Goal: Information Seeking & Learning: Learn about a topic

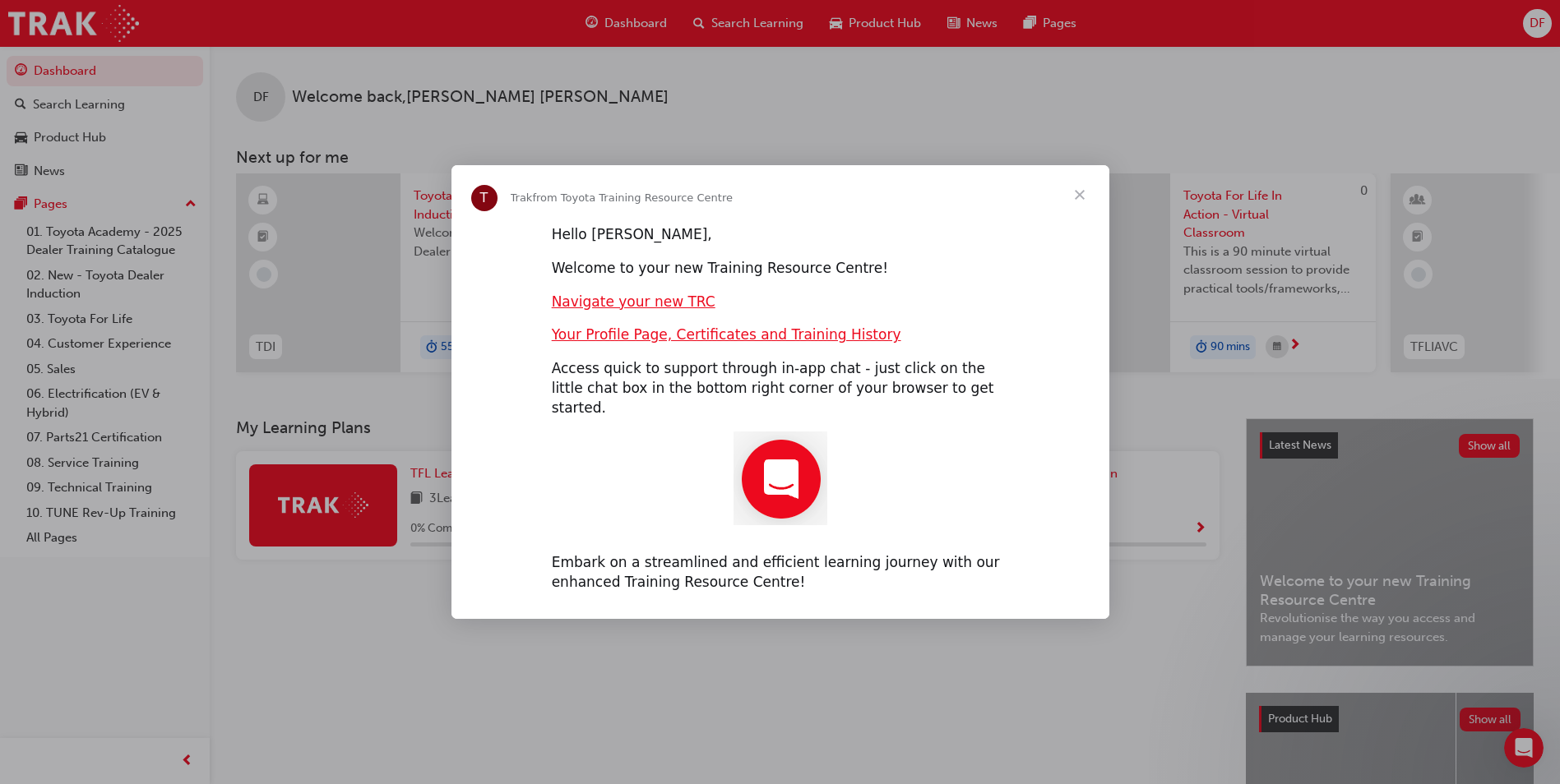
click at [1077, 205] on span "Close" at bounding box center [1080, 194] width 59 height 59
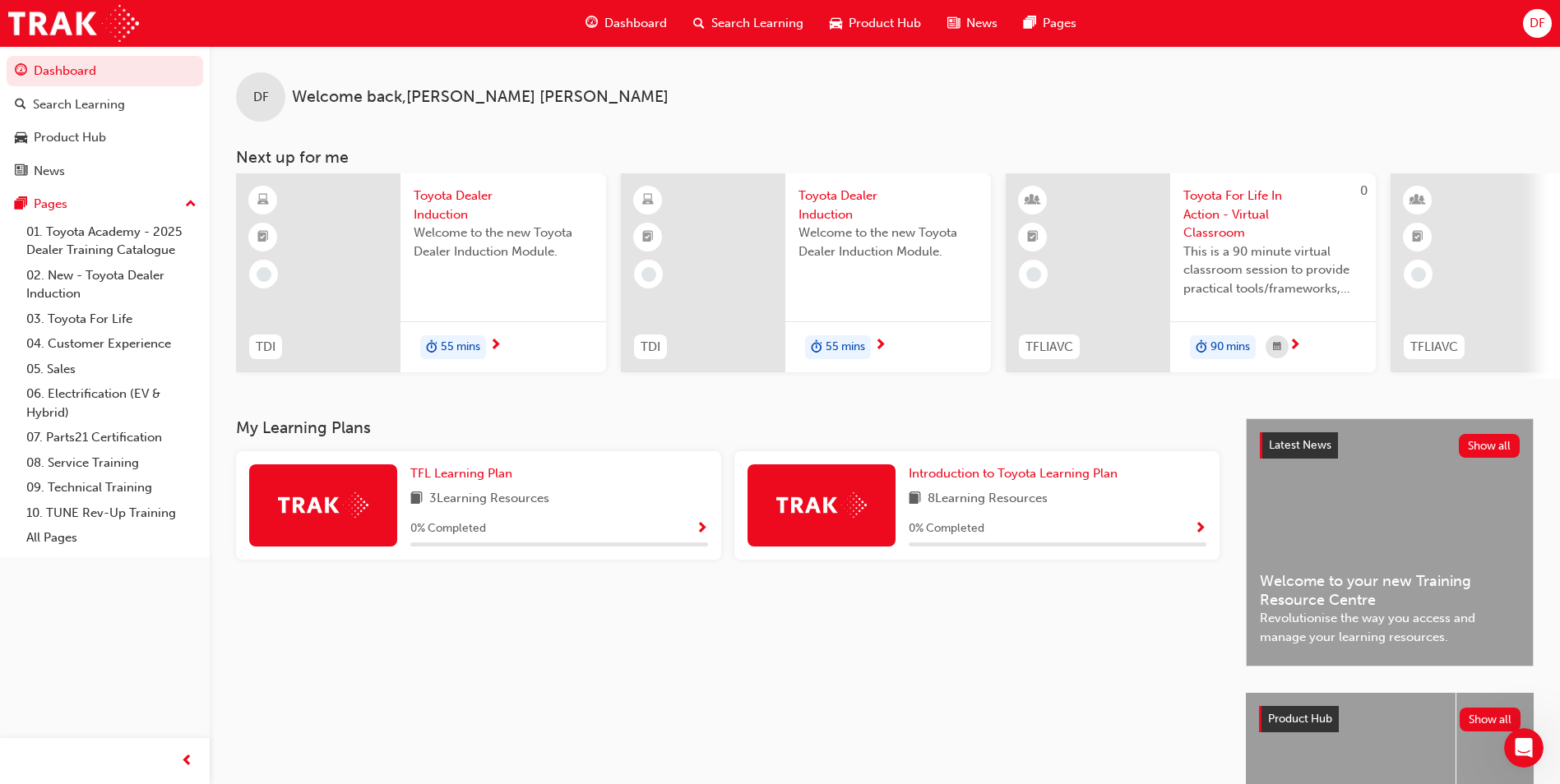
click at [453, 205] on span "Toyota Dealer Induction" at bounding box center [503, 204] width 179 height 37
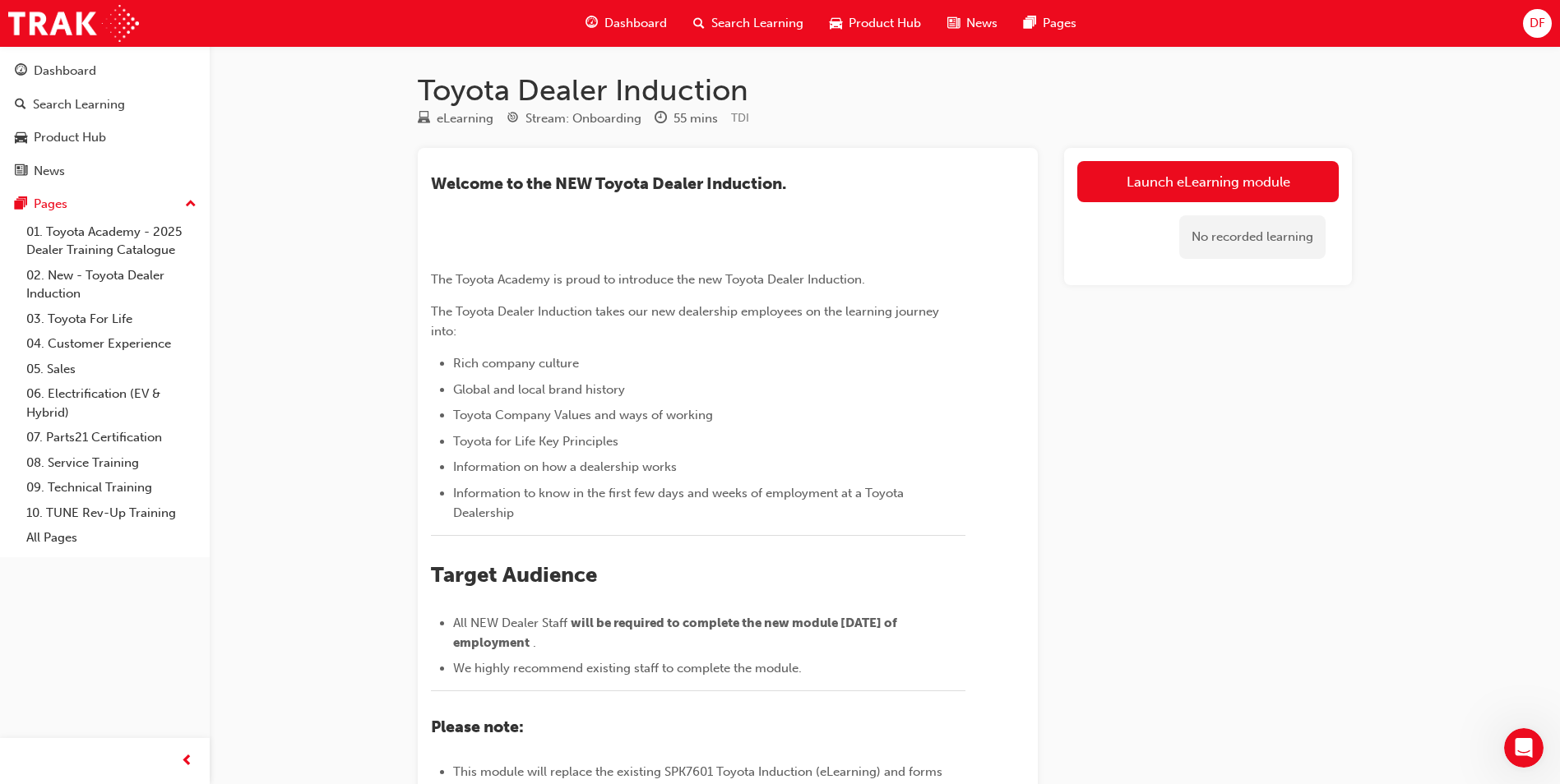
scroll to position [83, 0]
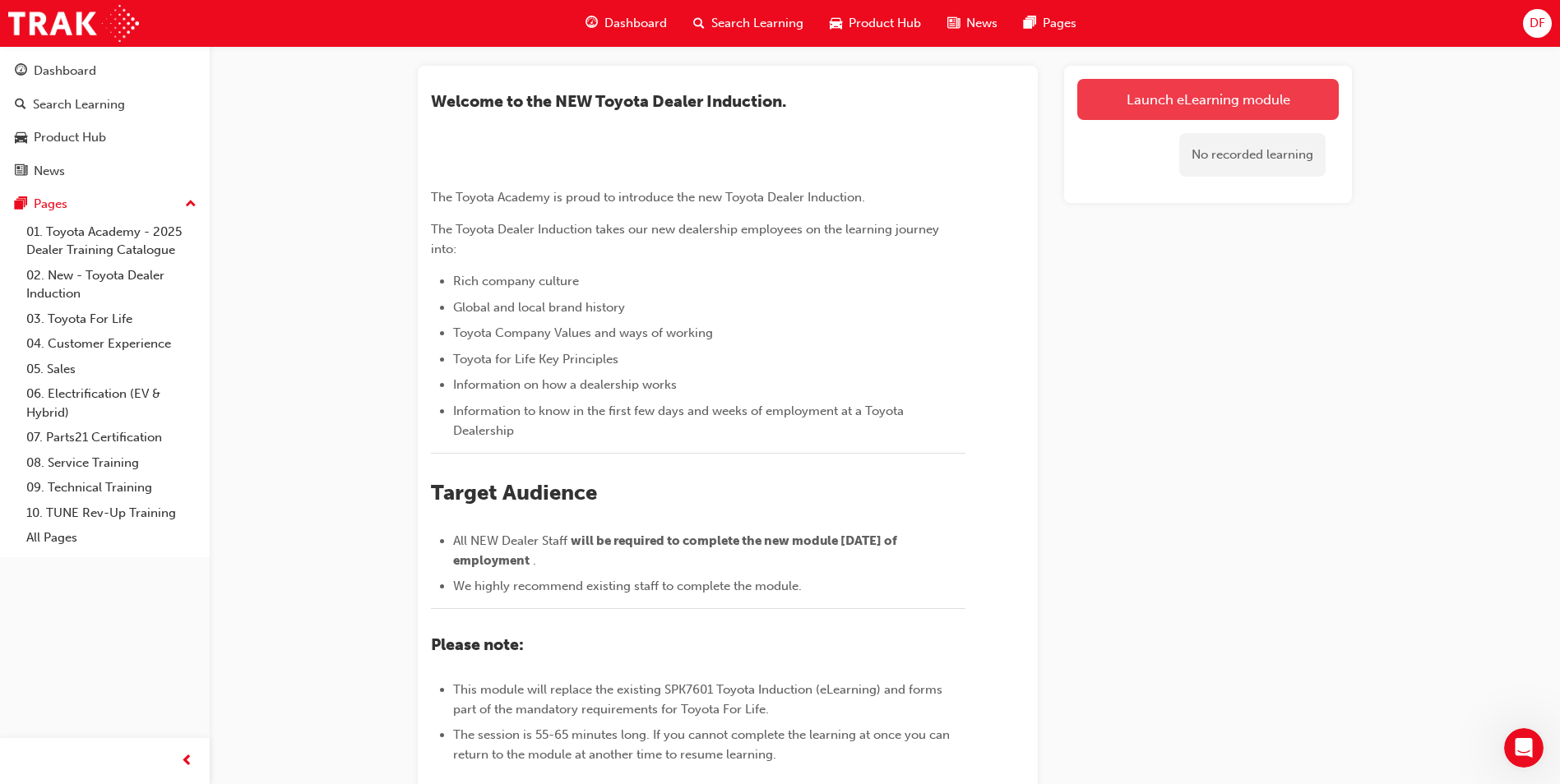
click at [1240, 101] on link "Launch eLearning module" at bounding box center [1208, 99] width 261 height 41
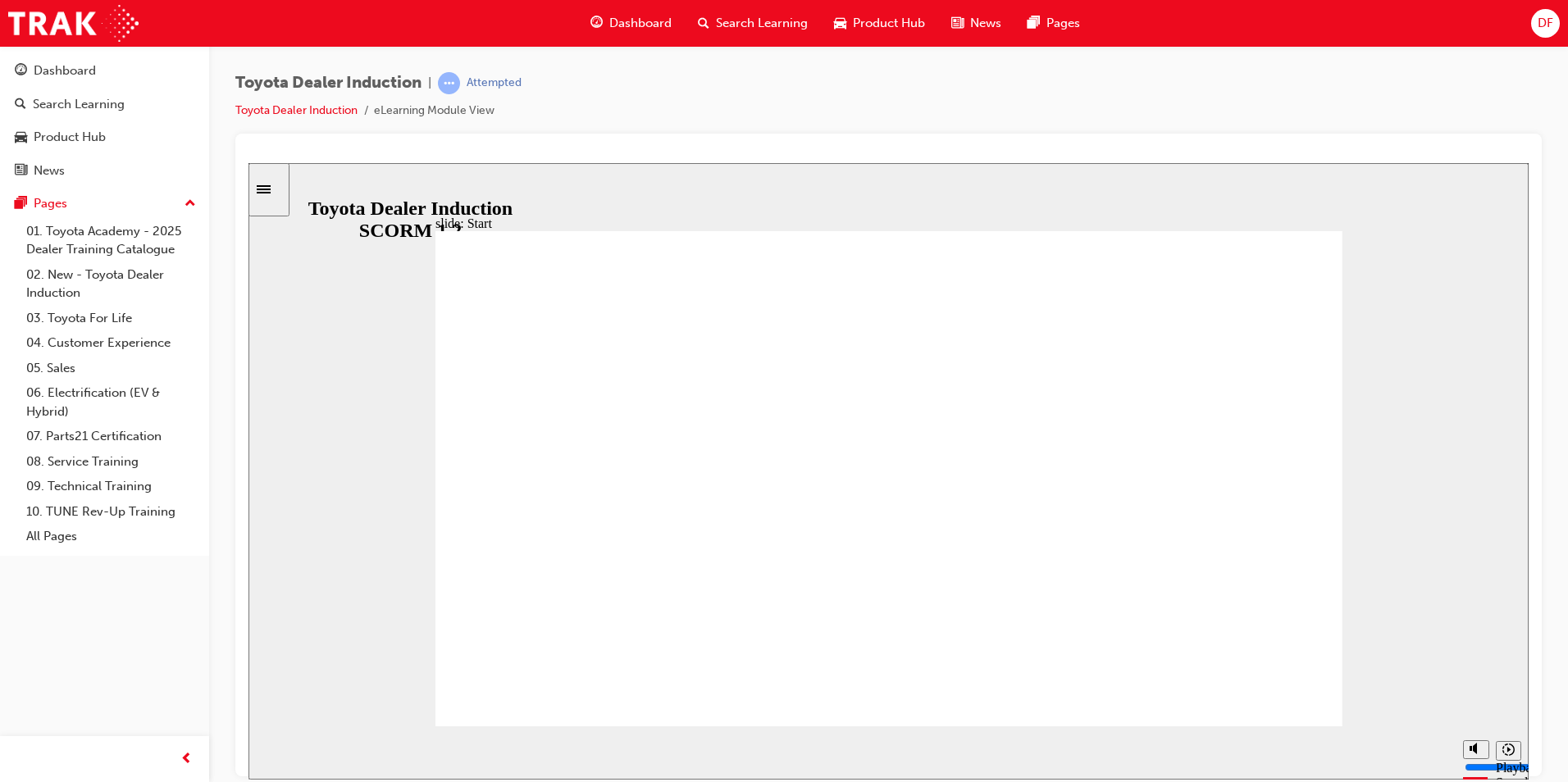
click at [1405, 204] on div "slide: Start TOYOTA DEALER INDUCTION START START TOYOTA DEALER INDUCTION START …" at bounding box center [888, 470] width 1280 height 617
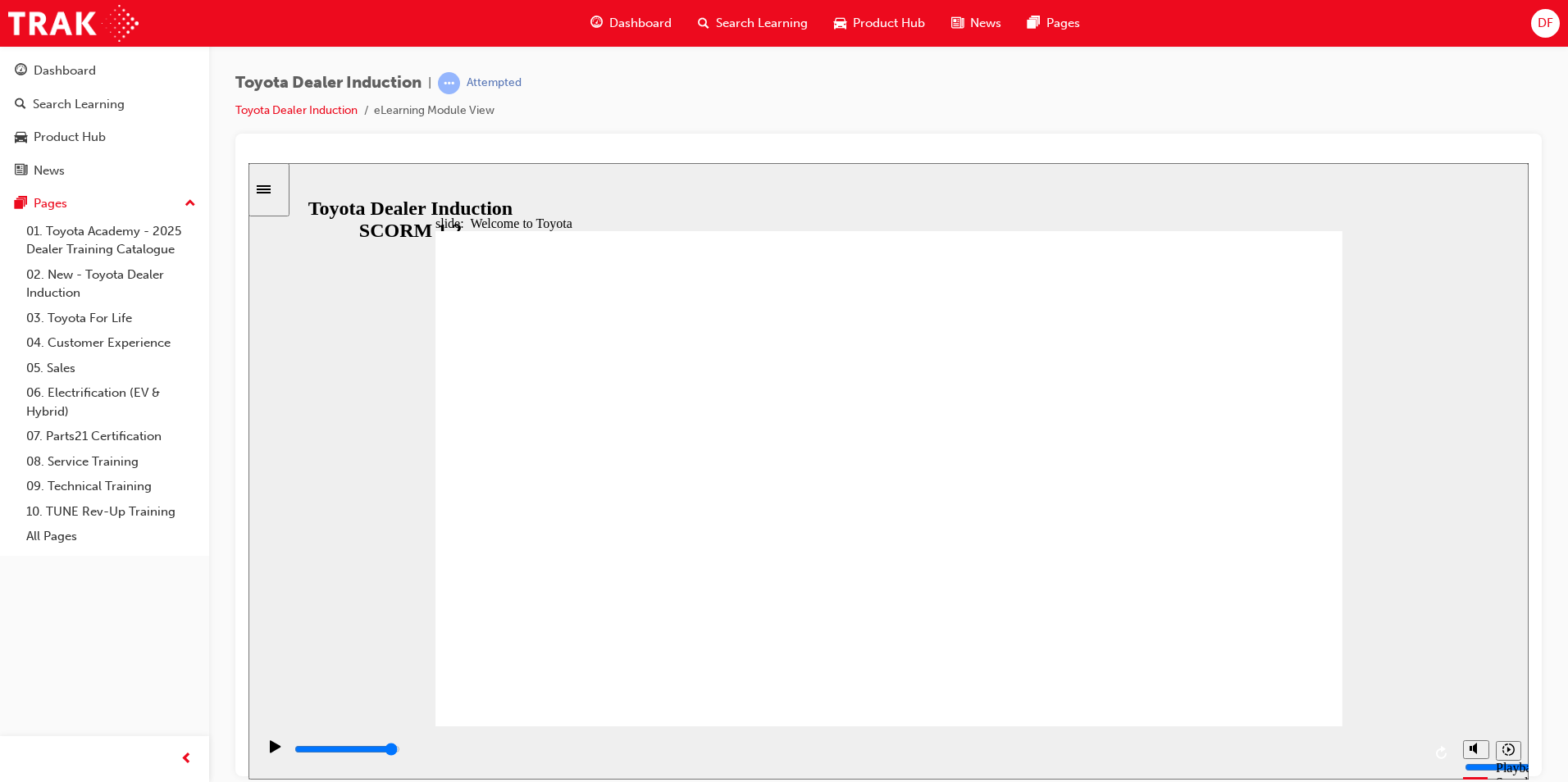
type input "7500"
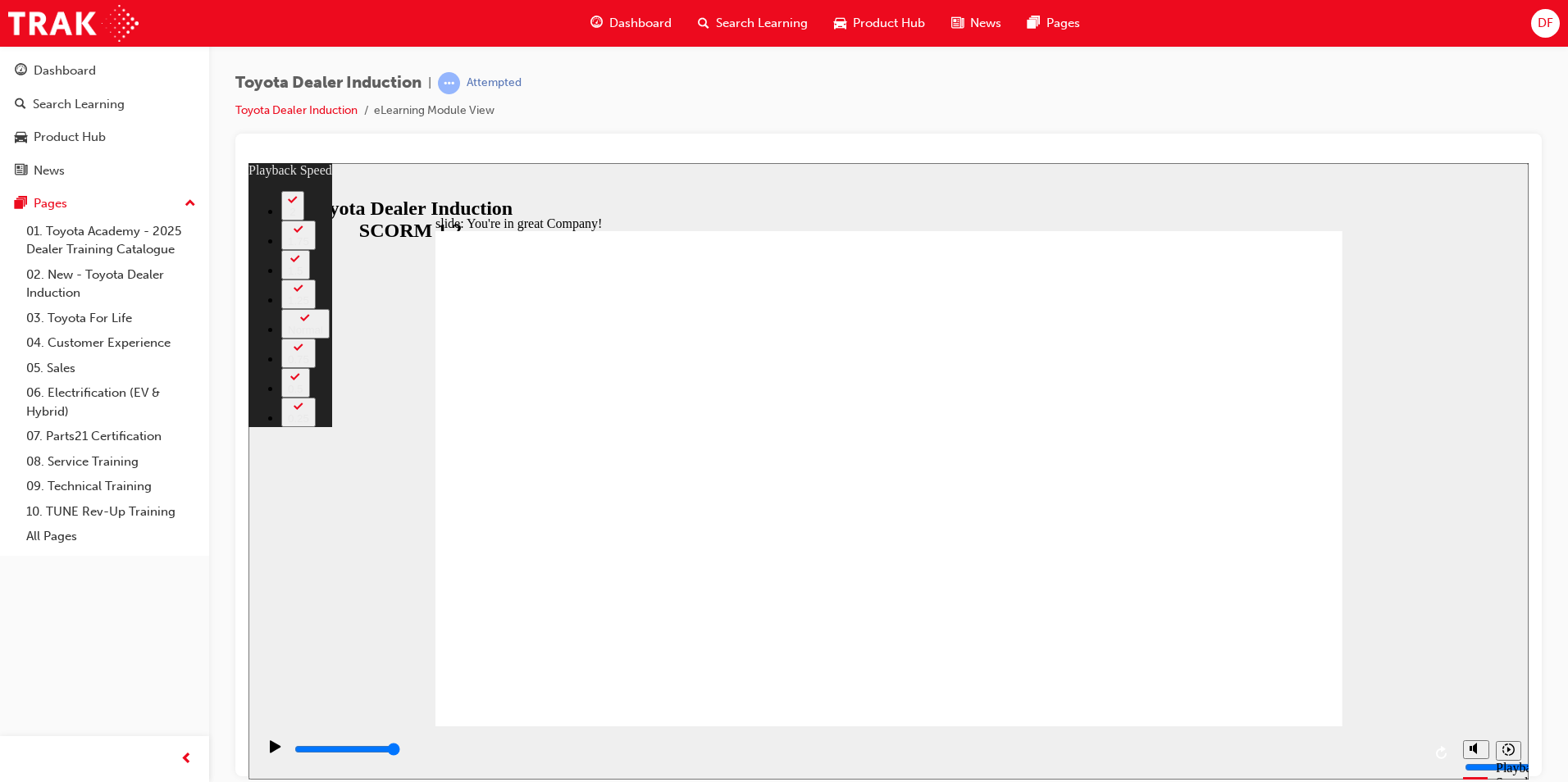
type input "156"
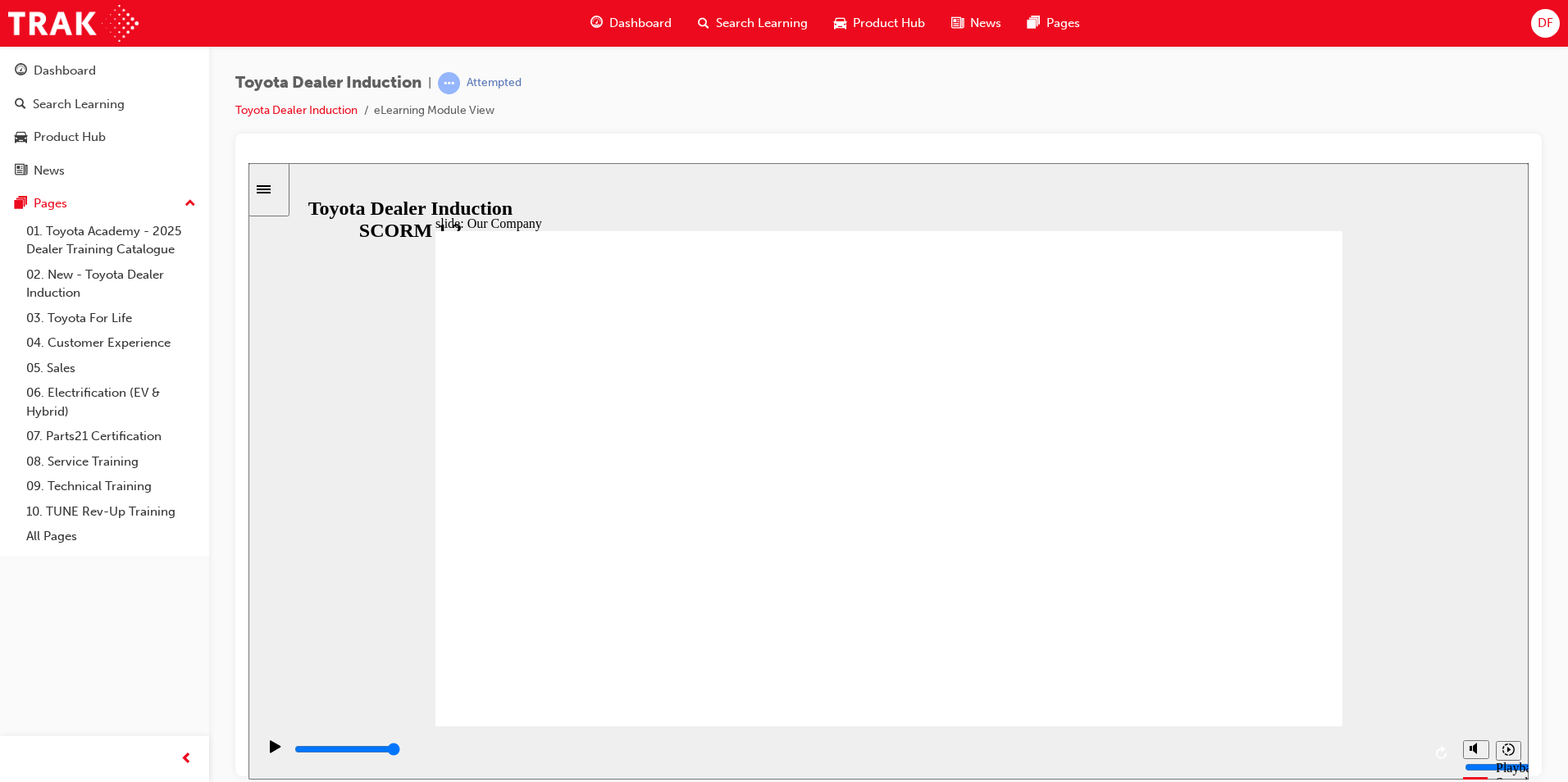
type input "8300"
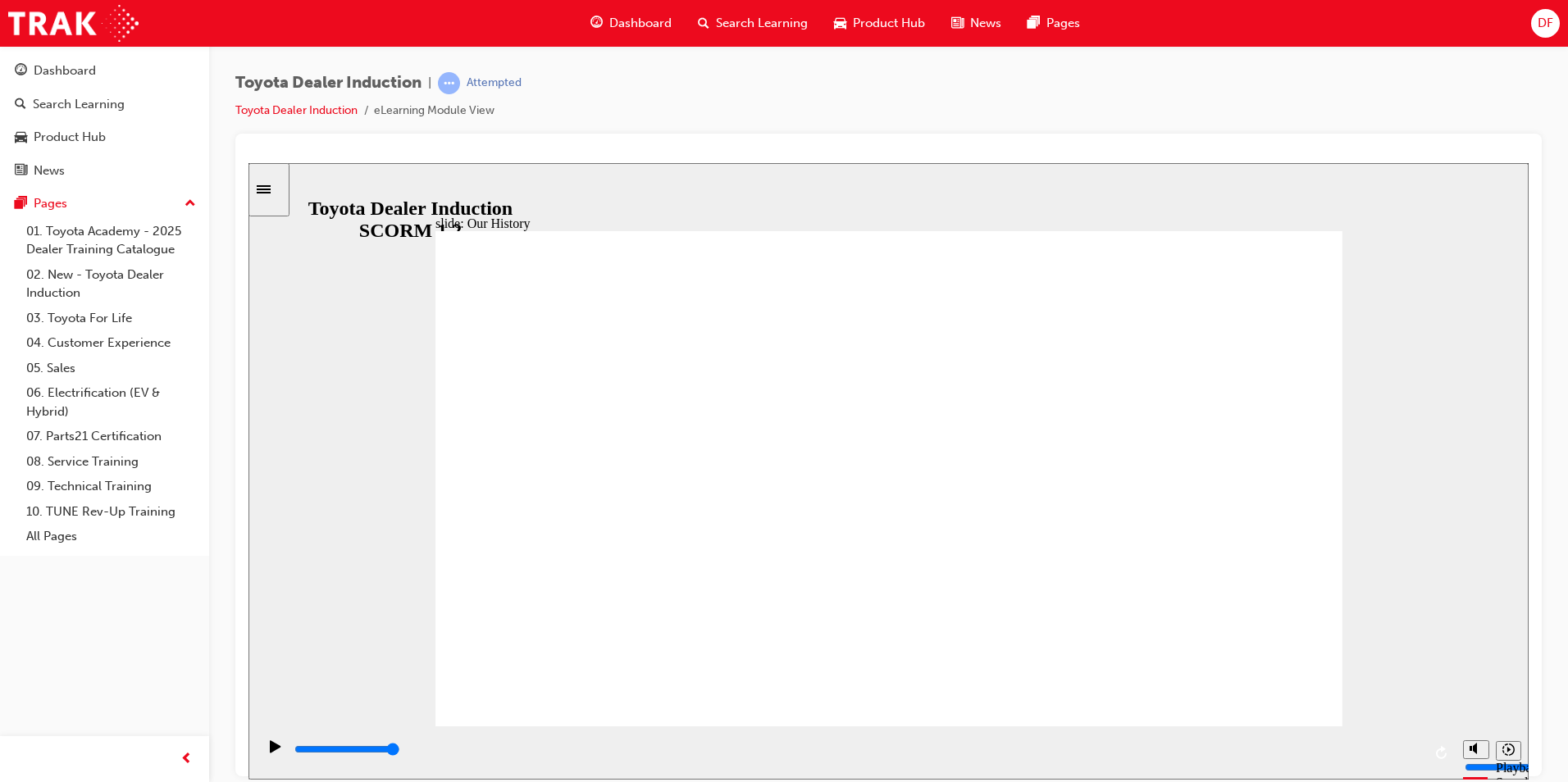
drag, startPoint x: 637, startPoint y: 627, endPoint x: 868, endPoint y: 625, distance: 231.0
drag, startPoint x: 880, startPoint y: 622, endPoint x: 1189, endPoint y: 630, distance: 309.1
type input "2"
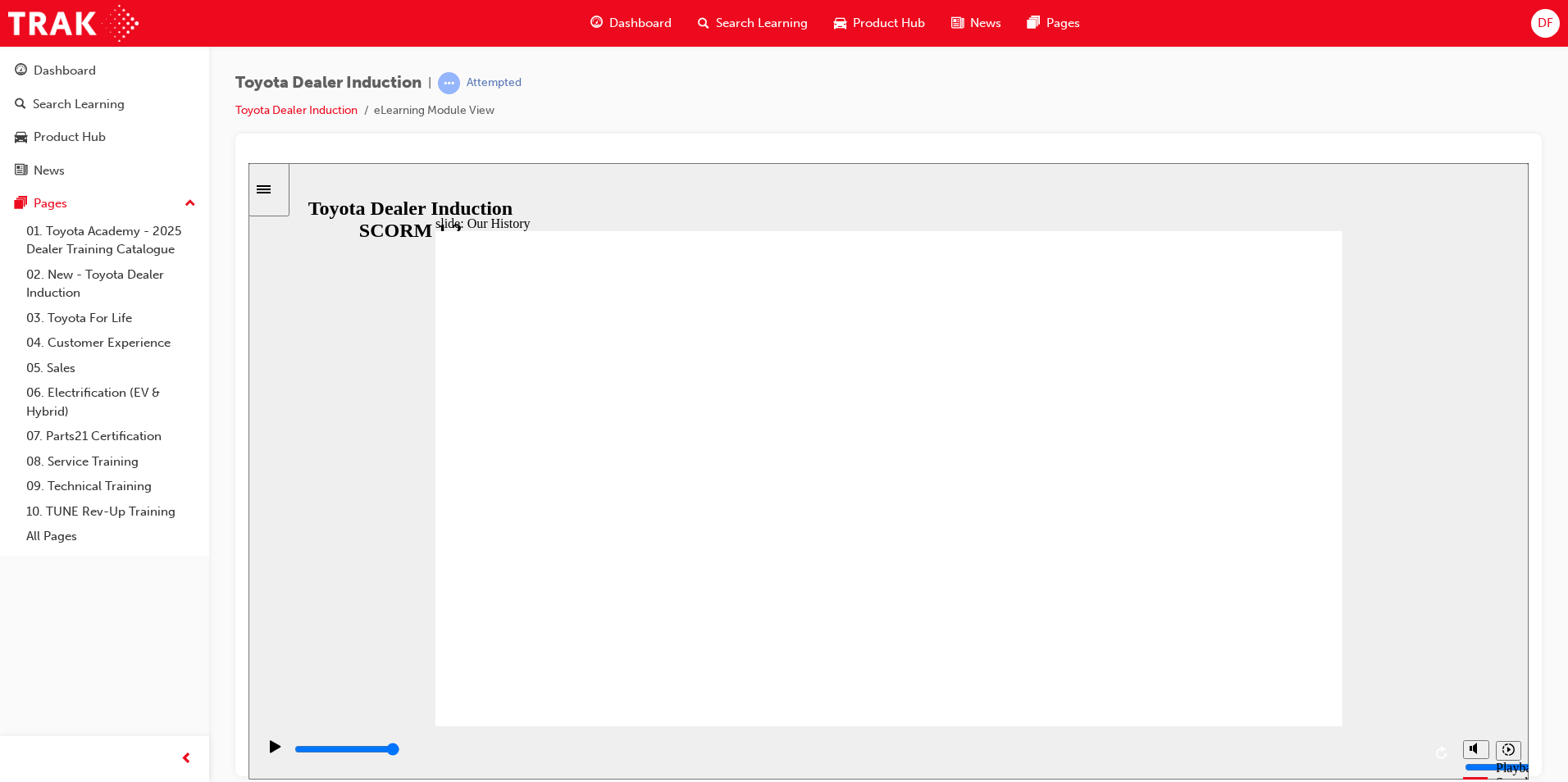
drag, startPoint x: 1136, startPoint y: 629, endPoint x: 923, endPoint y: 643, distance: 213.5
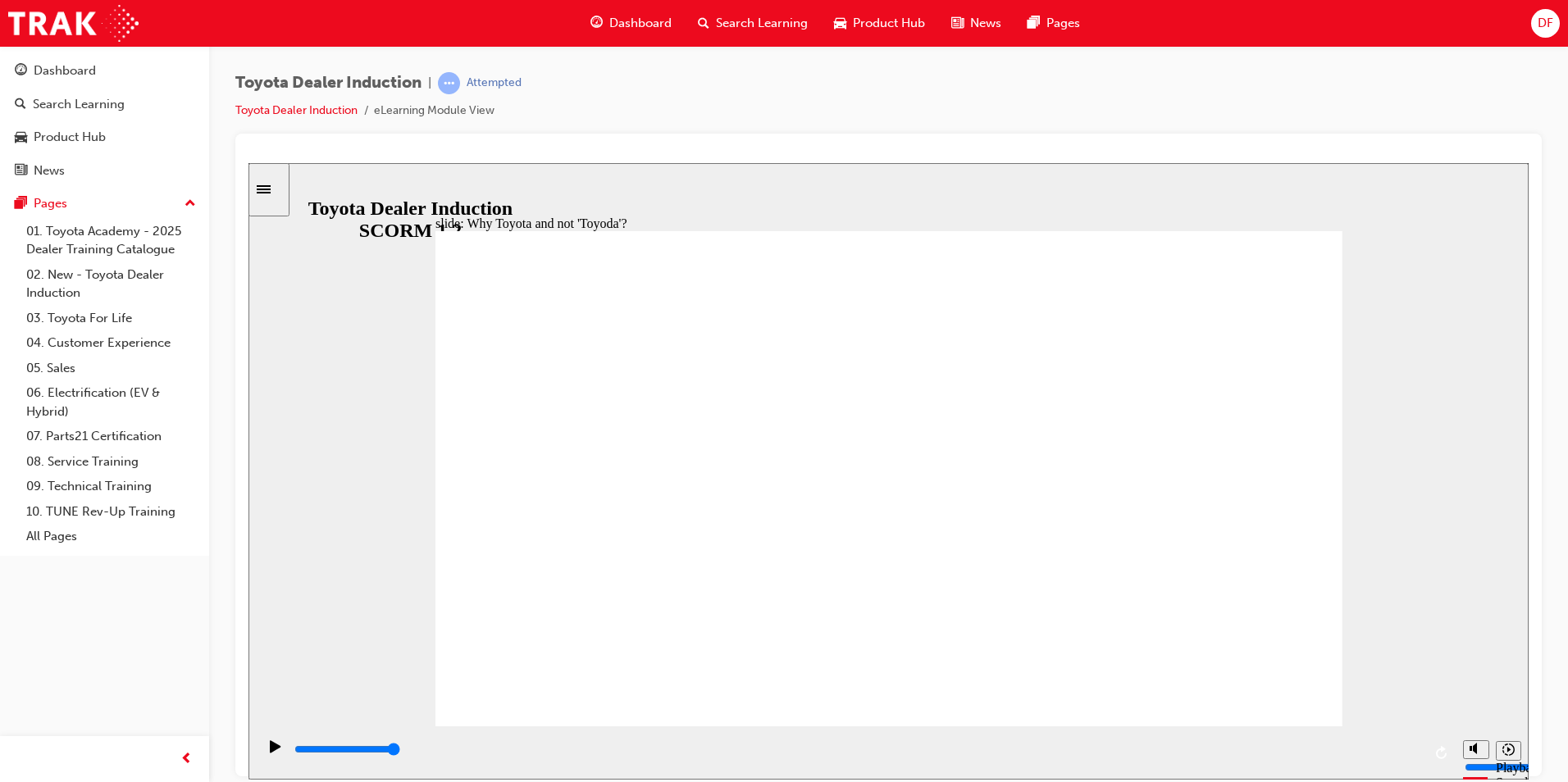
type input "5000"
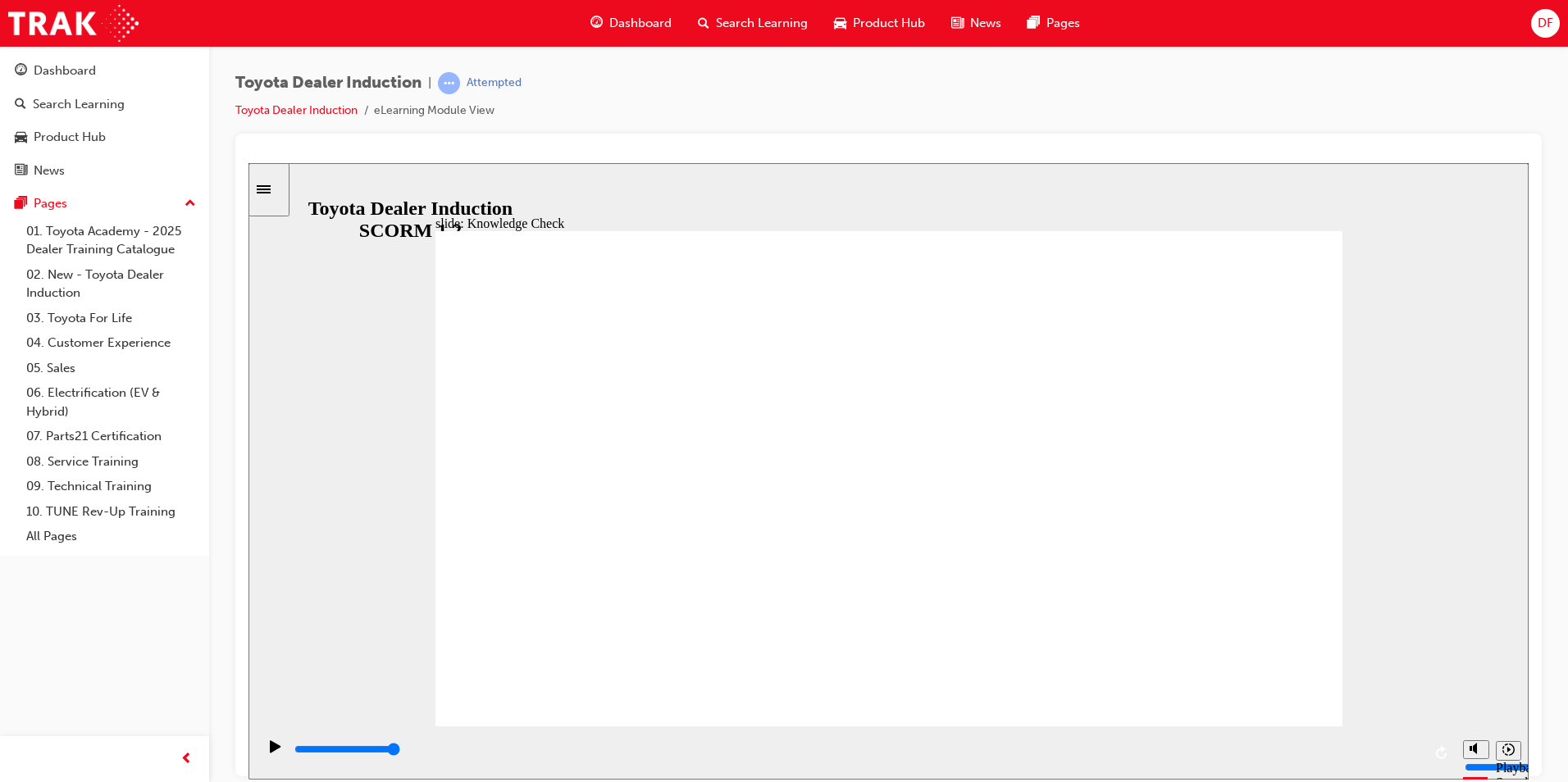
radio input "true"
type input "3300"
radio input "true"
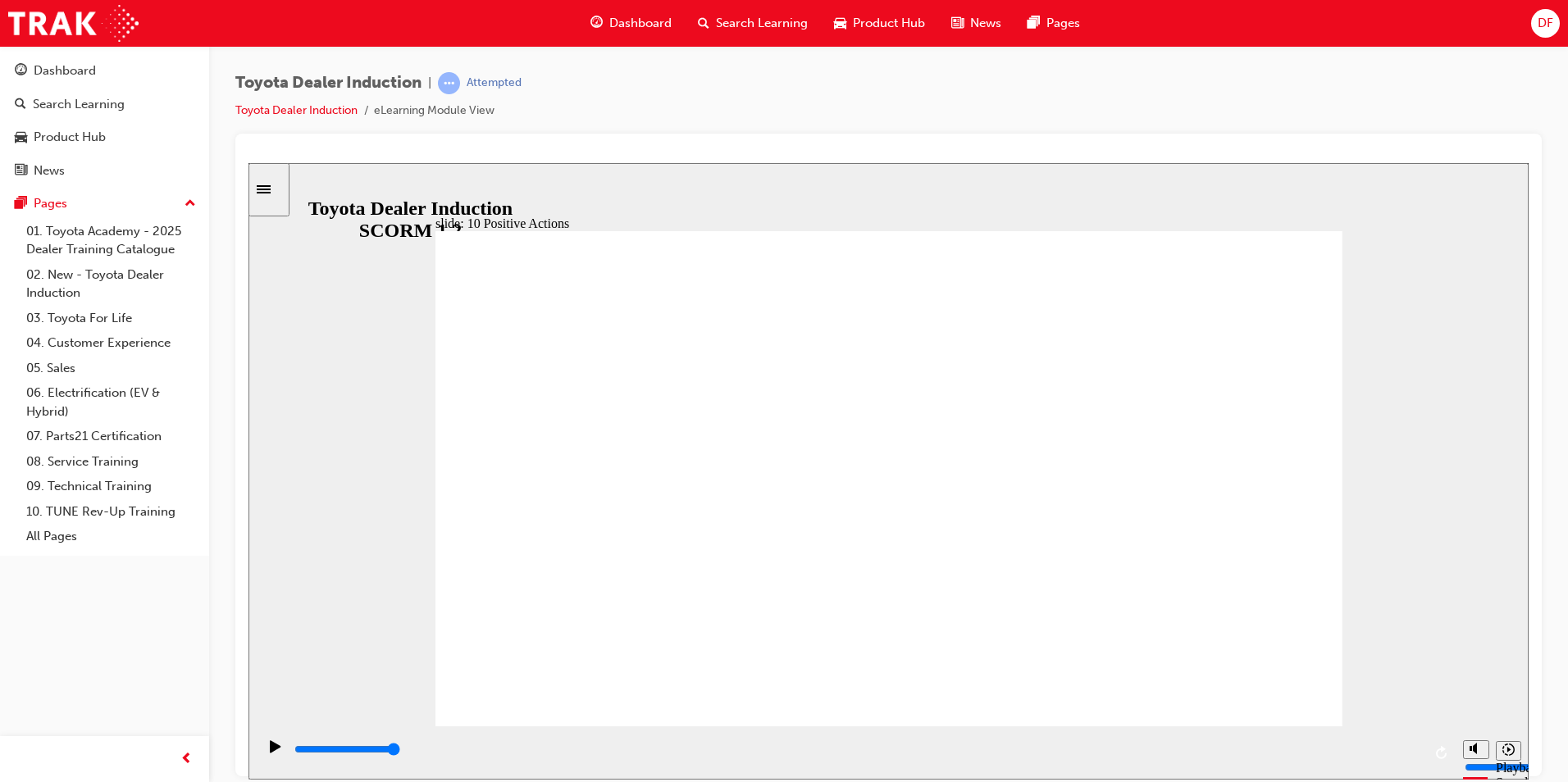
type input "10700"
drag, startPoint x: 1475, startPoint y: 690, endPoint x: 1475, endPoint y: 679, distance: 11.0
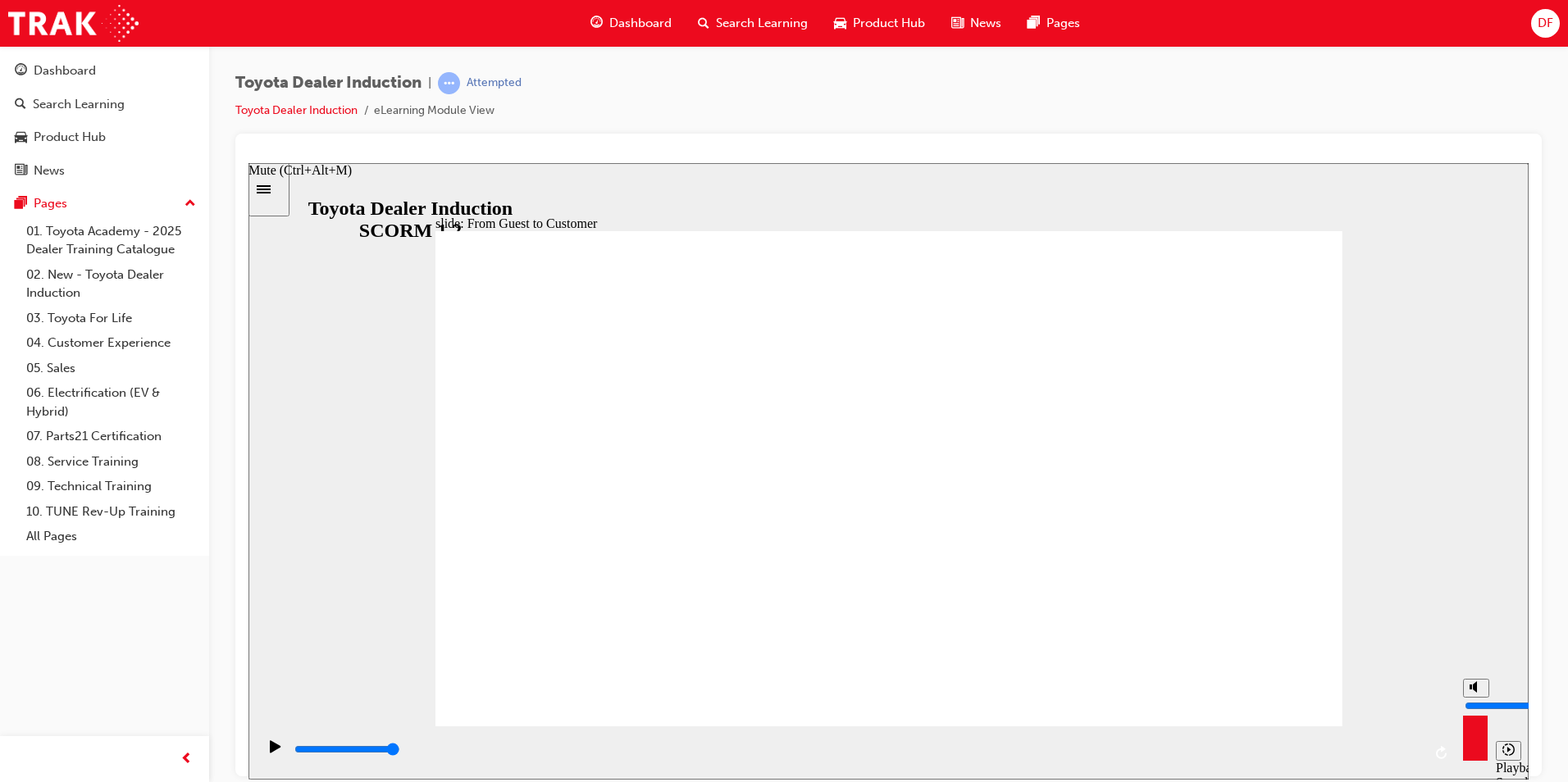
type input "10"
click at [1475, 699] on input "volume" at bounding box center [1517, 704] width 105 height 13
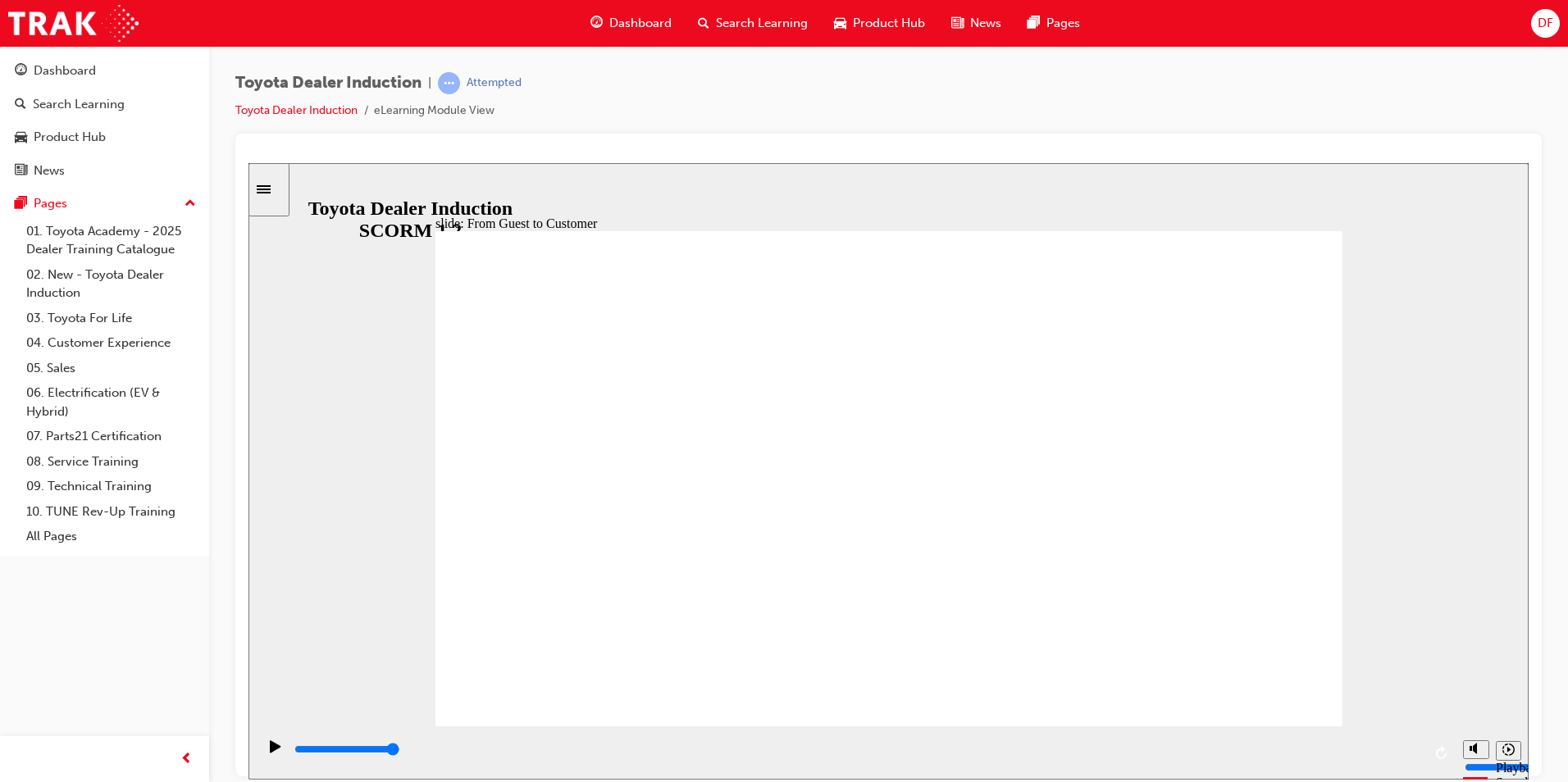
type input "15300"
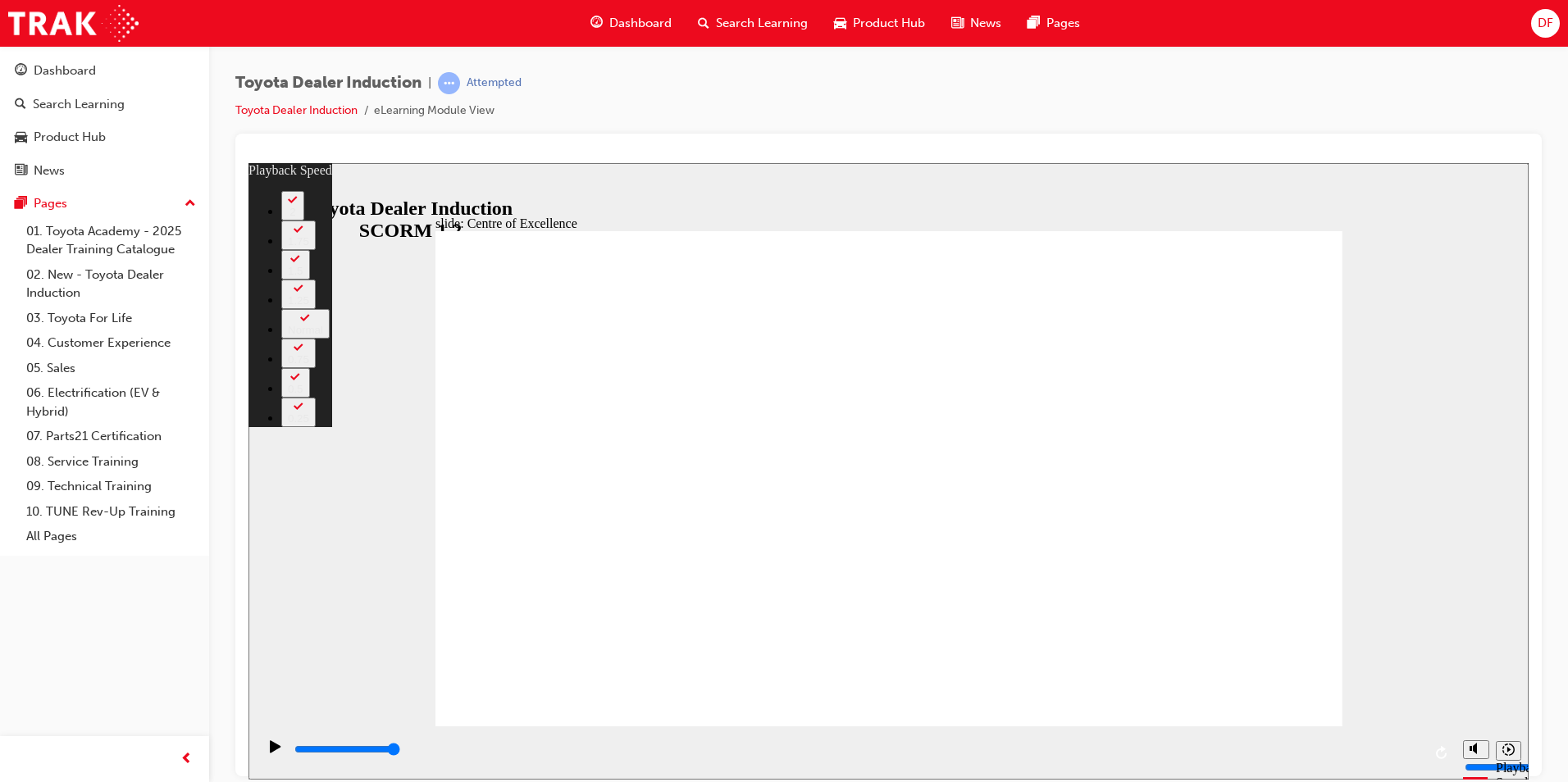
type input "248"
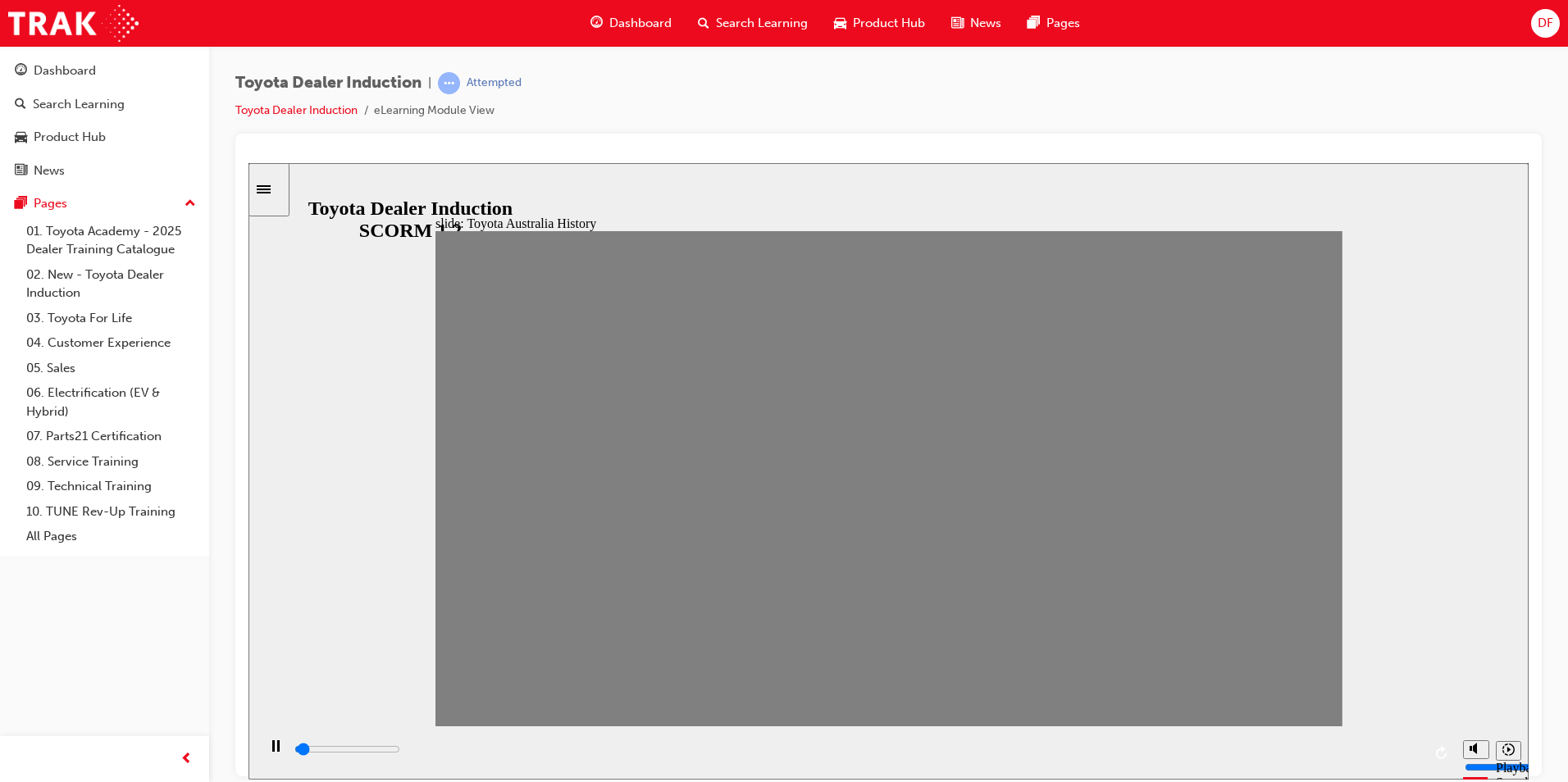
drag, startPoint x: 467, startPoint y: 488, endPoint x: 500, endPoint y: 486, distance: 33.1
drag, startPoint x: 514, startPoint y: 495, endPoint x: 534, endPoint y: 490, distance: 20.6
drag, startPoint x: 511, startPoint y: 490, endPoint x: 538, endPoint y: 490, distance: 27.0
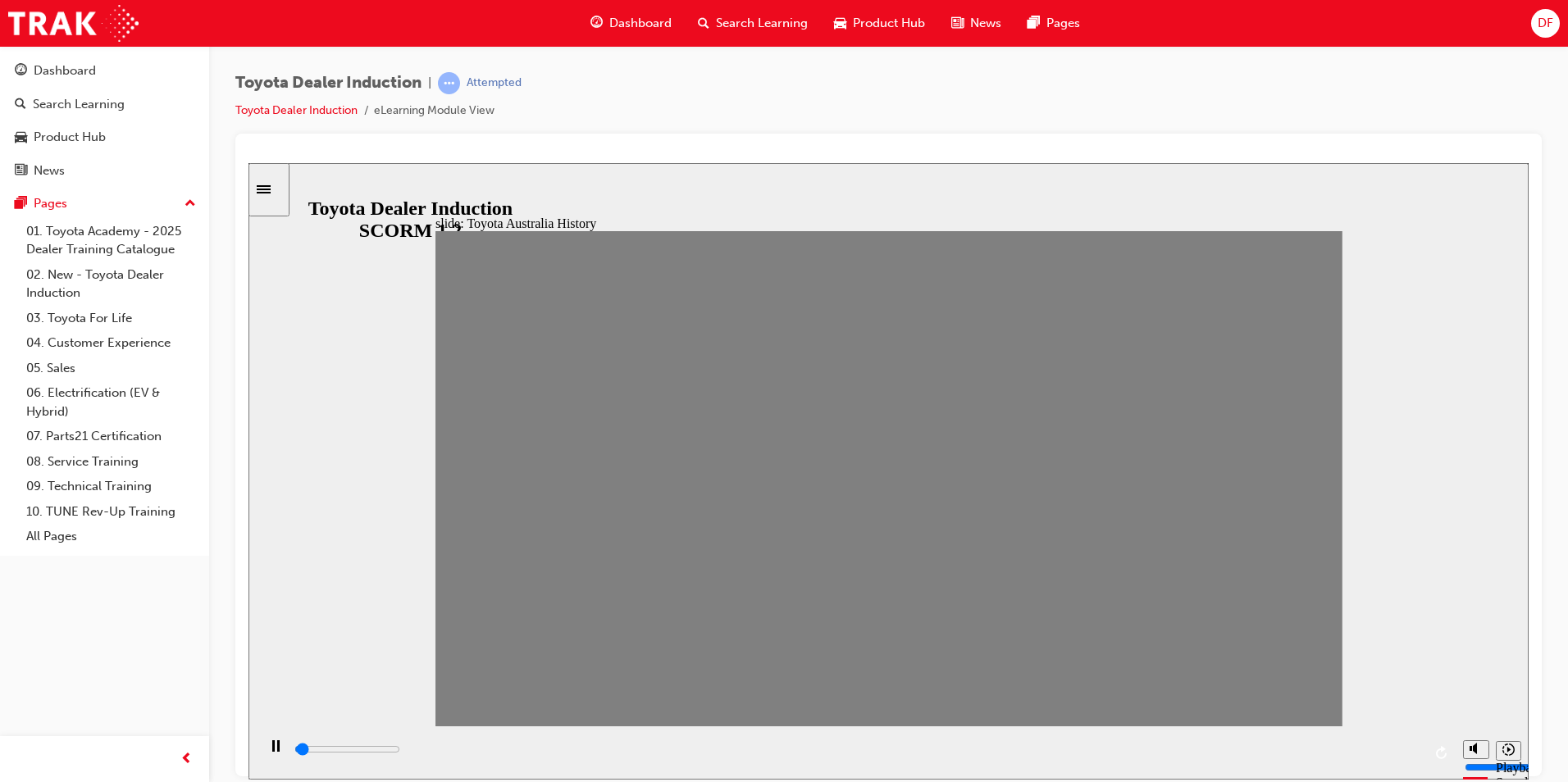
drag, startPoint x: 551, startPoint y: 493, endPoint x: 584, endPoint y: 493, distance: 33.0
drag, startPoint x: 582, startPoint y: 487, endPoint x: 621, endPoint y: 488, distance: 39.0
drag, startPoint x: 642, startPoint y: 488, endPoint x: 674, endPoint y: 488, distance: 32.0
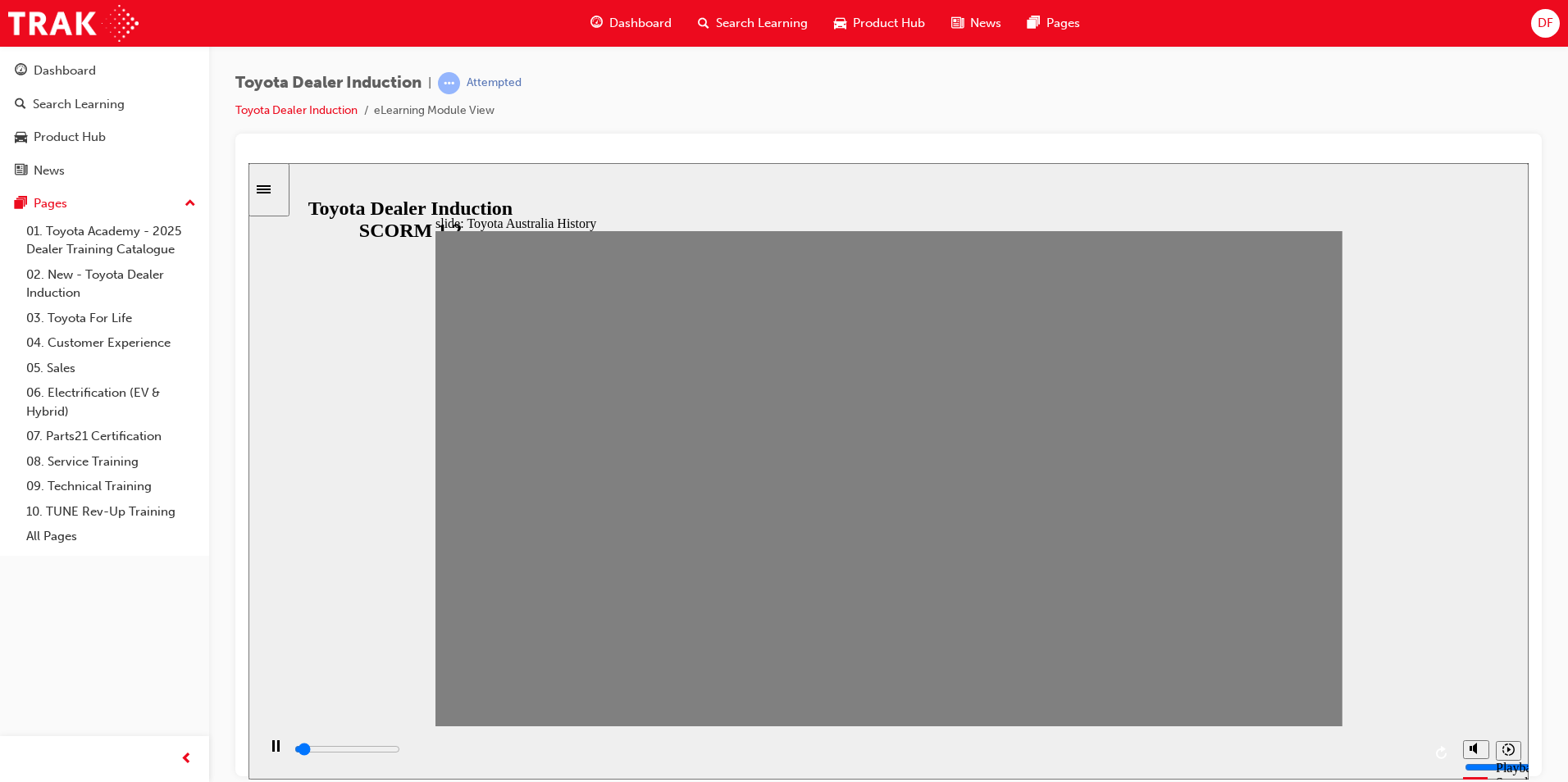
drag, startPoint x: 671, startPoint y: 489, endPoint x: 702, endPoint y: 489, distance: 31.0
drag, startPoint x: 714, startPoint y: 492, endPoint x: 745, endPoint y: 486, distance: 31.6
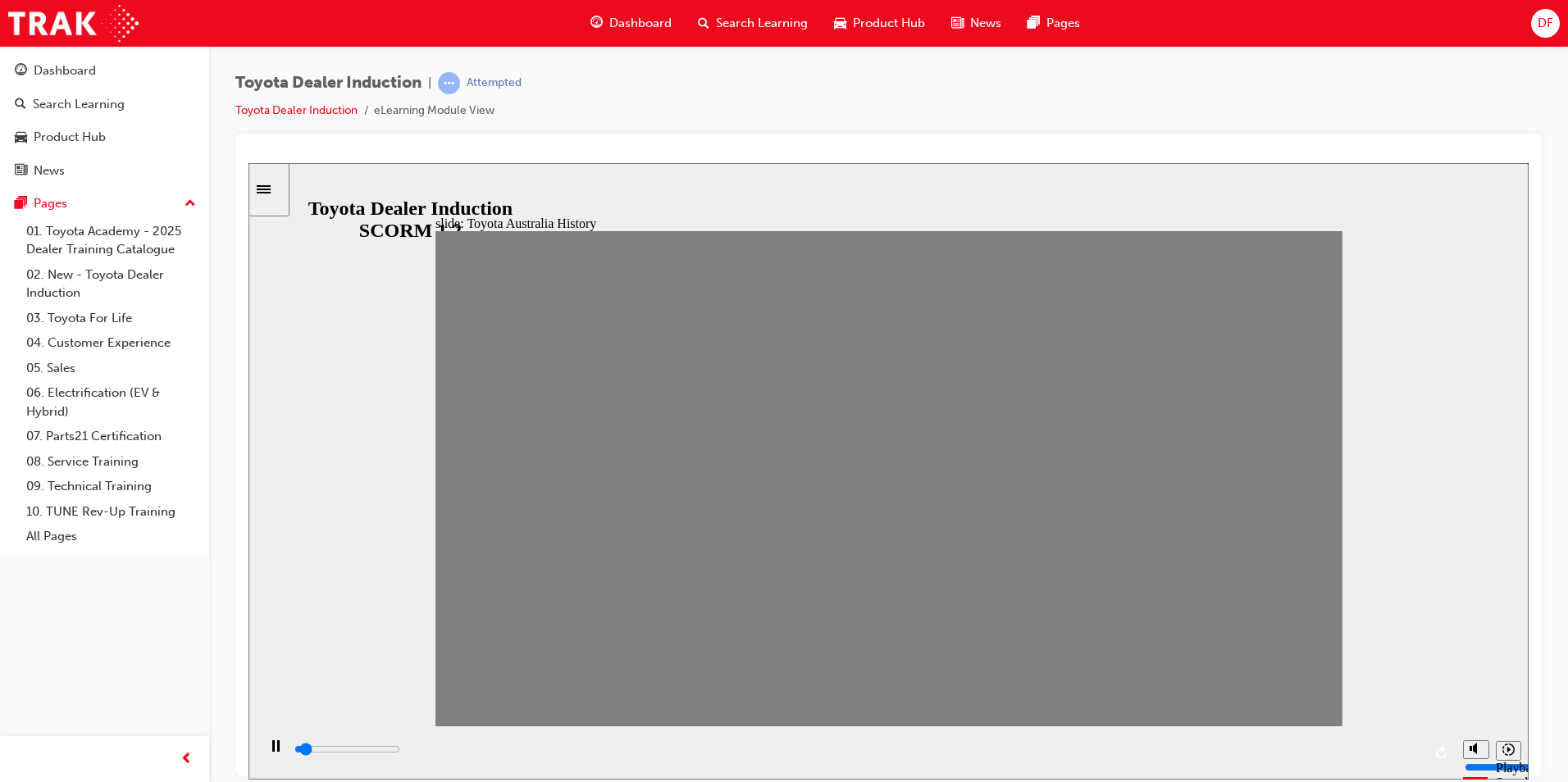
drag, startPoint x: 763, startPoint y: 489, endPoint x: 796, endPoint y: 495, distance: 33.5
drag, startPoint x: 800, startPoint y: 490, endPoint x: 831, endPoint y: 490, distance: 31.0
drag, startPoint x: 844, startPoint y: 488, endPoint x: 866, endPoint y: 491, distance: 22.2
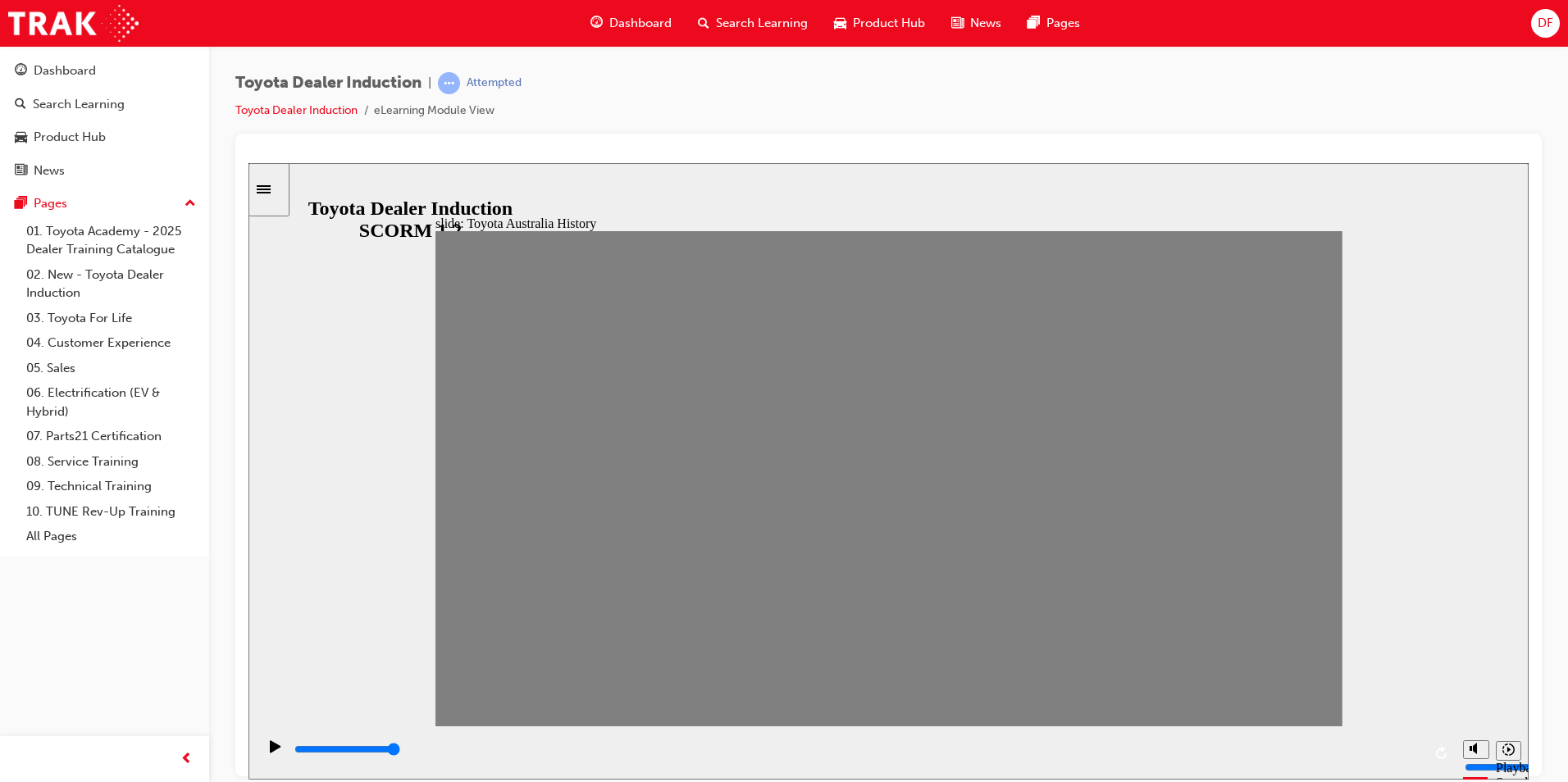
drag, startPoint x: 880, startPoint y: 493, endPoint x: 914, endPoint y: 485, distance: 34.9
drag, startPoint x: 925, startPoint y: 489, endPoint x: 964, endPoint y: 490, distance: 39.0
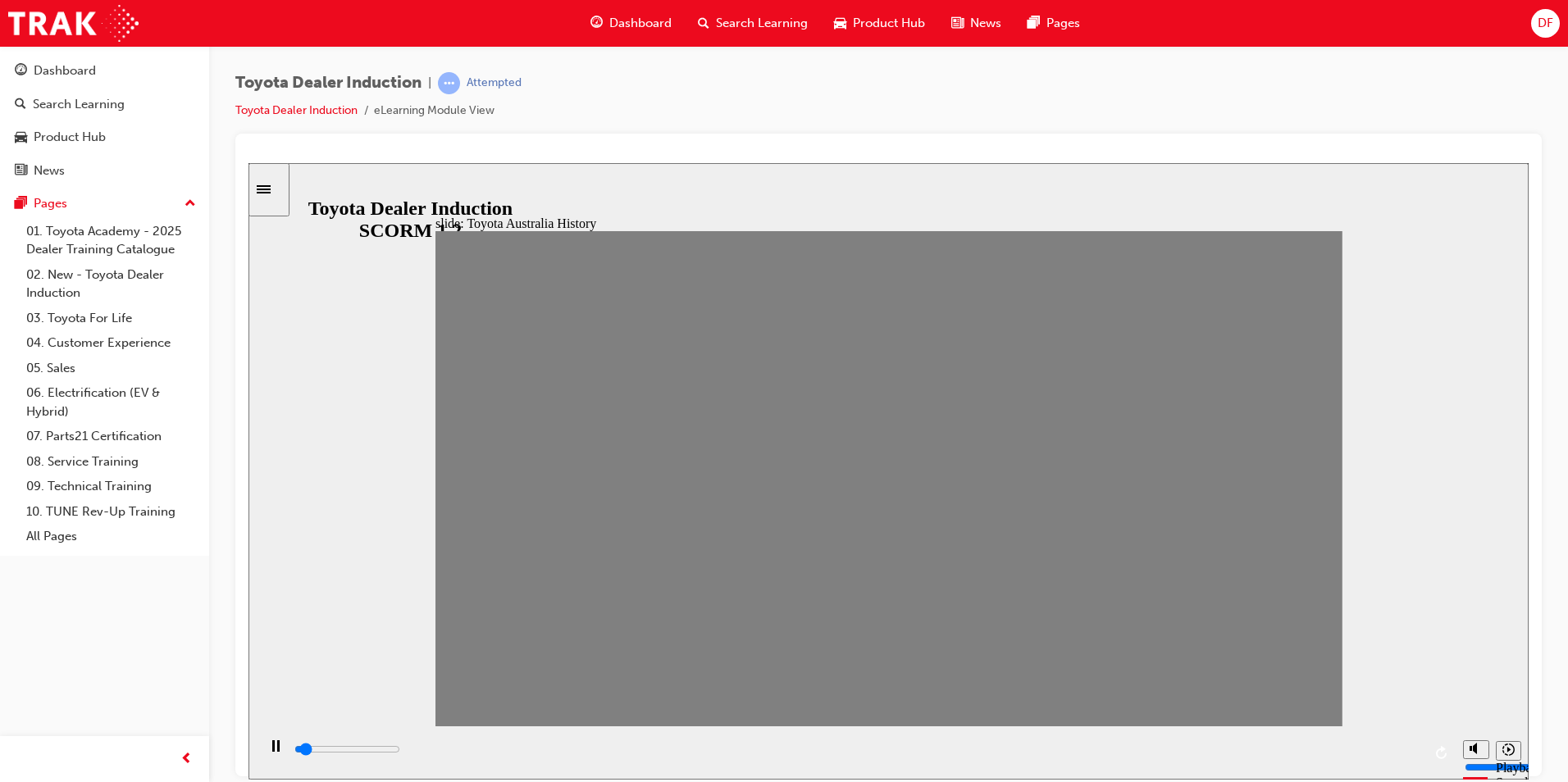
drag, startPoint x: 965, startPoint y: 488, endPoint x: 1016, endPoint y: 488, distance: 51.0
drag, startPoint x: 1007, startPoint y: 488, endPoint x: 1039, endPoint y: 495, distance: 32.8
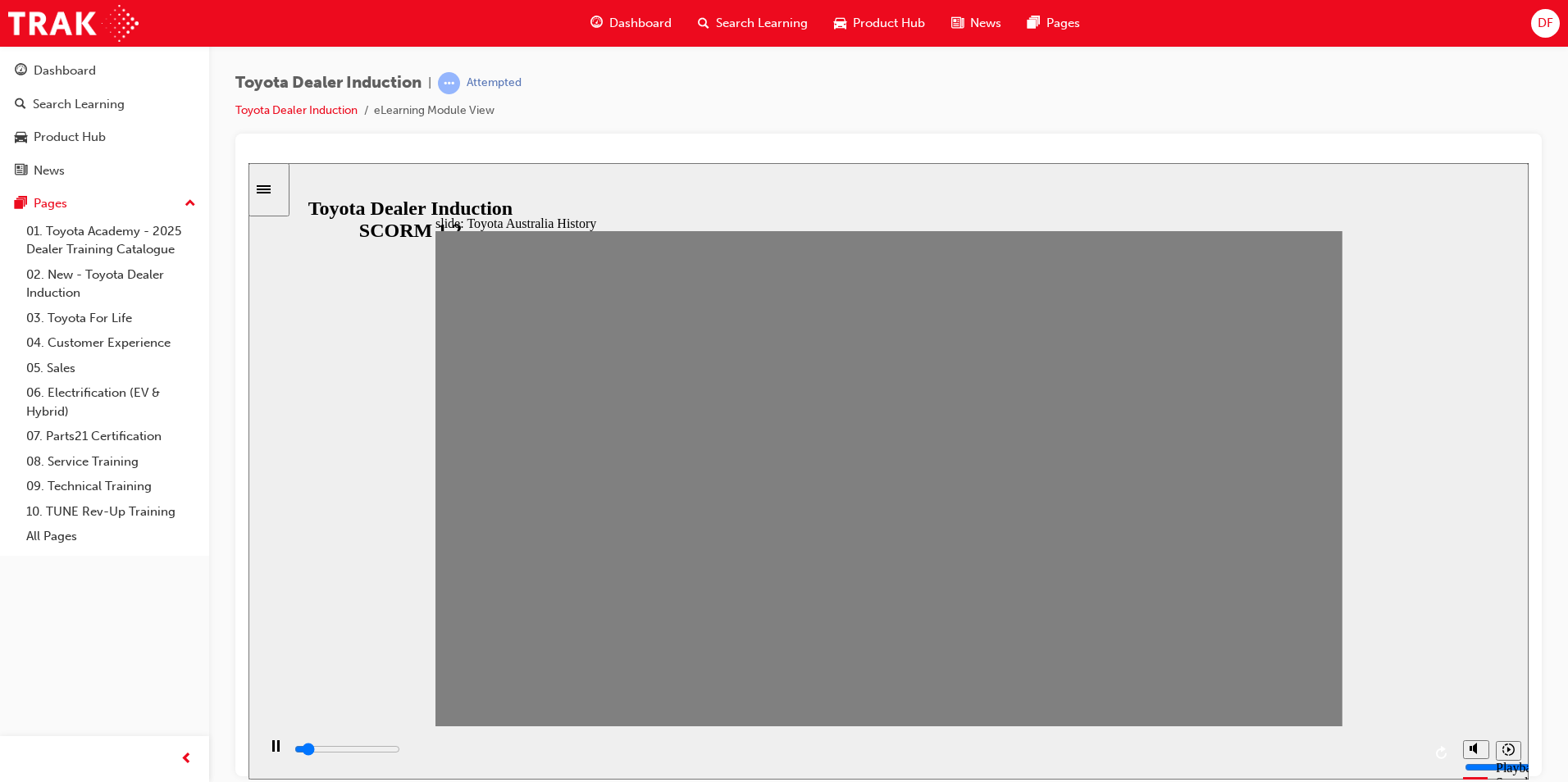
drag, startPoint x: 1047, startPoint y: 495, endPoint x: 1081, endPoint y: 492, distance: 34.1
drag, startPoint x: 1094, startPoint y: 486, endPoint x: 1138, endPoint y: 486, distance: 44.0
drag, startPoint x: 1135, startPoint y: 488, endPoint x: 1171, endPoint y: 486, distance: 36.1
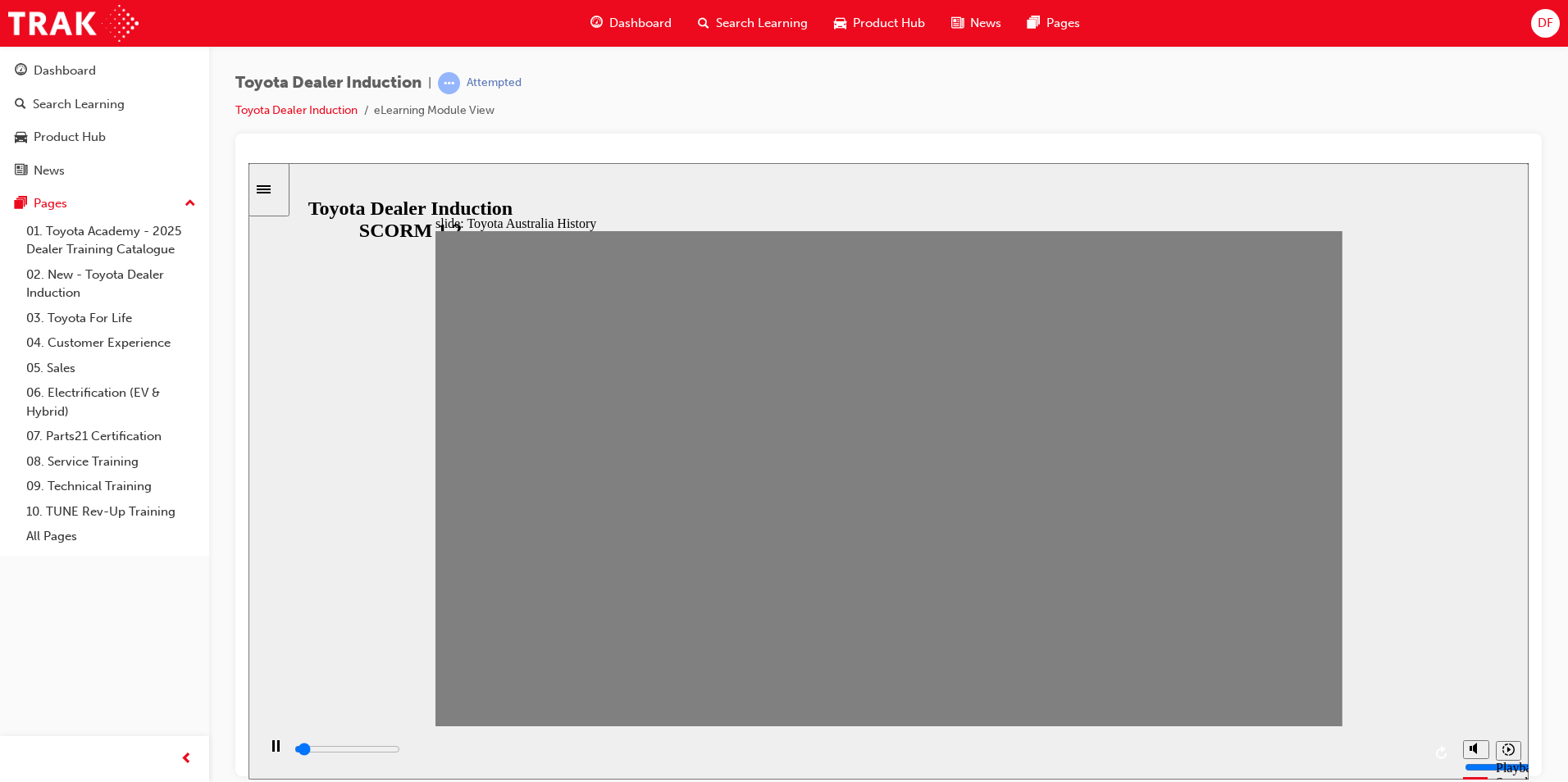
drag, startPoint x: 1176, startPoint y: 490, endPoint x: 1222, endPoint y: 478, distance: 47.5
drag, startPoint x: 1217, startPoint y: 492, endPoint x: 1258, endPoint y: 497, distance: 41.3
drag, startPoint x: 1257, startPoint y: 489, endPoint x: 1297, endPoint y: 485, distance: 40.2
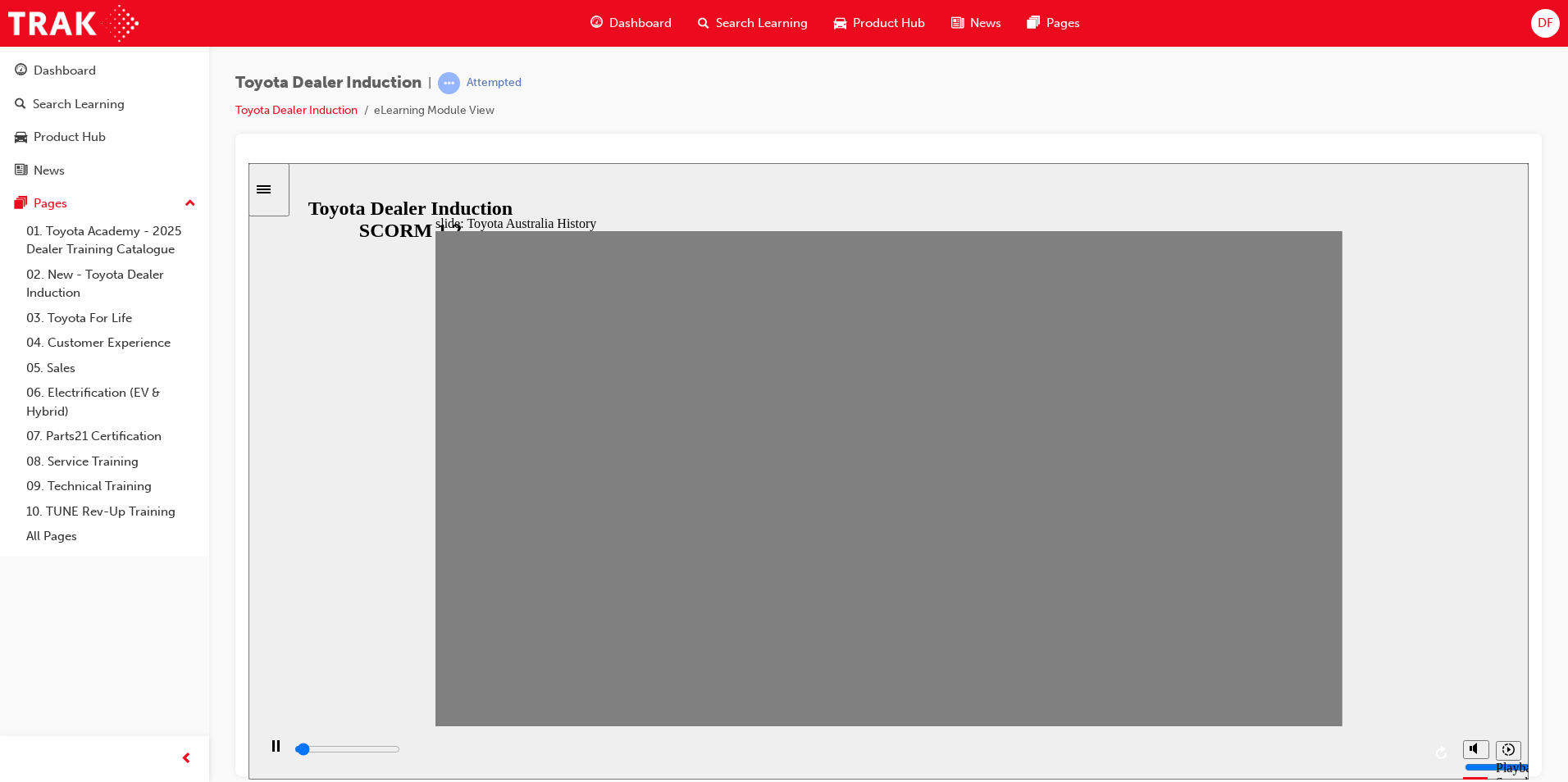
type input "0"
type input "9"
type input "0"
type input "8"
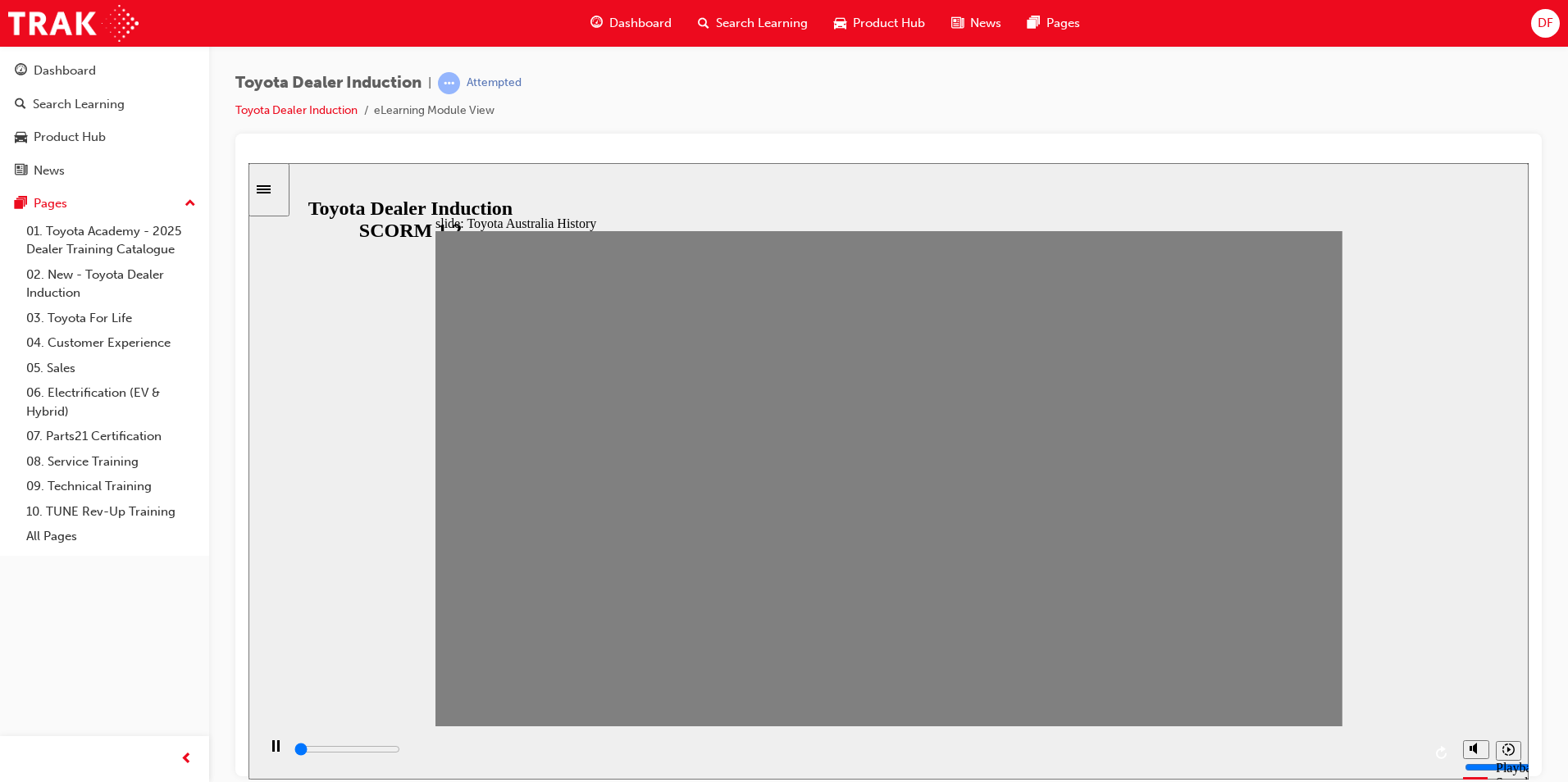
type input "0"
type input "4"
drag, startPoint x: 1293, startPoint y: 497, endPoint x: 621, endPoint y: 551, distance: 674.2
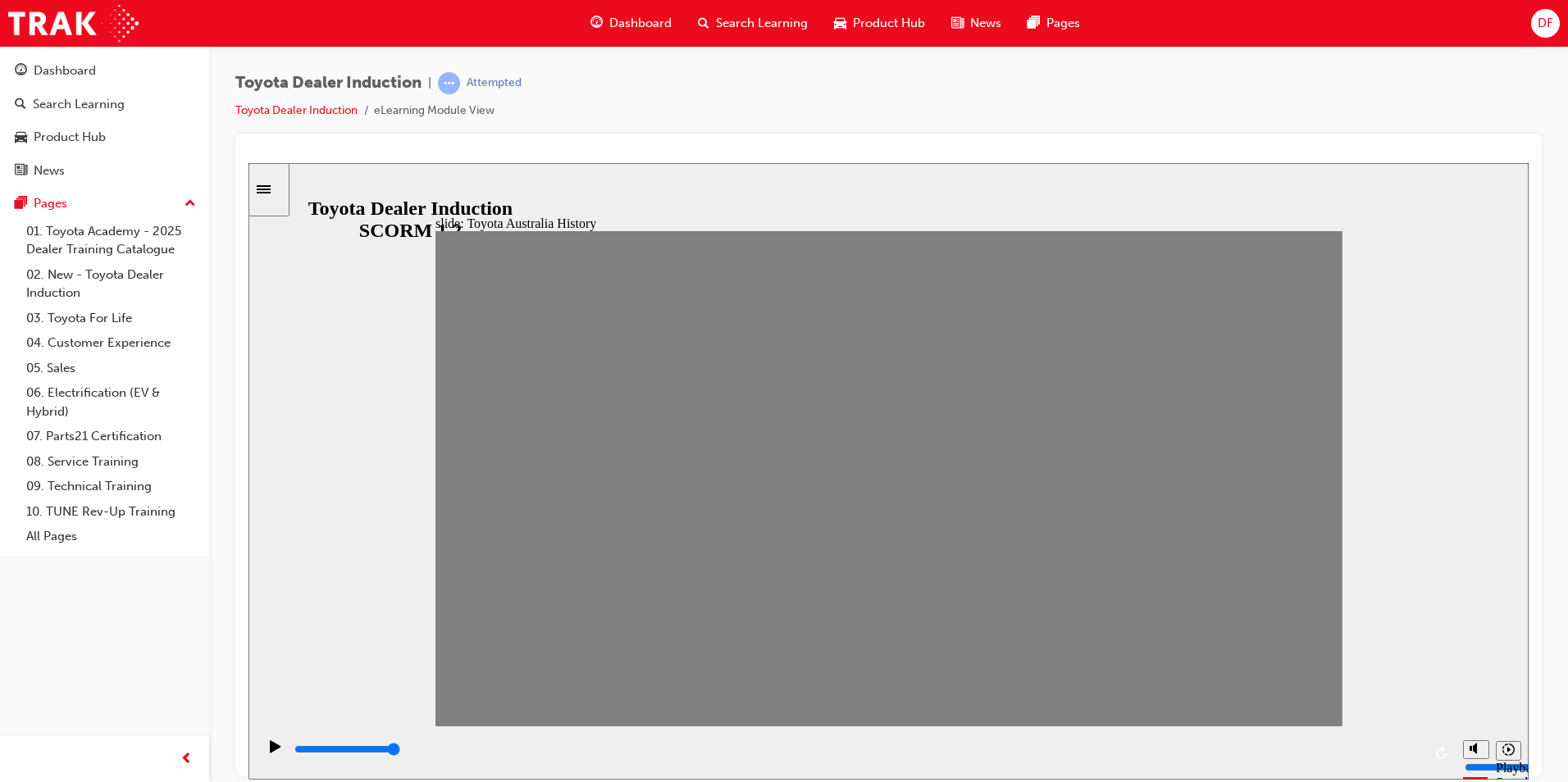
type input "0"
type input "3"
drag, startPoint x: 625, startPoint y: 483, endPoint x: 587, endPoint y: 486, distance: 38.1
type input "0"
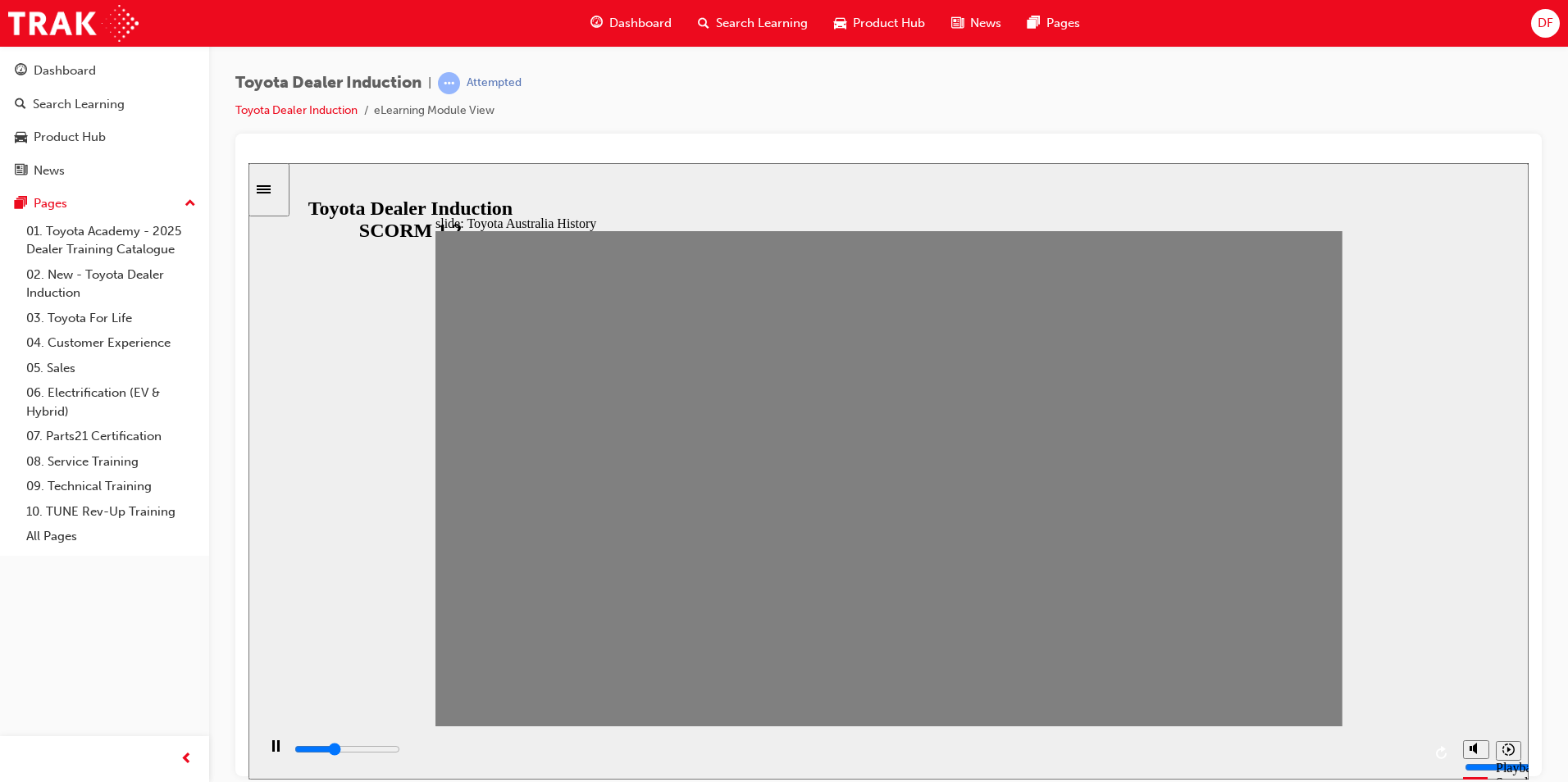
type input "4"
drag, startPoint x: 594, startPoint y: 490, endPoint x: 627, endPoint y: 492, distance: 33.1
type input "0"
type input "3"
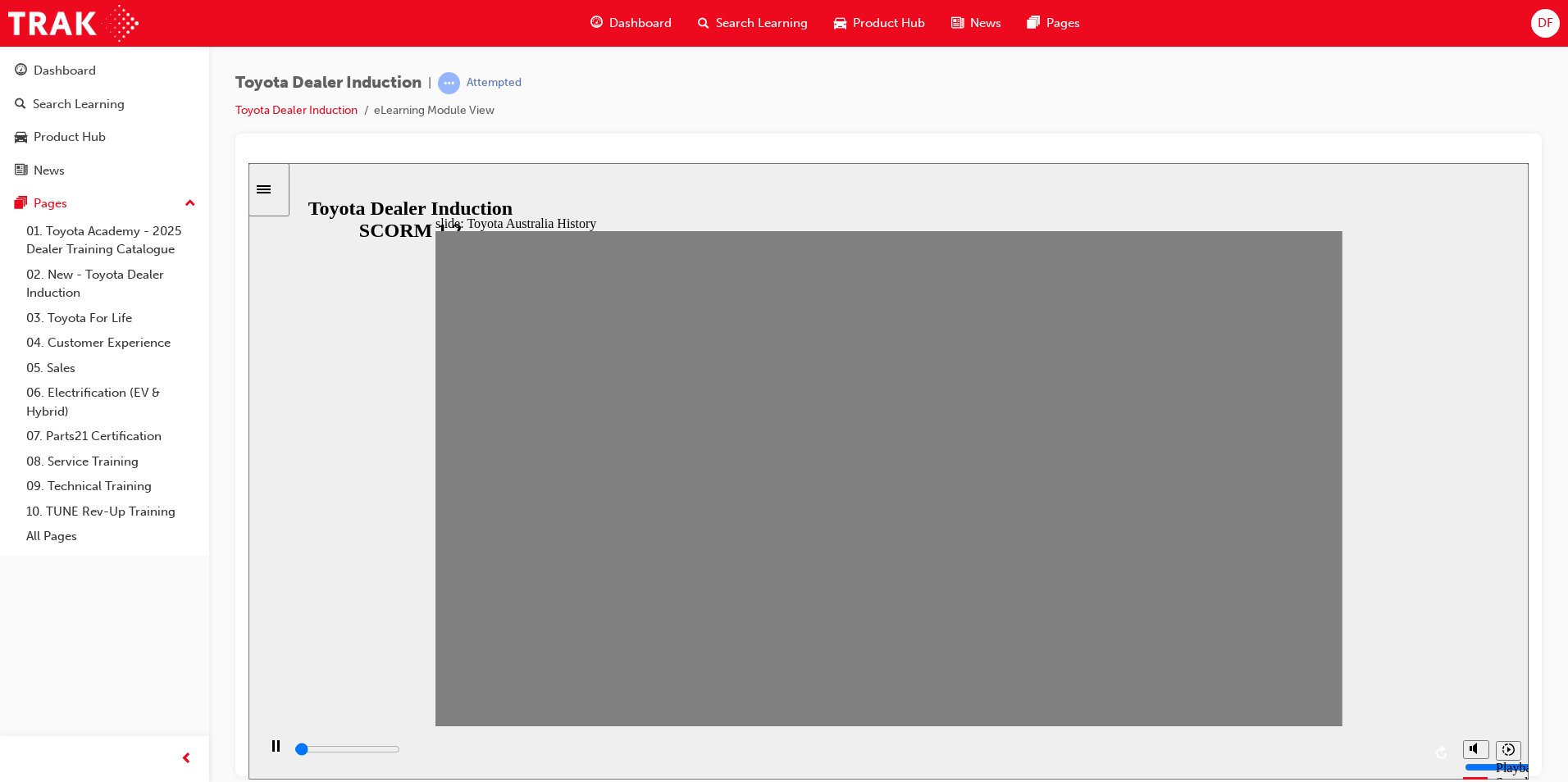
type input "0"
type input "2"
drag, startPoint x: 628, startPoint y: 492, endPoint x: 560, endPoint y: 494, distance: 68.0
type input "100"
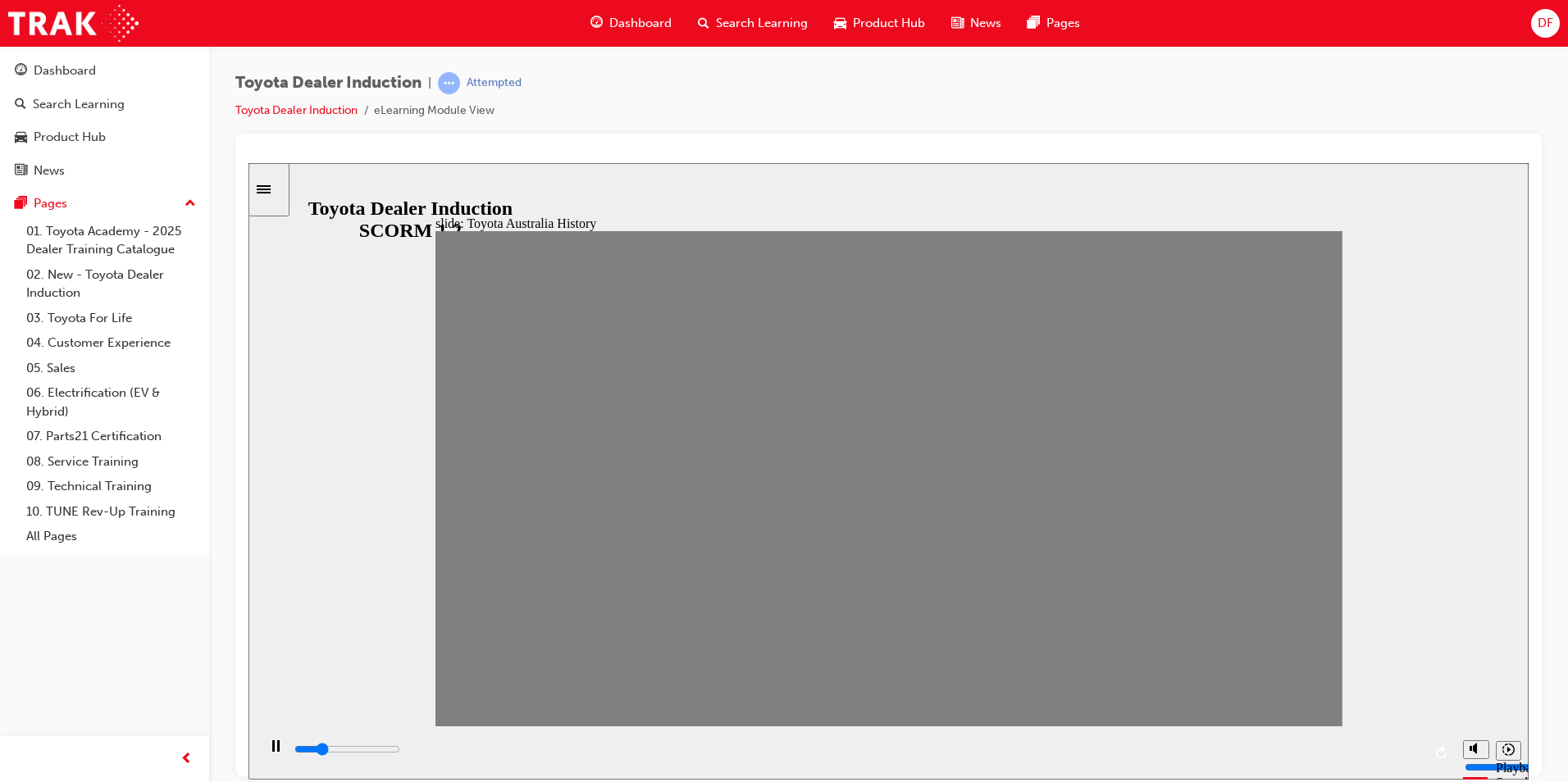
type input "1"
drag, startPoint x: 552, startPoint y: 489, endPoint x: 519, endPoint y: 495, distance: 33.5
type input "0"
type input "2"
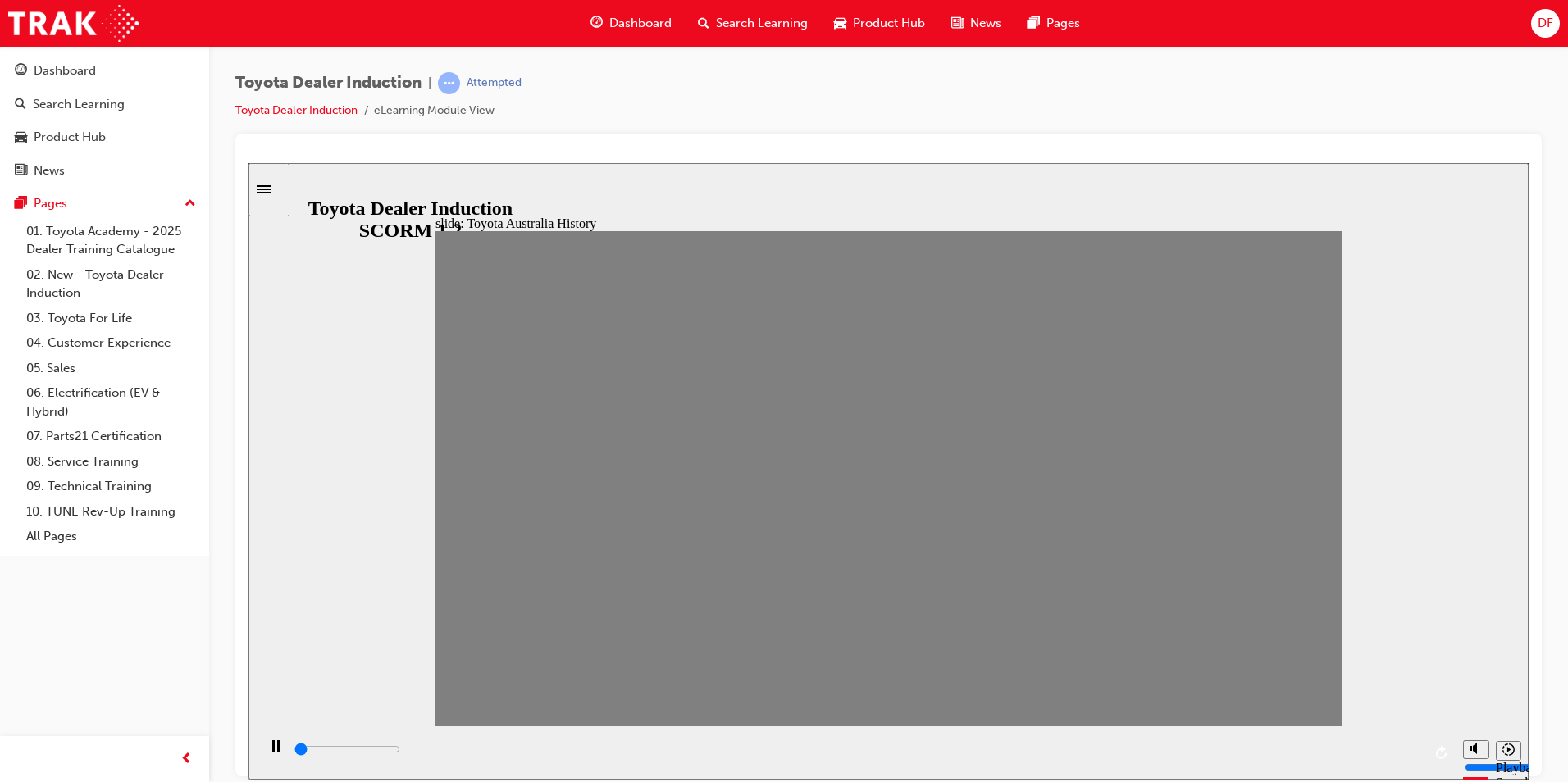
type input "0"
type input "3"
drag, startPoint x: 511, startPoint y: 490, endPoint x: 599, endPoint y: 484, distance: 88.2
type input "0"
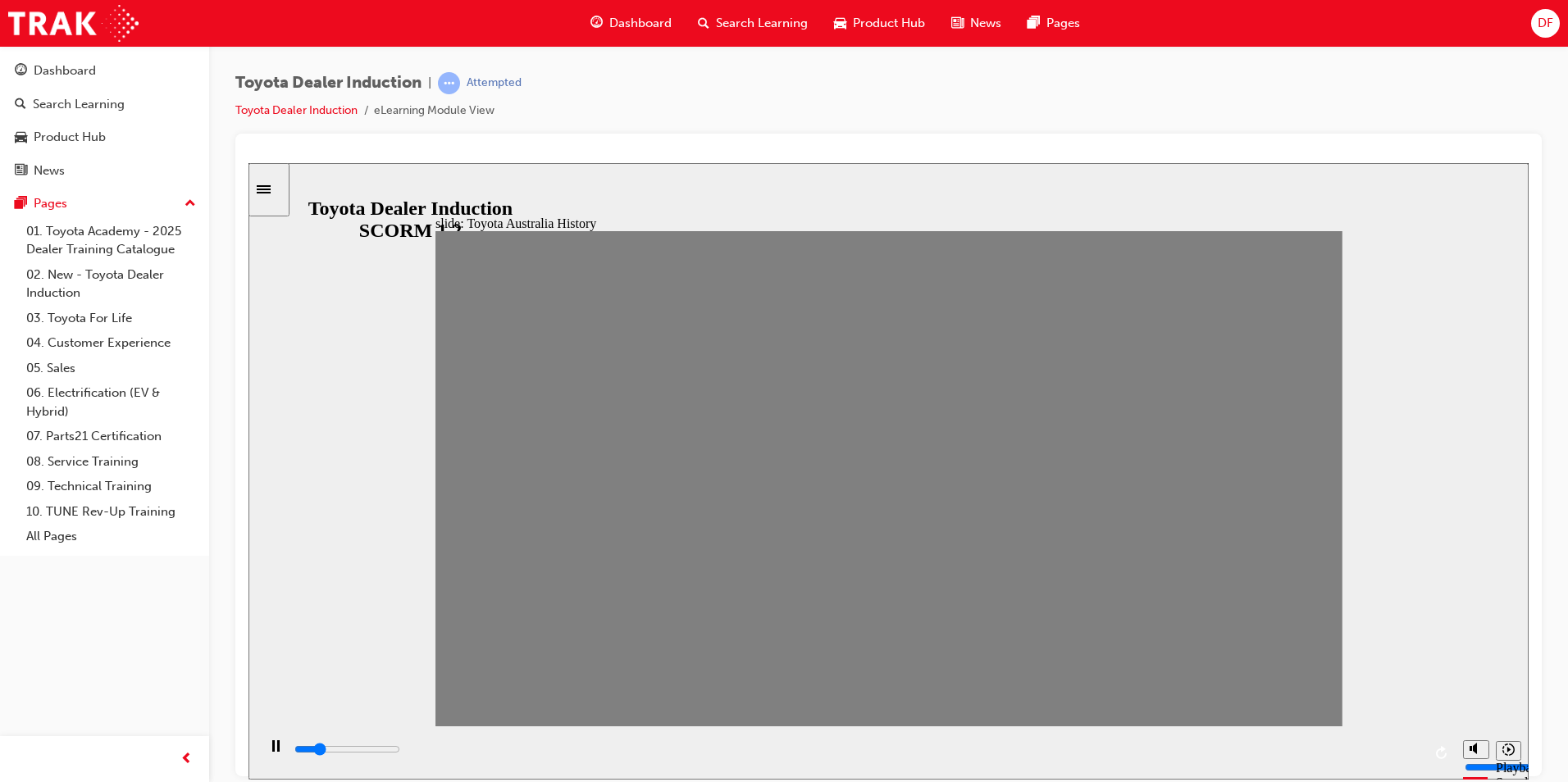
type input "4"
drag, startPoint x: 583, startPoint y: 486, endPoint x: 616, endPoint y: 483, distance: 33.1
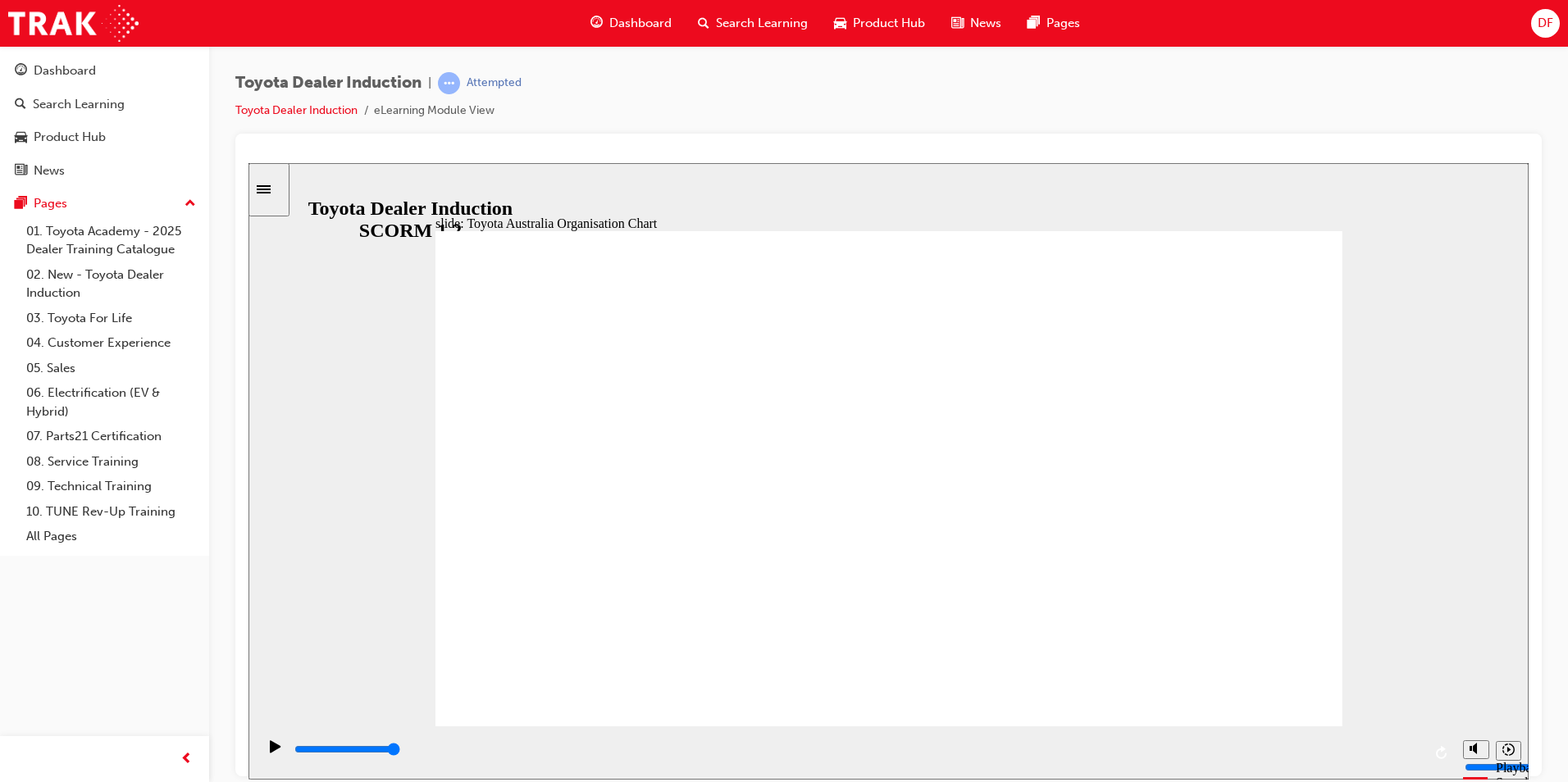
type input "4100"
radio input "true"
type input "5000"
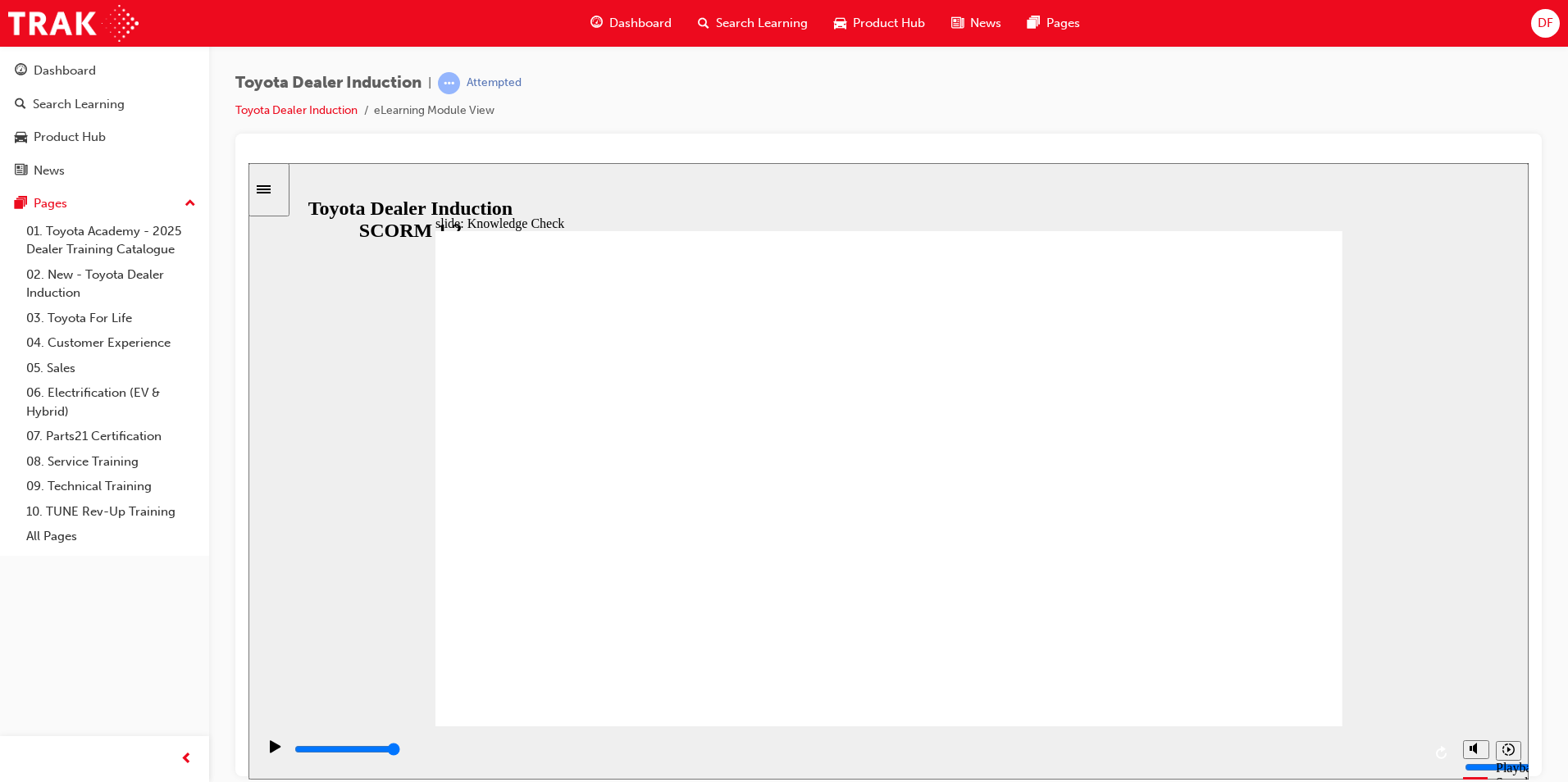
radio input "true"
type input "5000"
radio input "true"
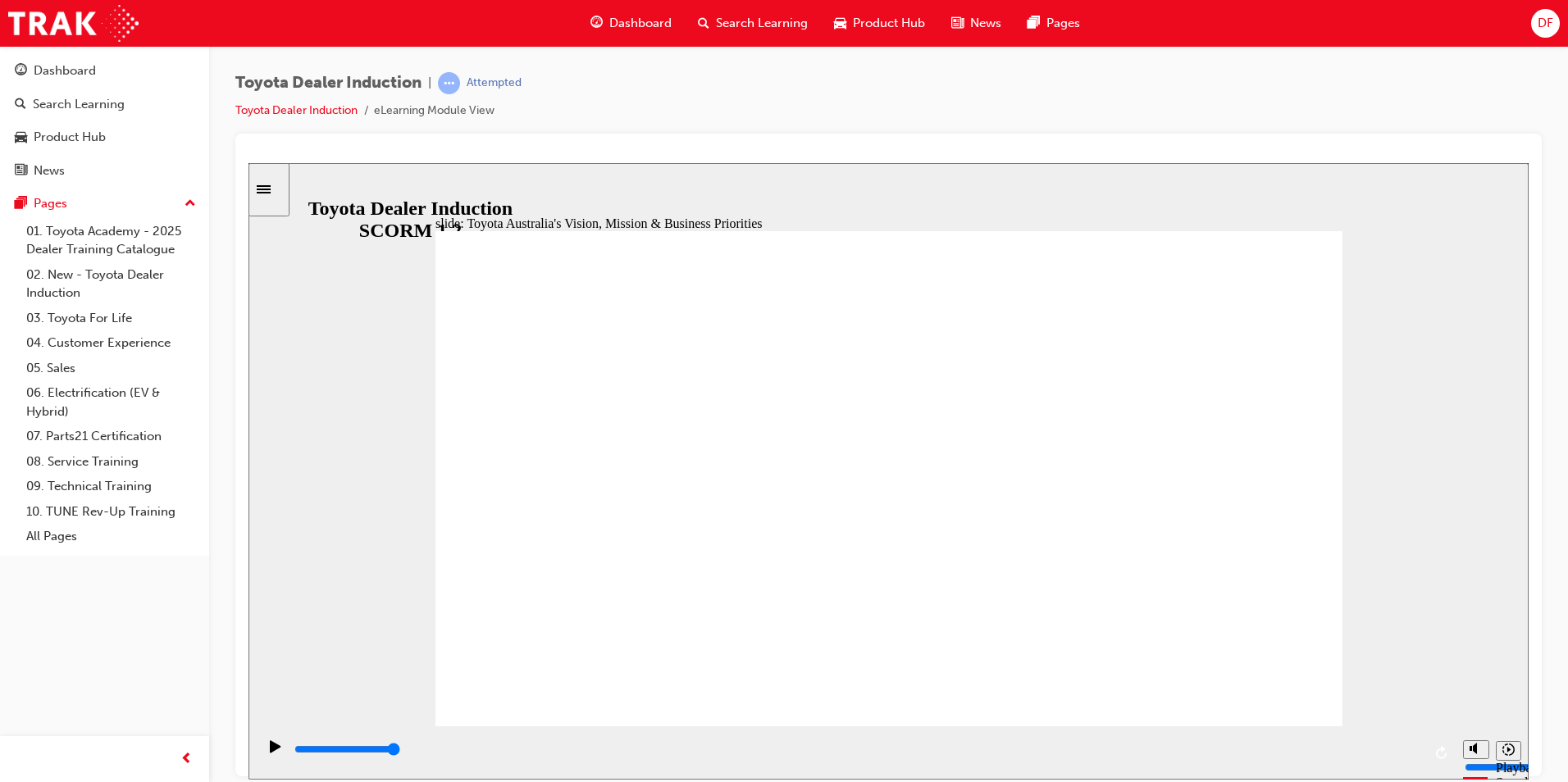
type input "9200"
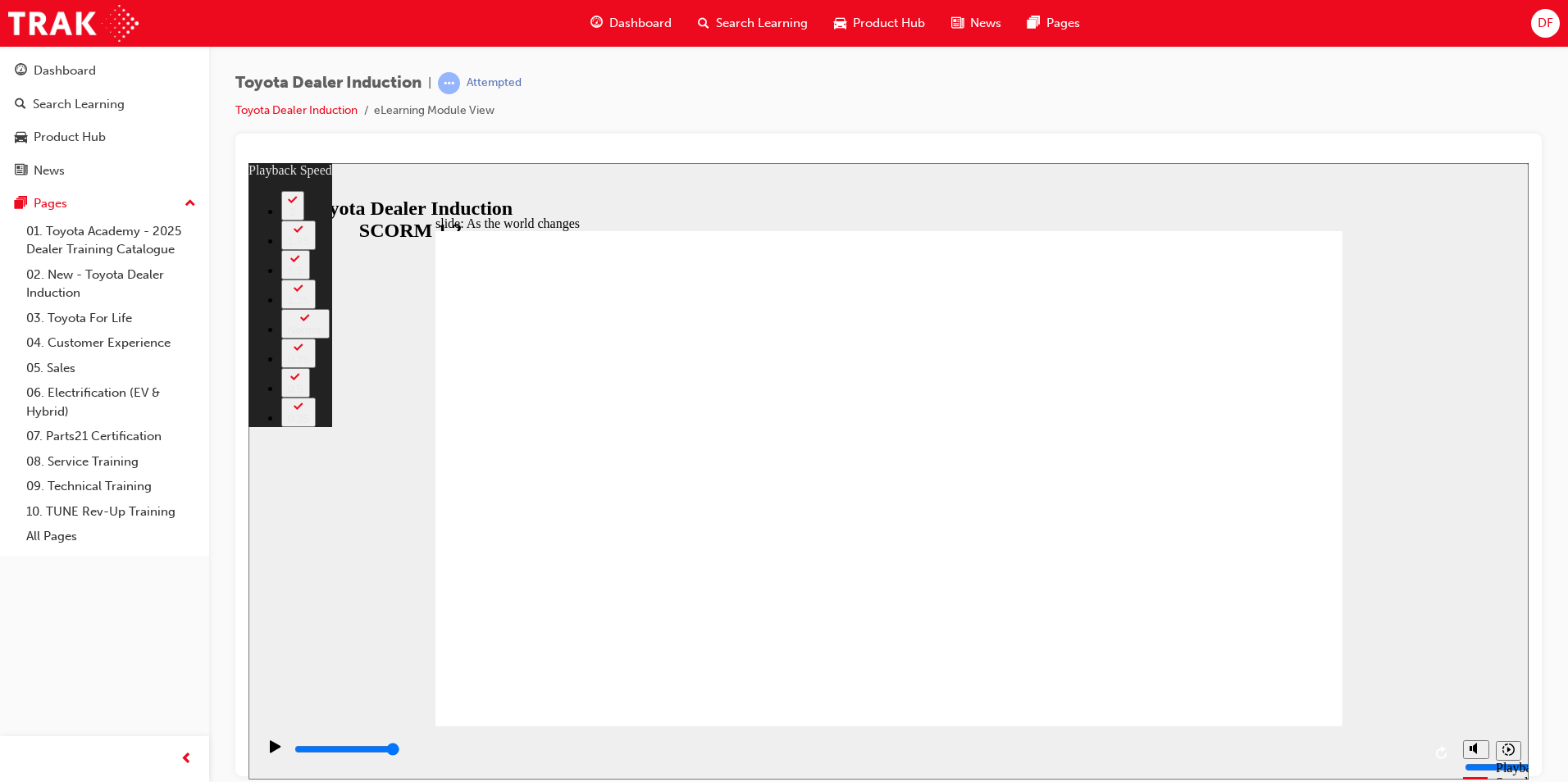
type input "128"
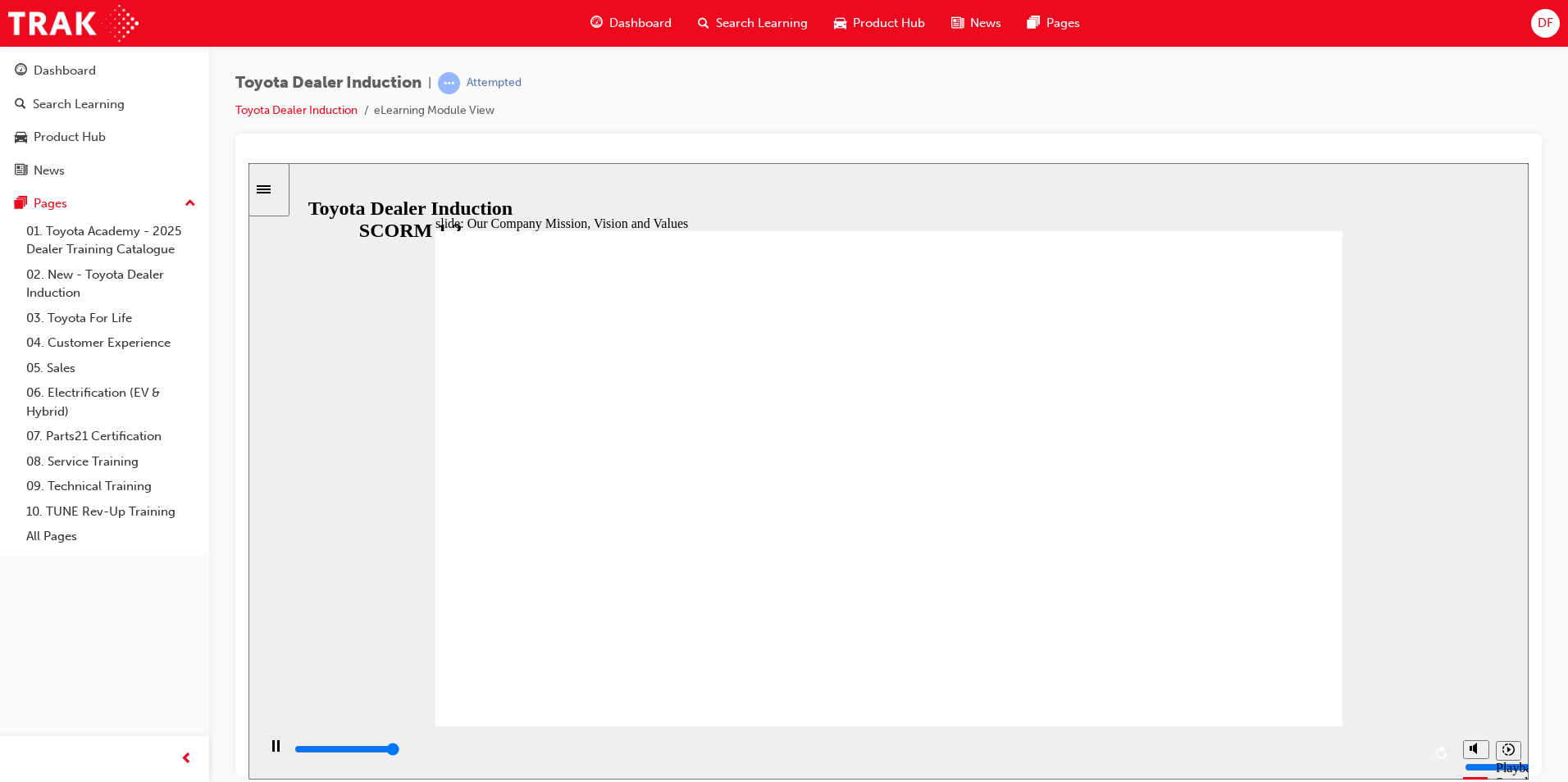
type input "100300"
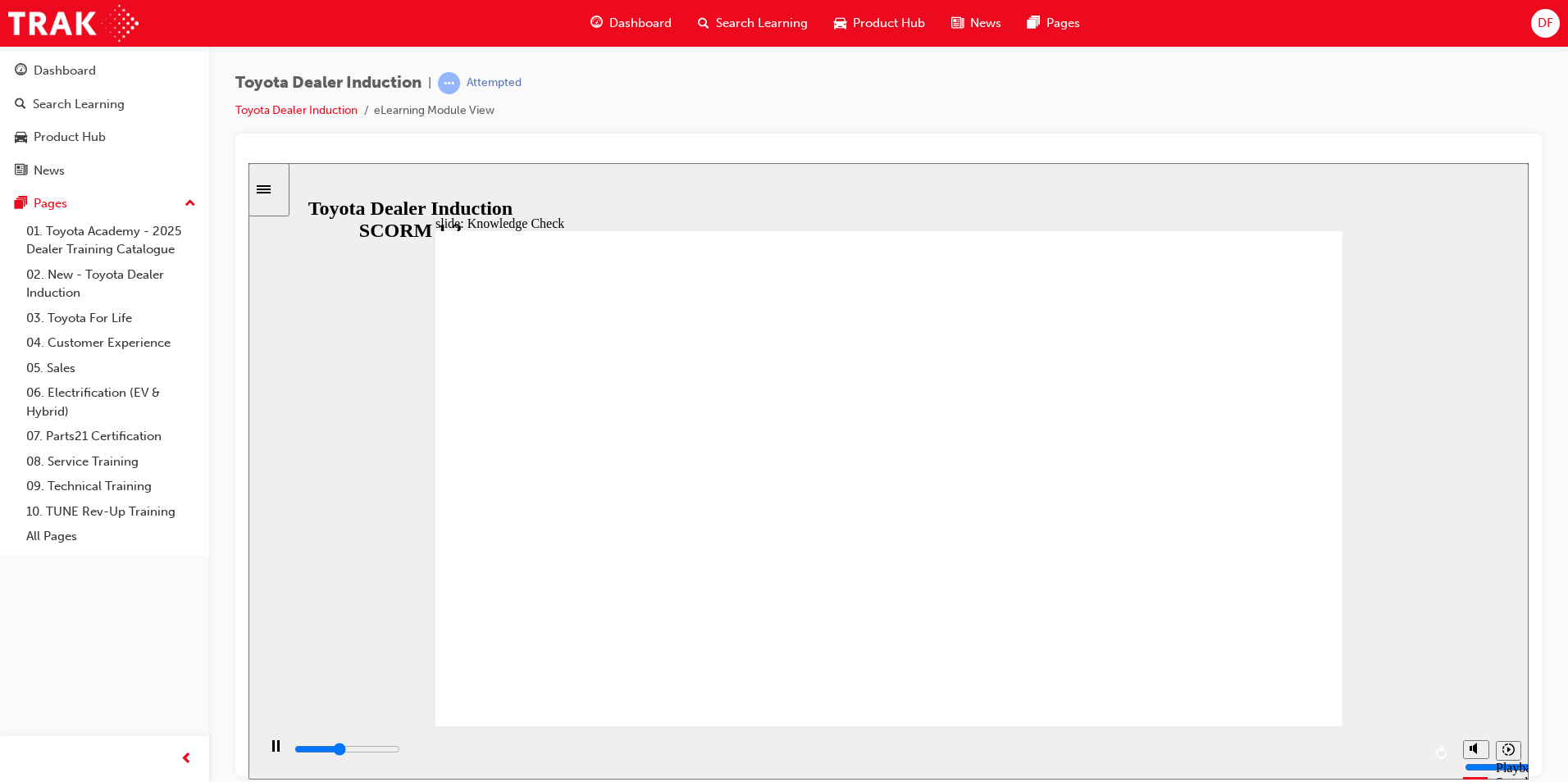
type input "5000"
type input "happiness for All"
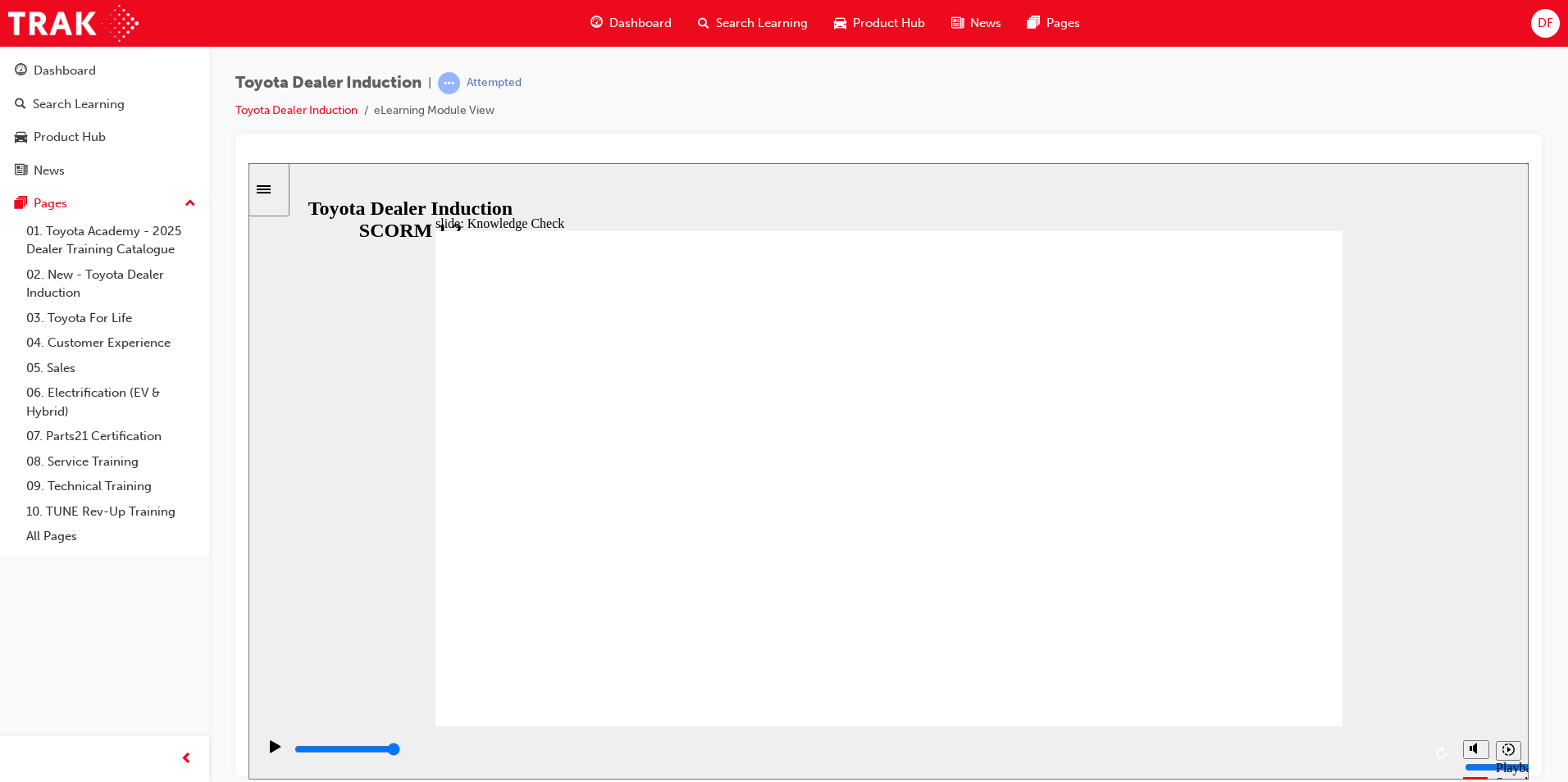
type input "happiness for All"
type input "2800"
type input "moved"
type input "2800"
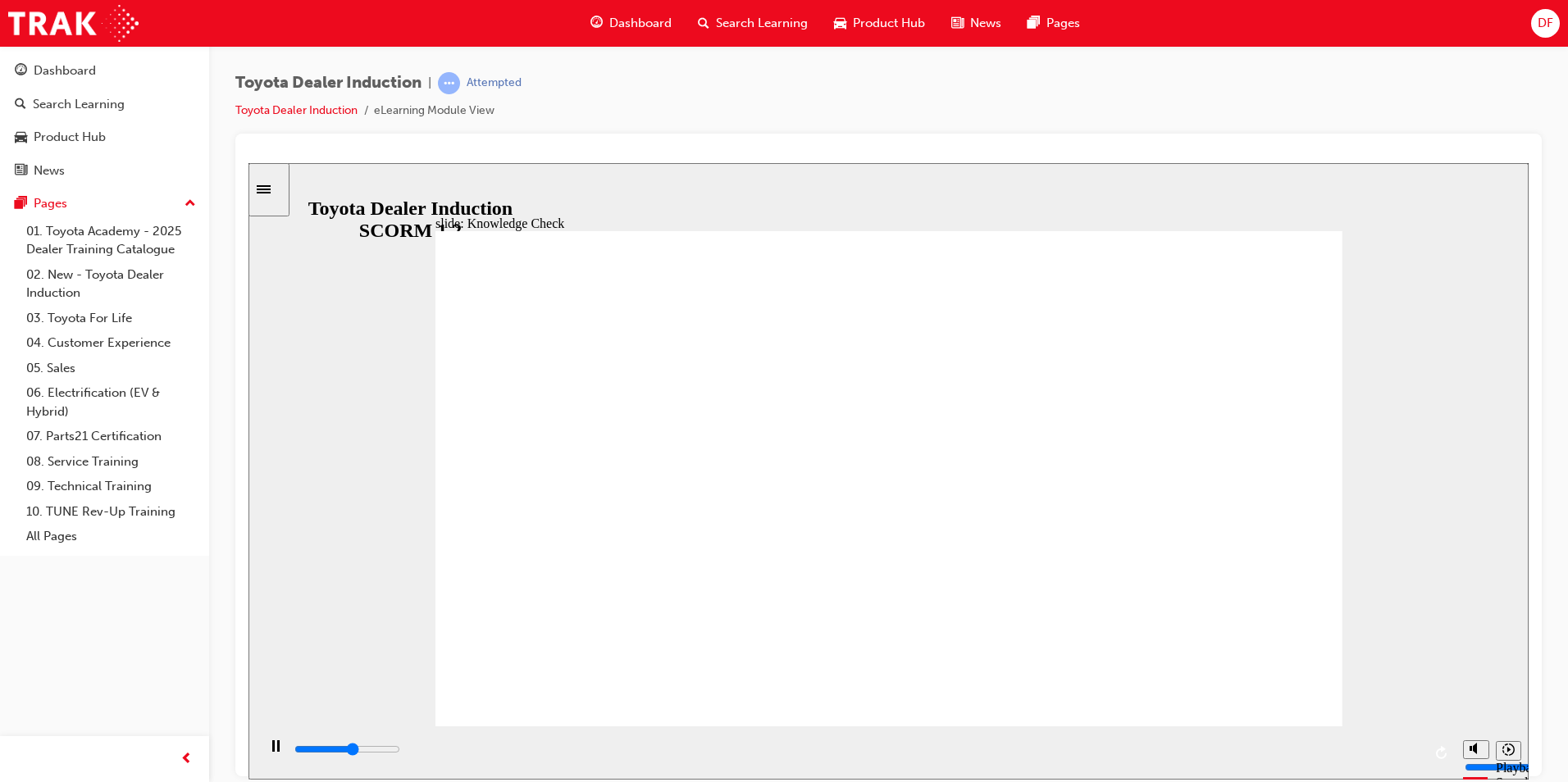
type input "moved"
type input "4900"
type input "moved"
type input "5000"
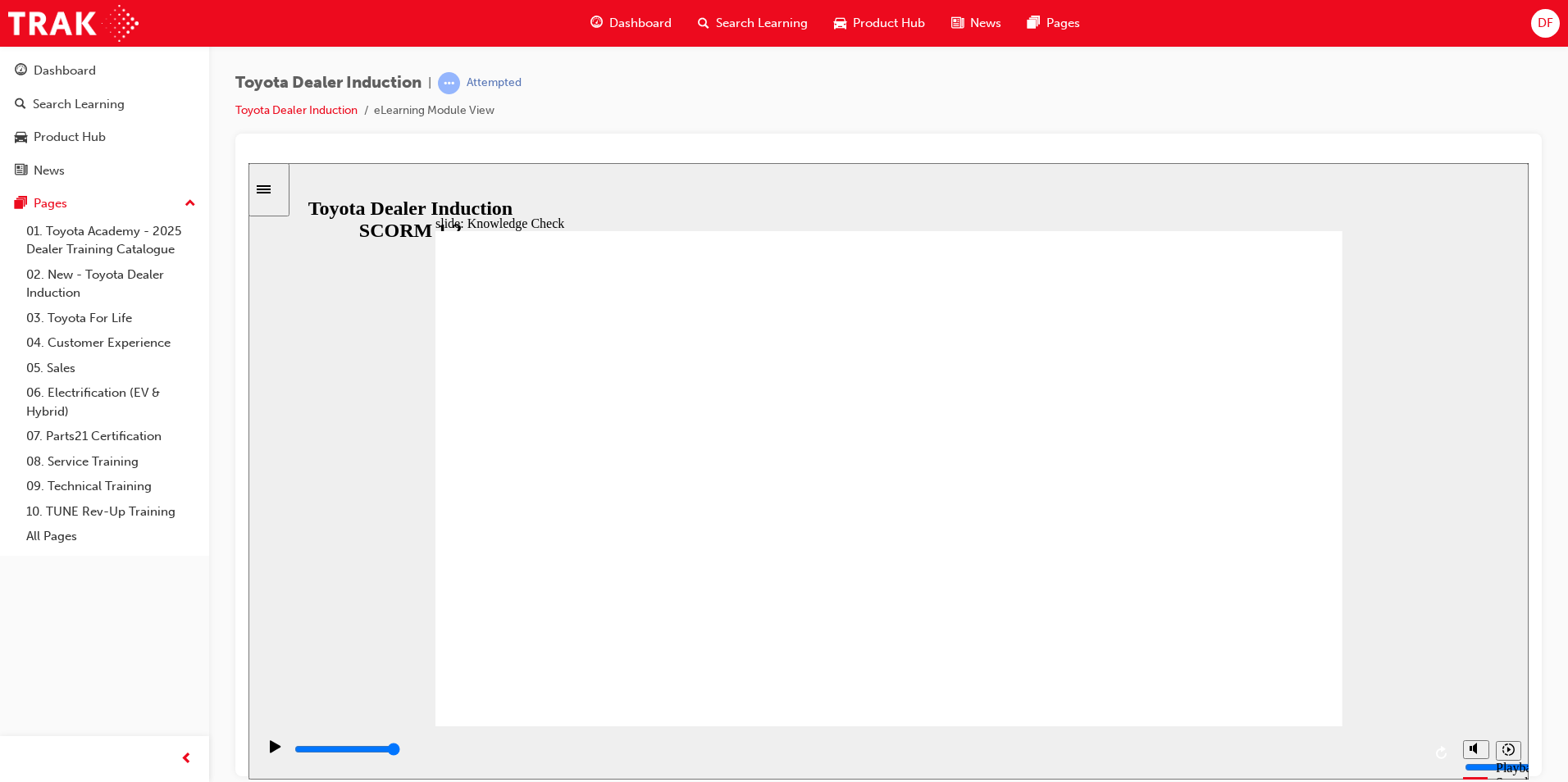
type input "moved"
type input "6500"
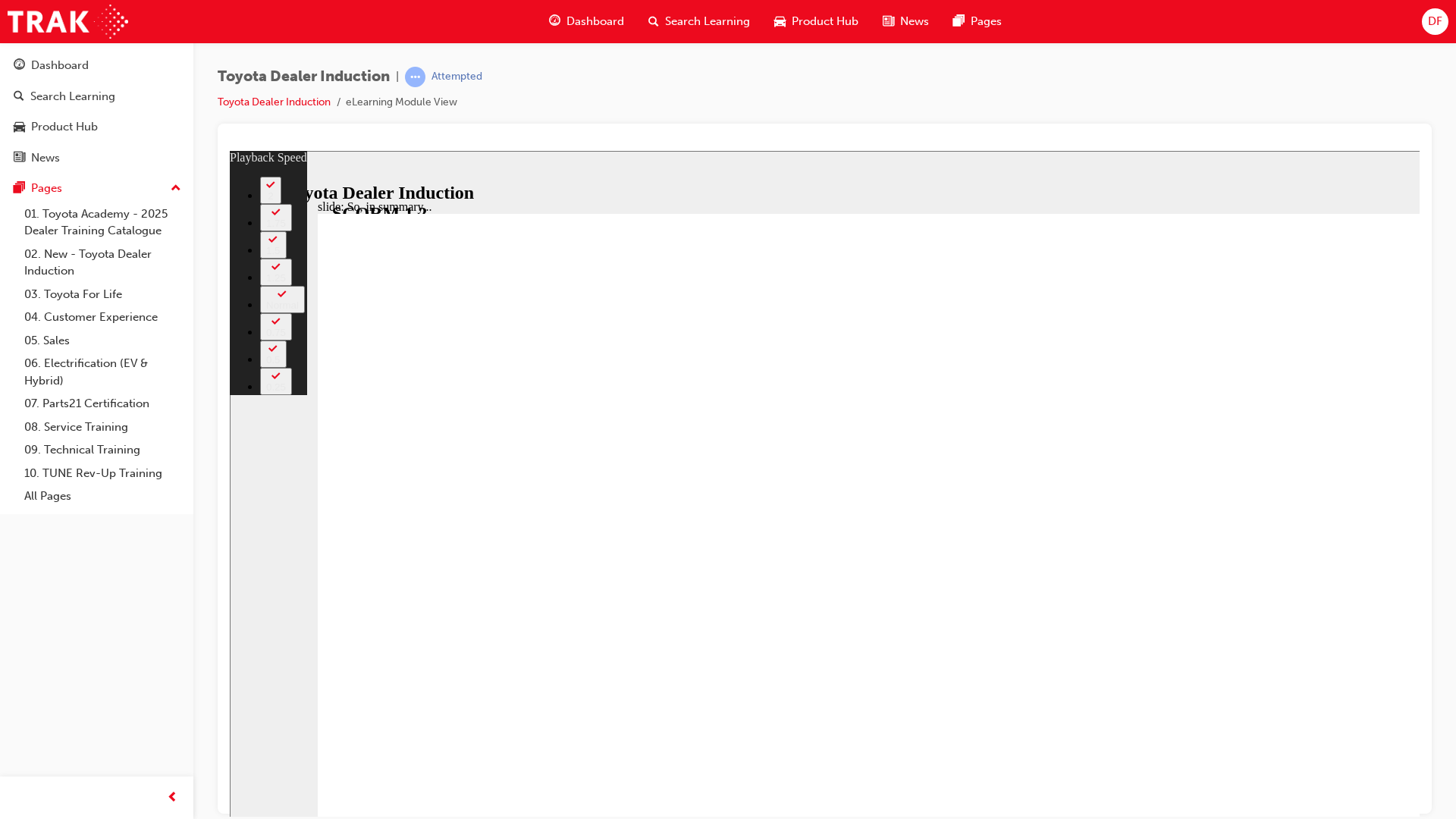
type input "20"
type input "6"
type input "20"
type input "6"
type input "20"
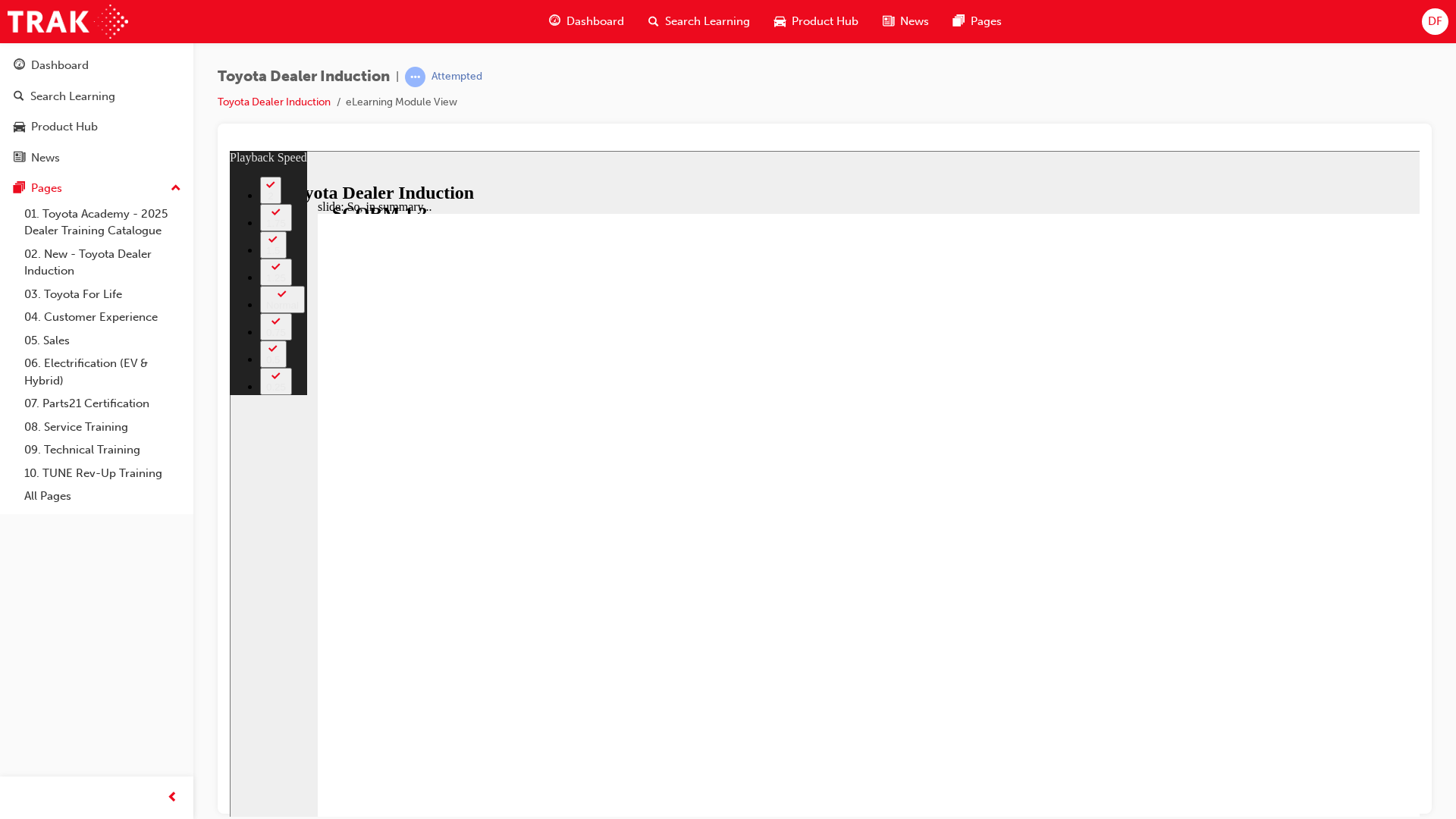
type input "6"
type input "20"
type input "6"
type input "20"
type input "5"
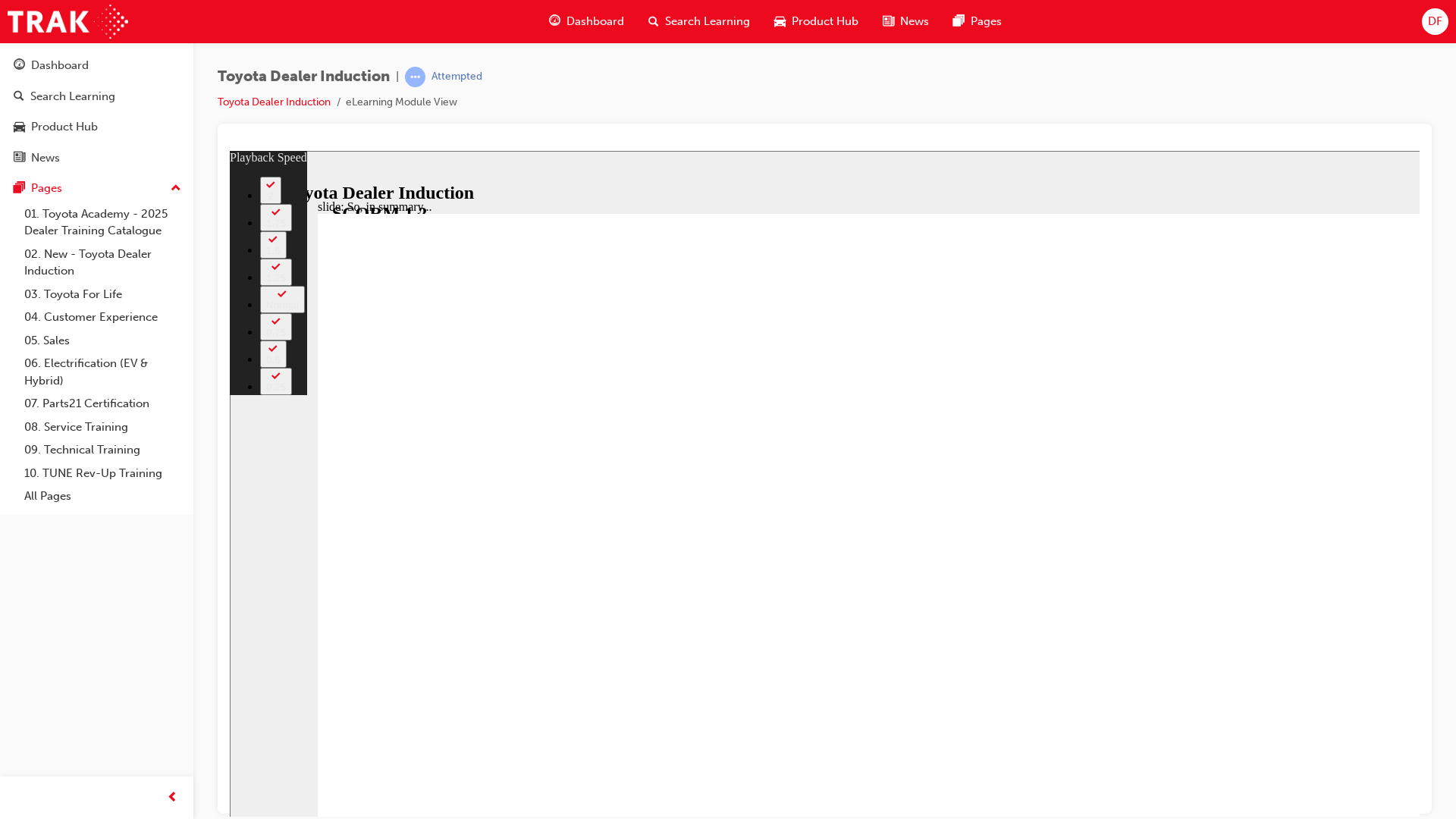
type input "20"
type input "5"
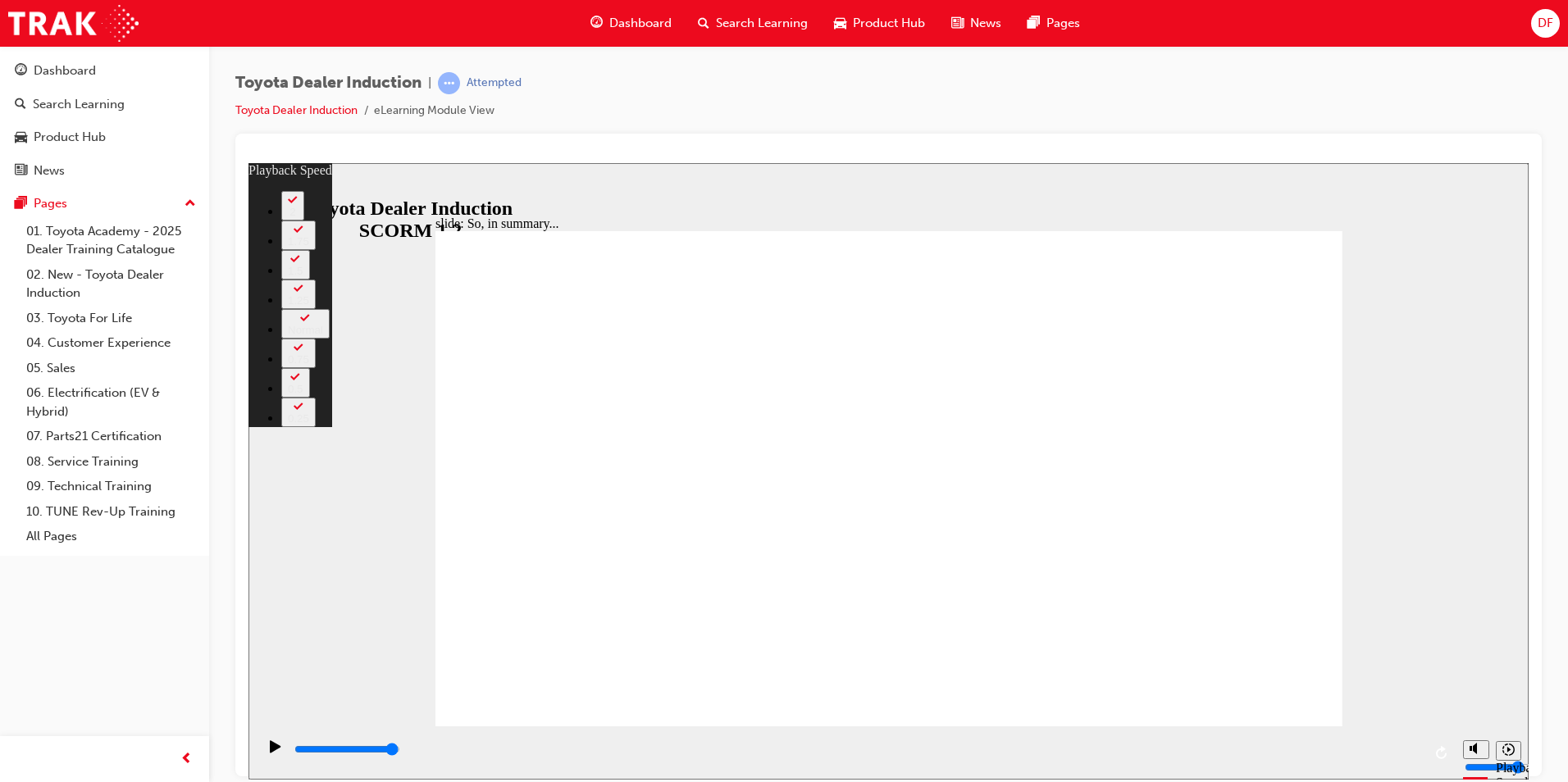
type input "128"
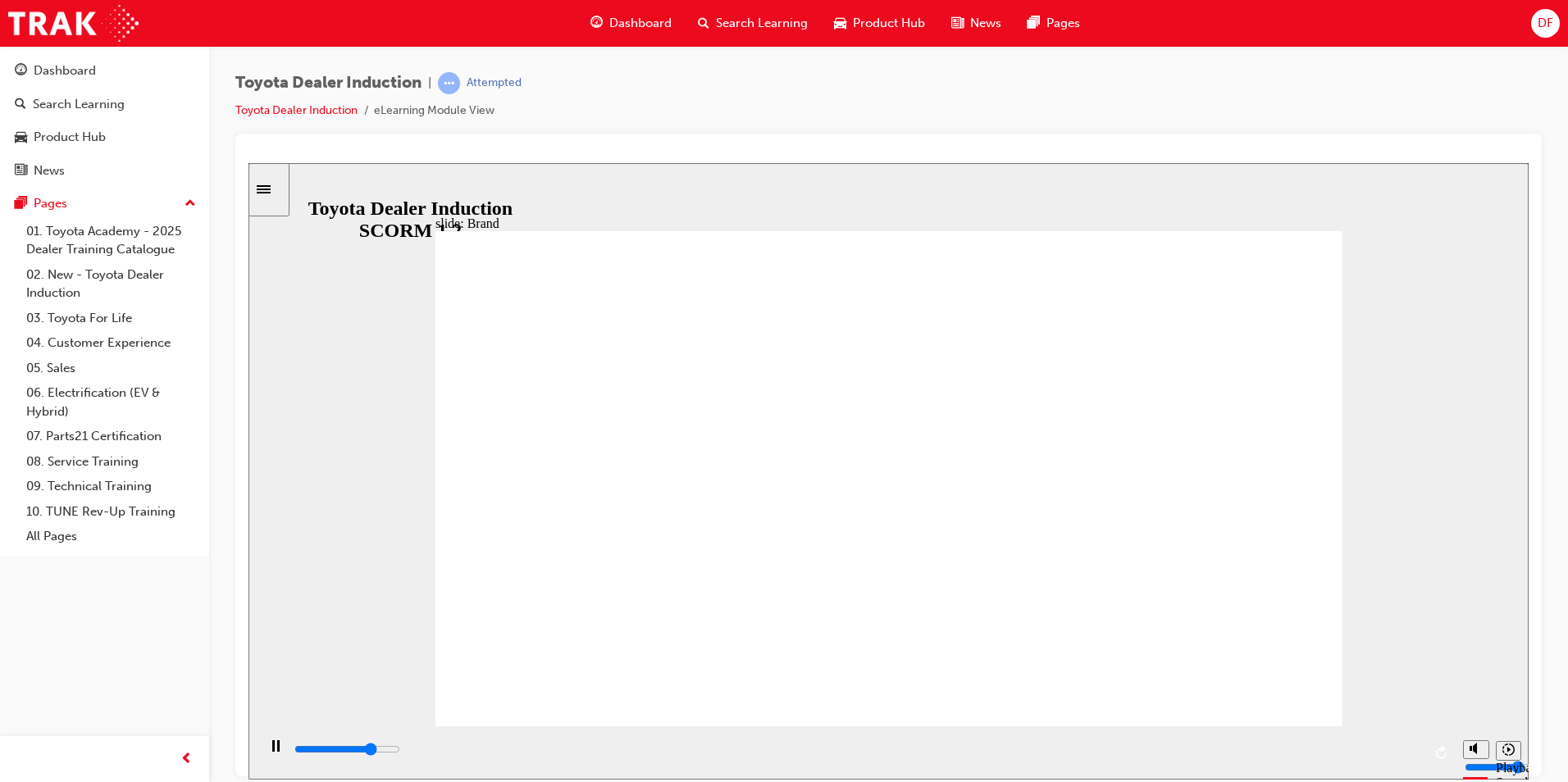
type input "8900"
type input "6"
type input "9000"
type input "8"
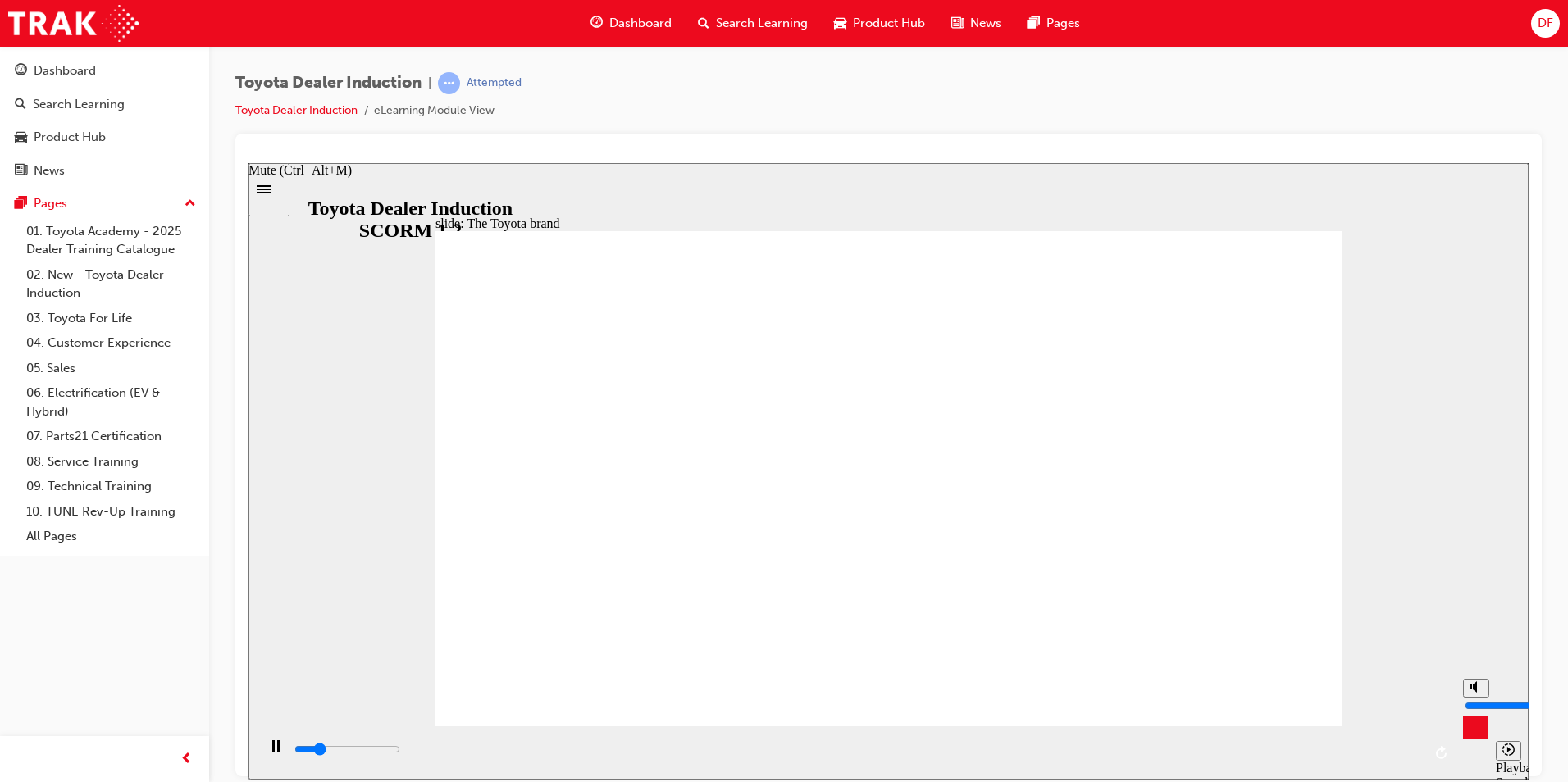
type input "9000"
type input "9"
type input "9000"
type input "10"
type input "9300"
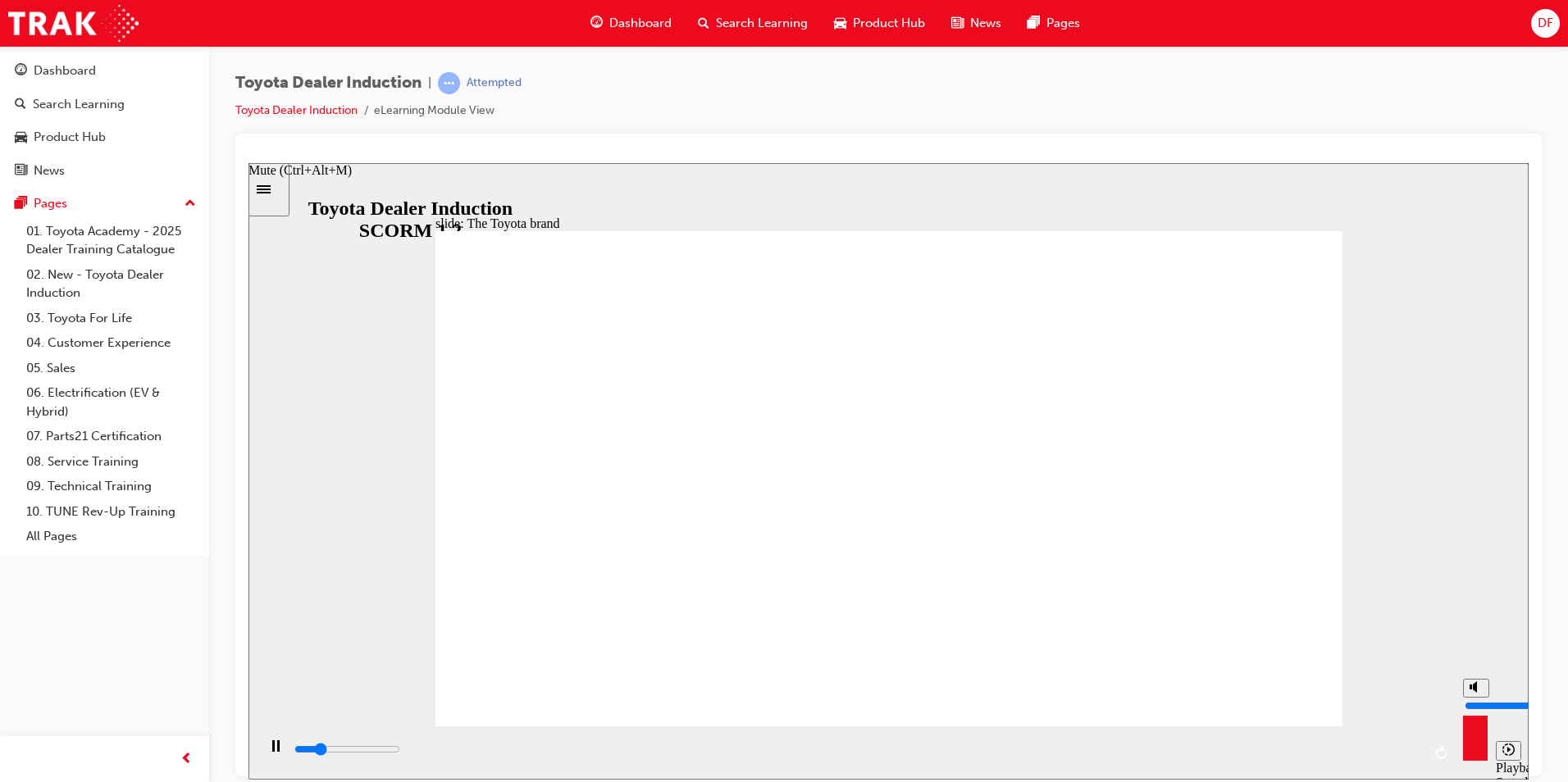
drag, startPoint x: 1479, startPoint y: 701, endPoint x: 1471, endPoint y: 650, distance: 51.6
type input "10"
click at [1471, 699] on input "volume" at bounding box center [1517, 704] width 105 height 13
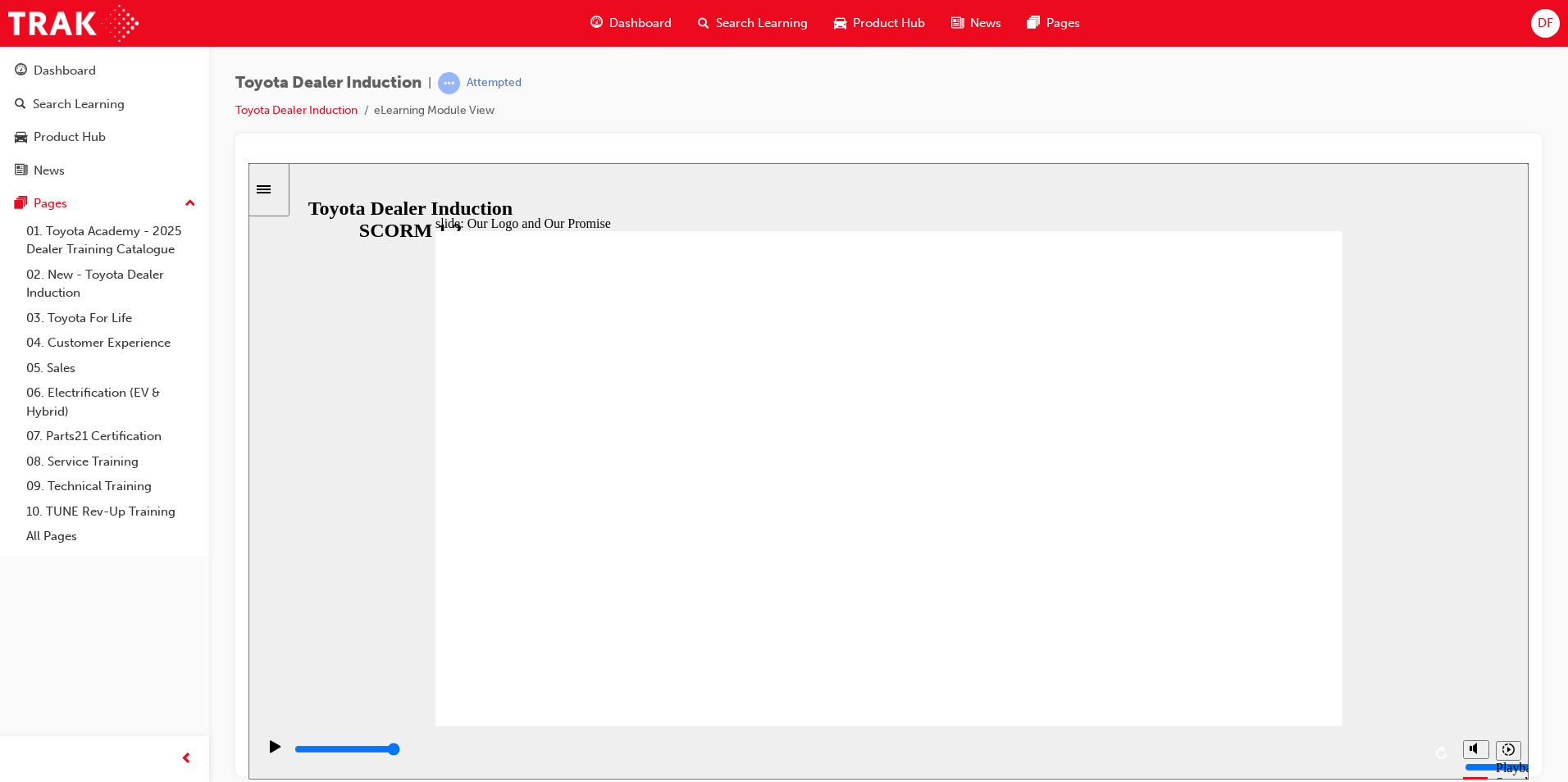
type input "8400"
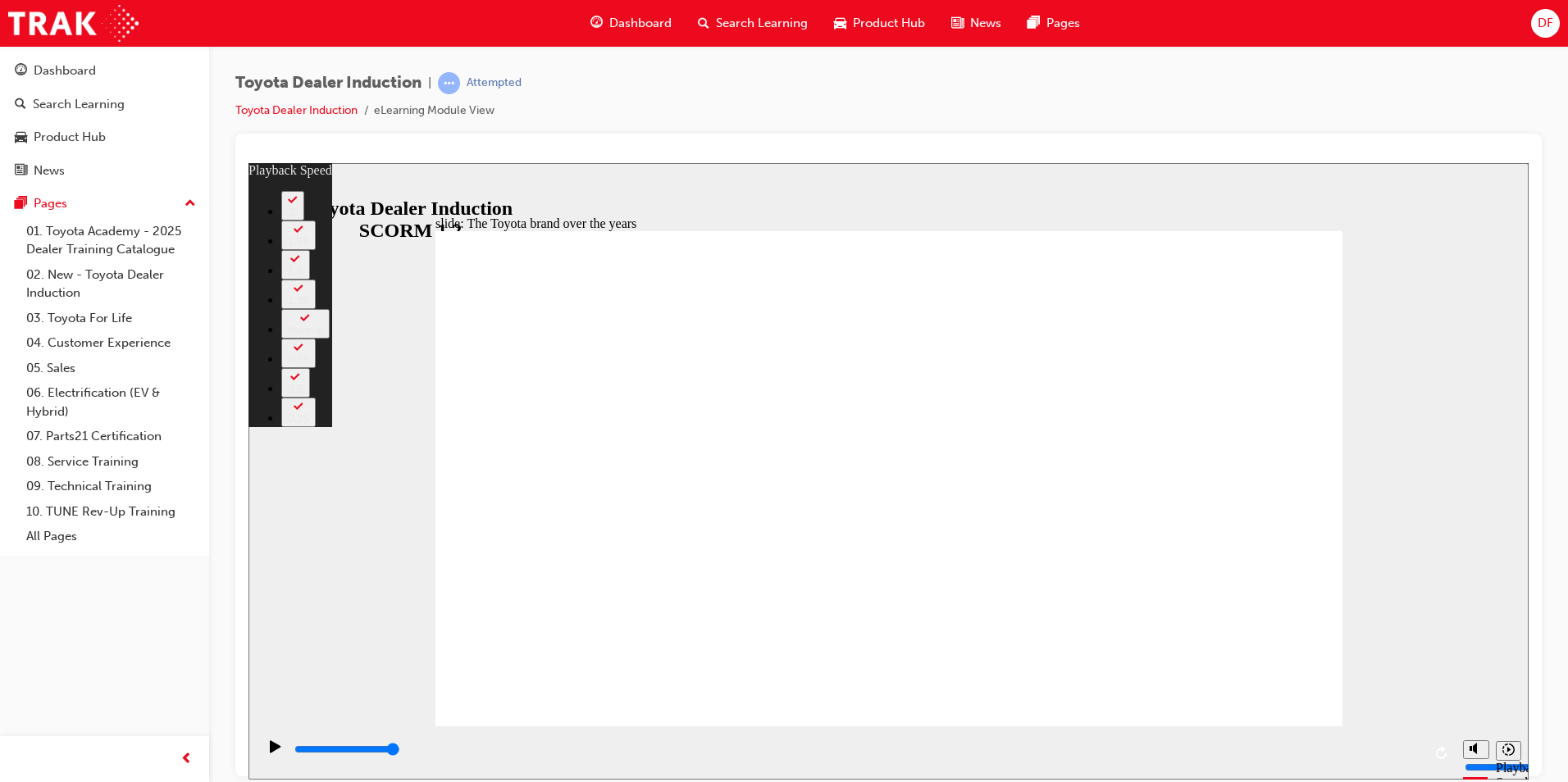
type input "165"
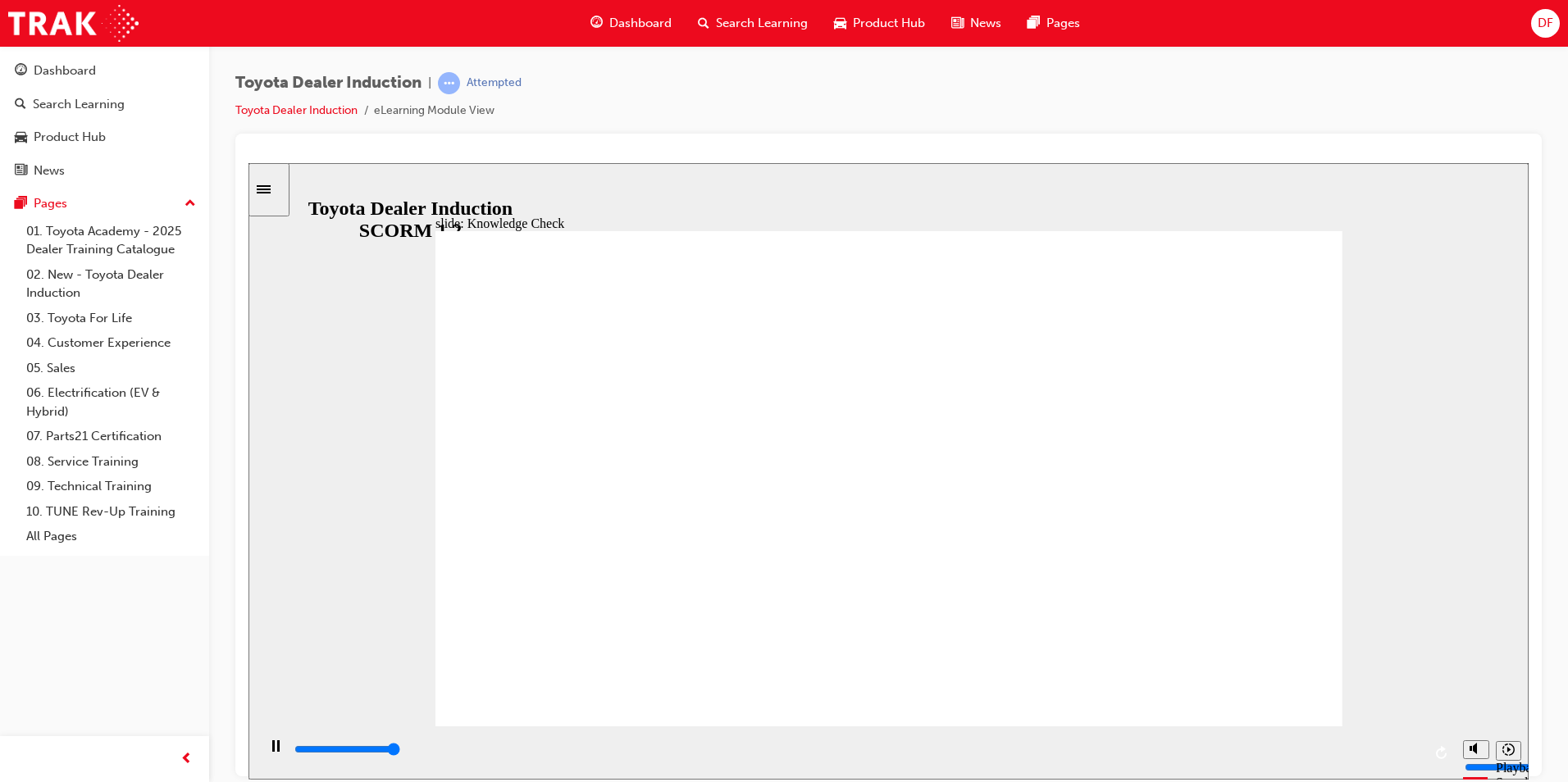
type input "5000"
radio input "true"
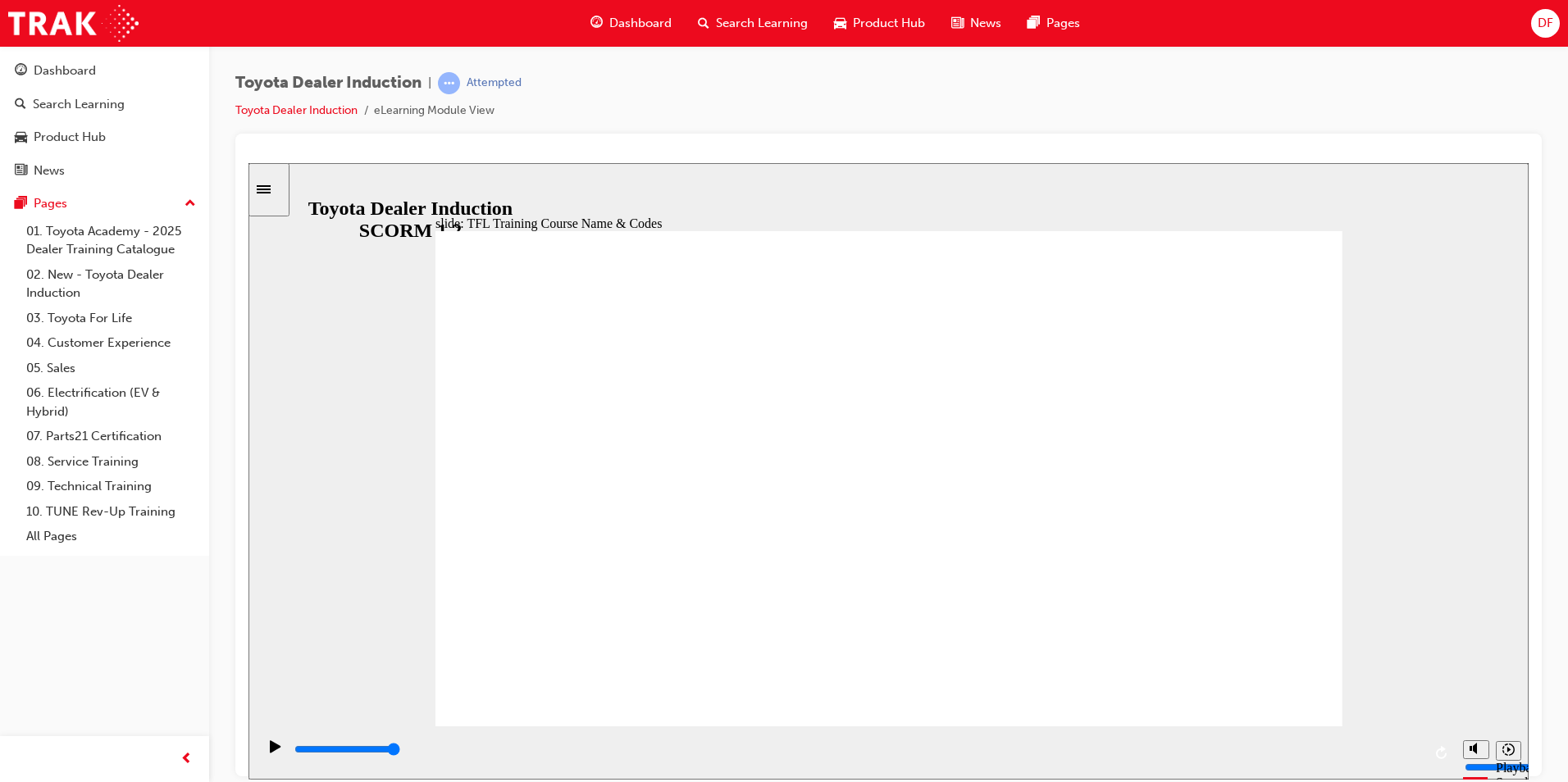
type input "10800"
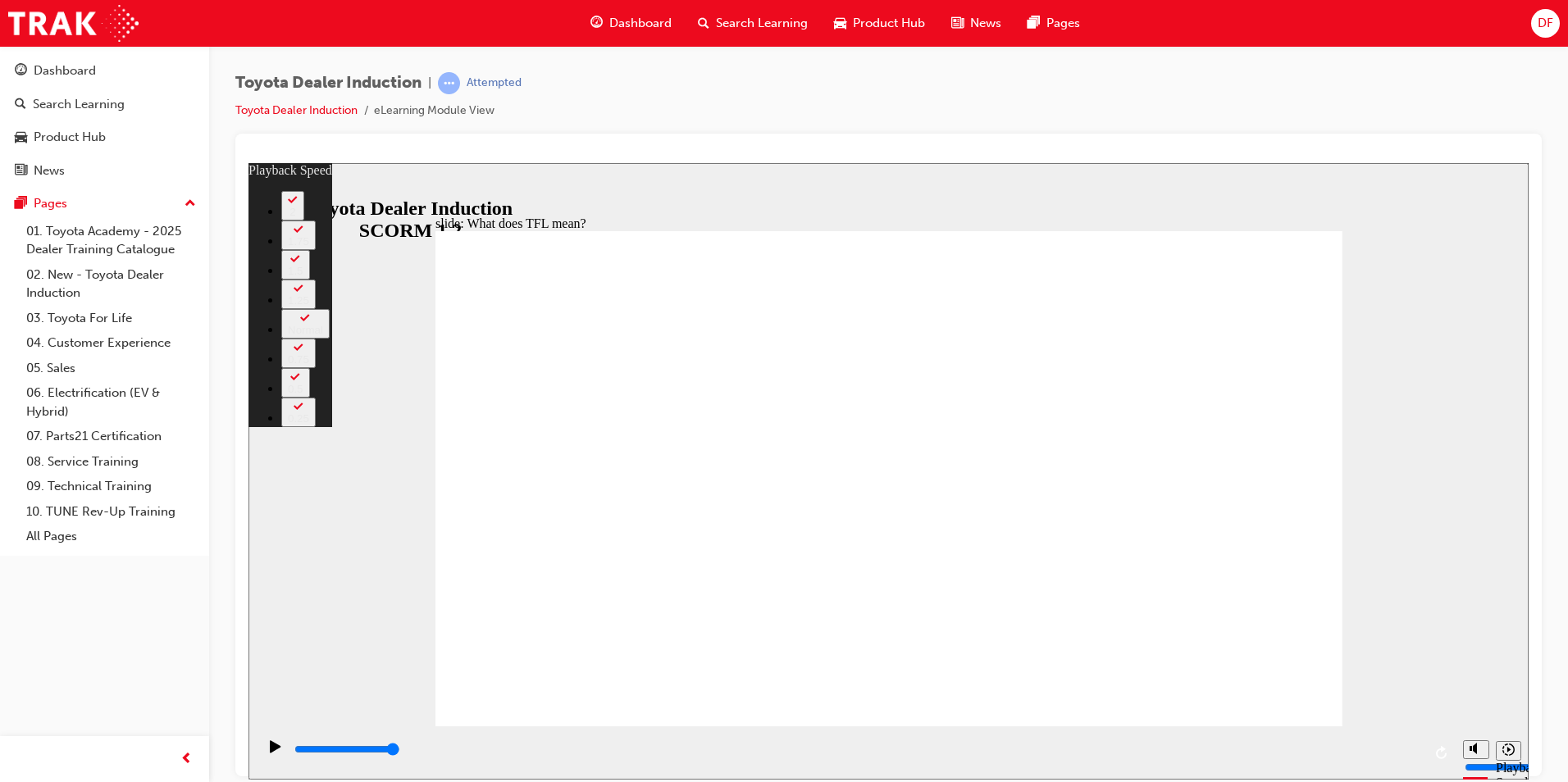
type input "139"
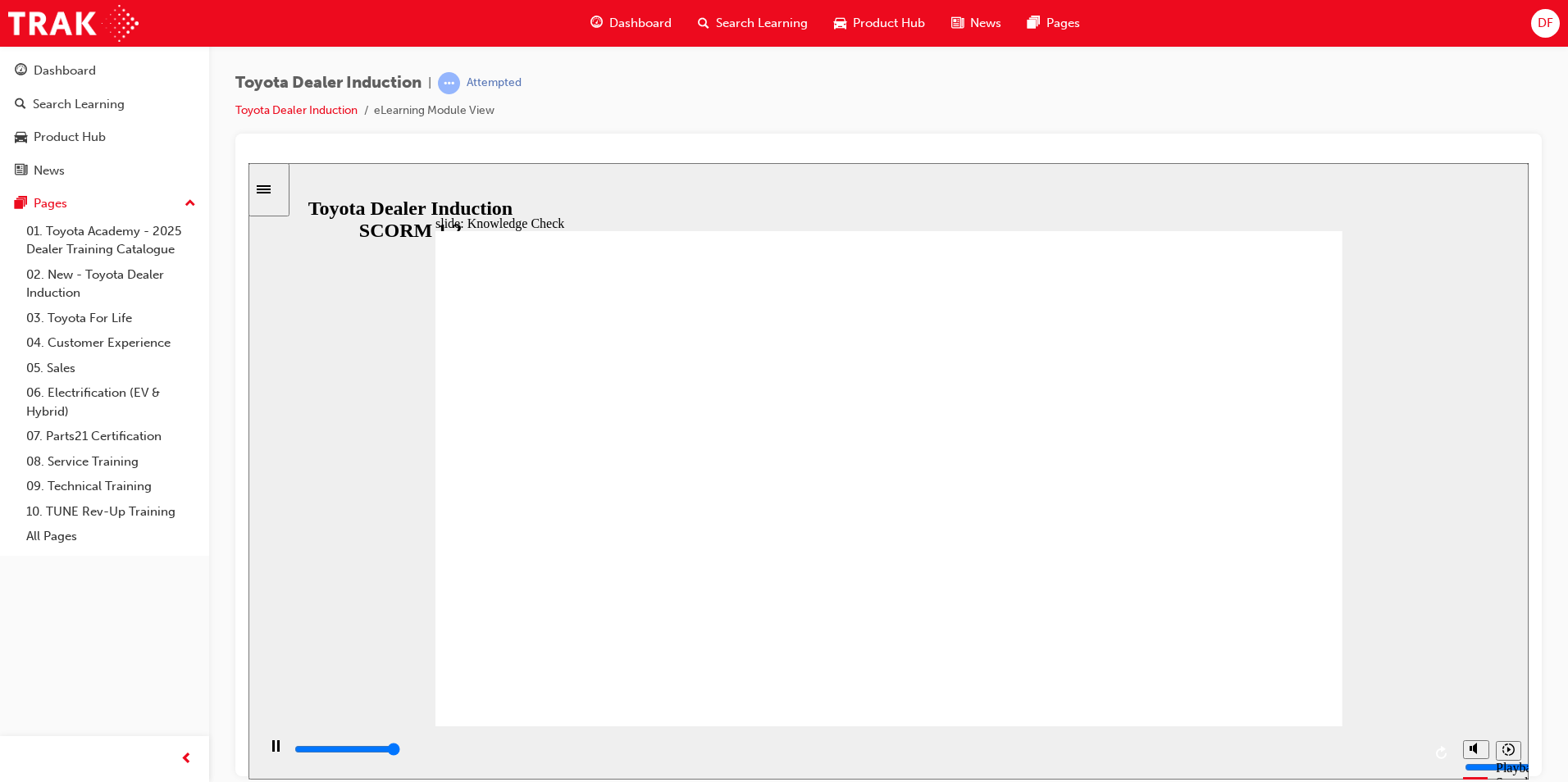
type input "5000"
radio input "true"
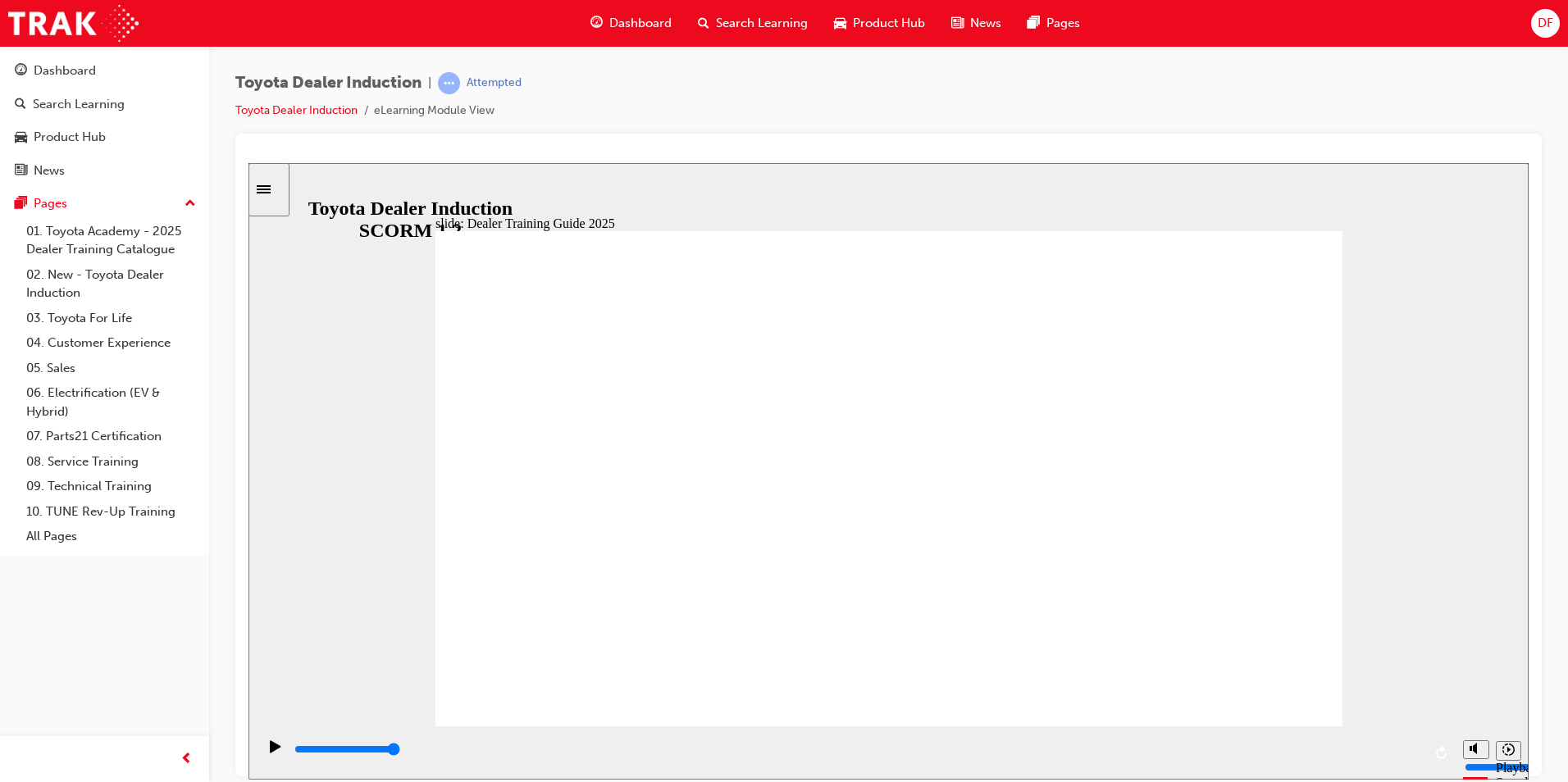
type input "4800"
radio input "true"
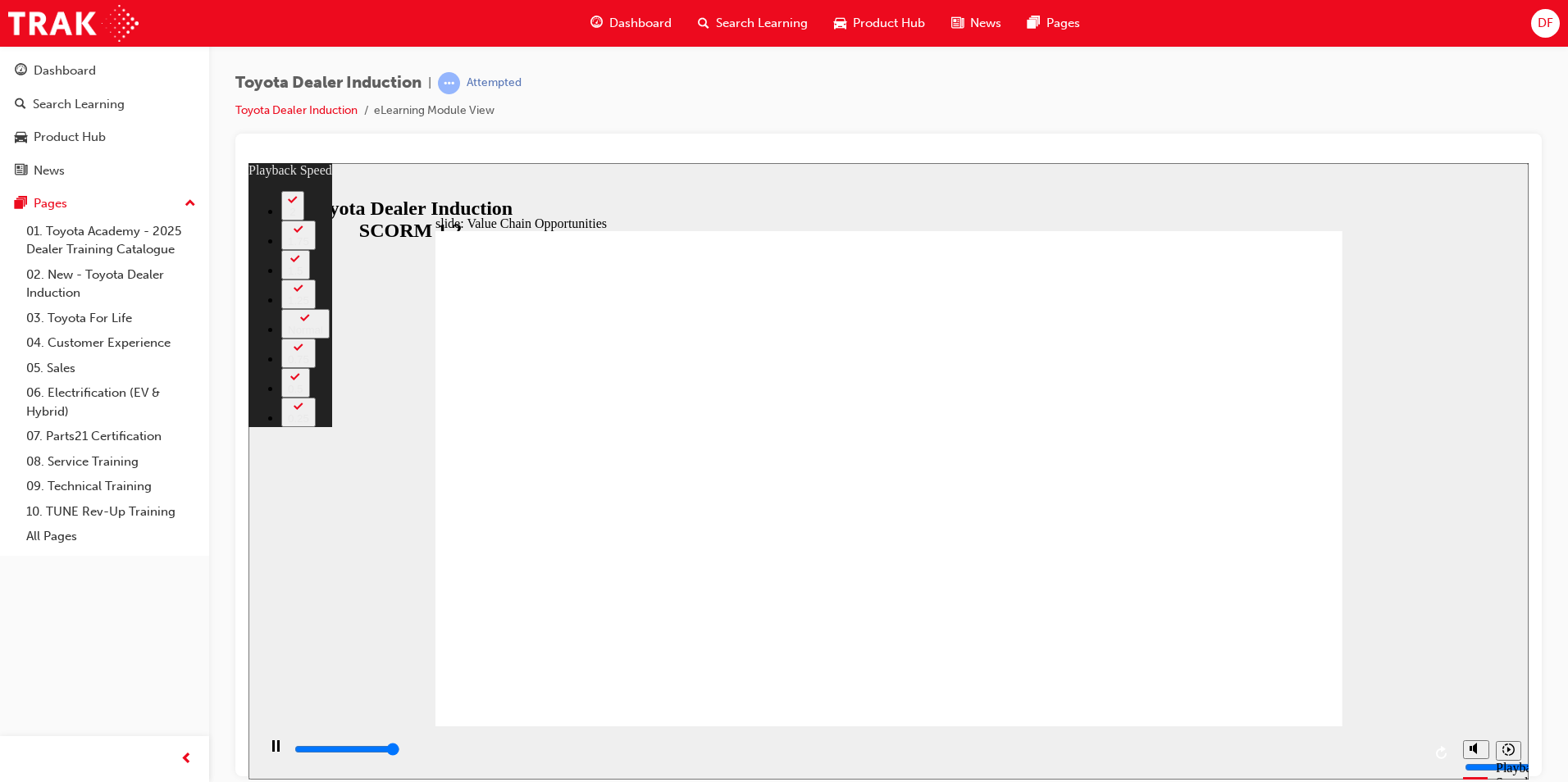
type input "11200"
type input "0"
type input "11300"
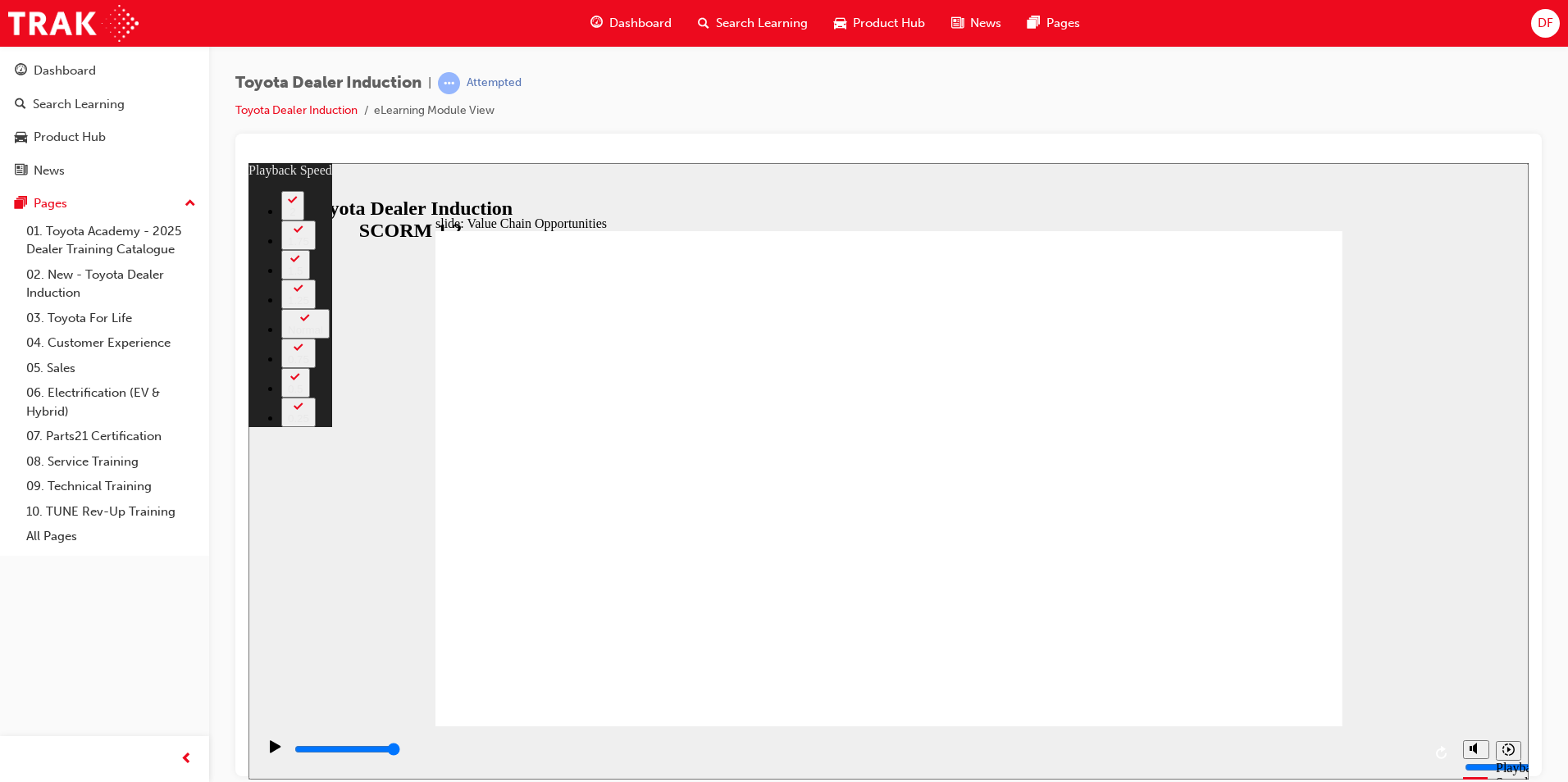
type input "64"
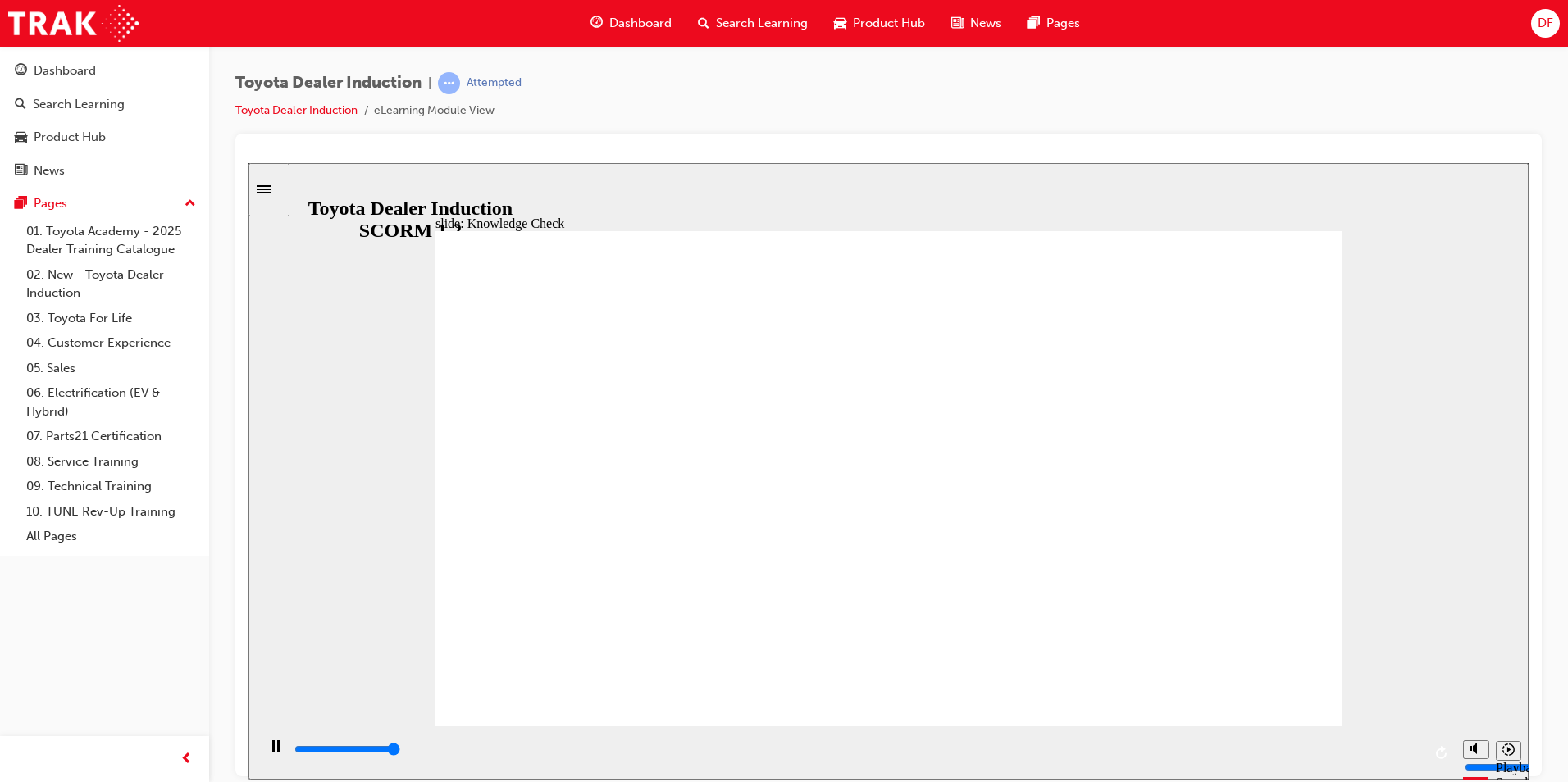
type input "5000"
radio input "true"
type input "5000"
radio input "true"
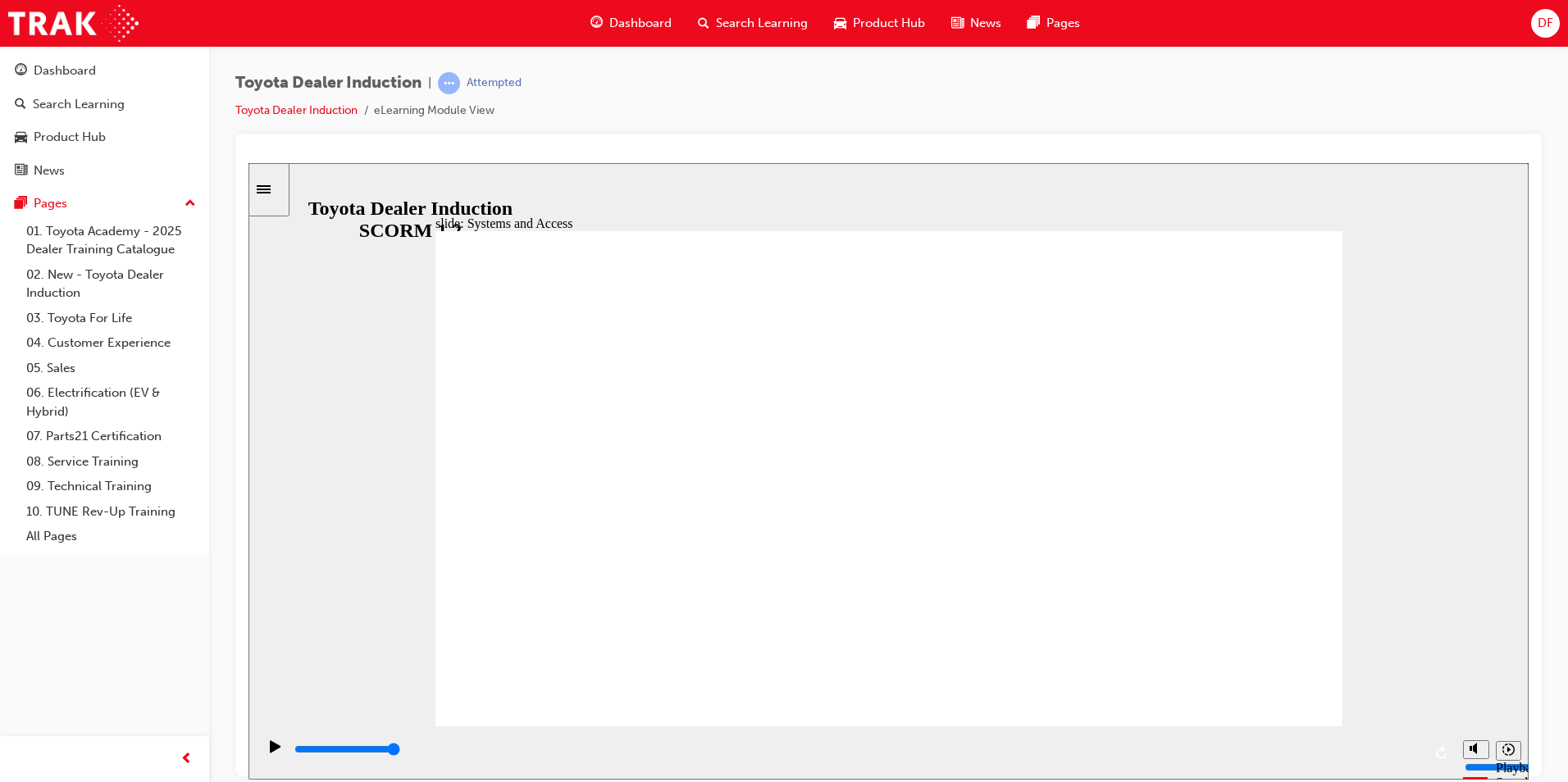
type input "900"
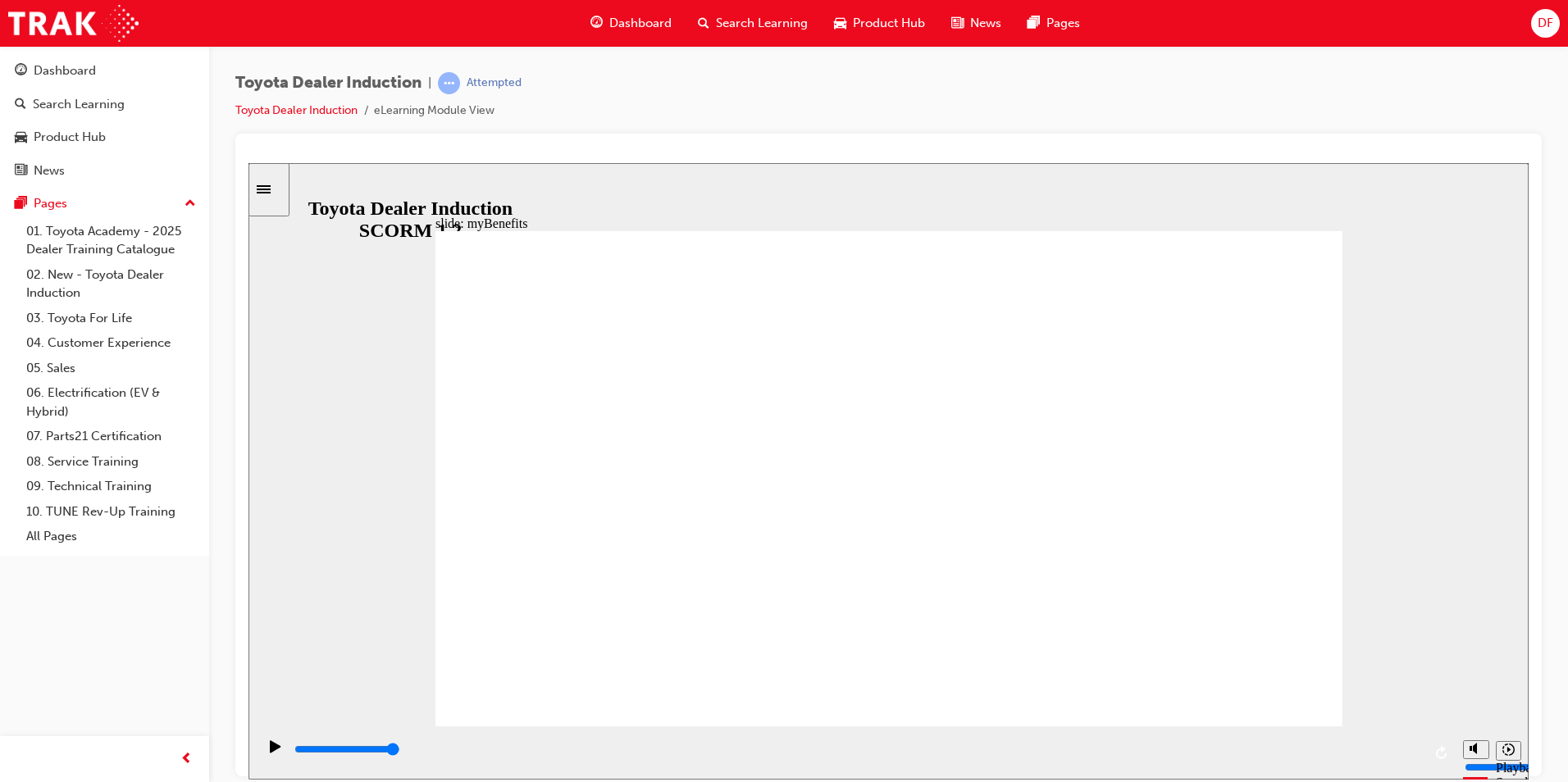
type input "5000"
type input "toyota ENGAGE"
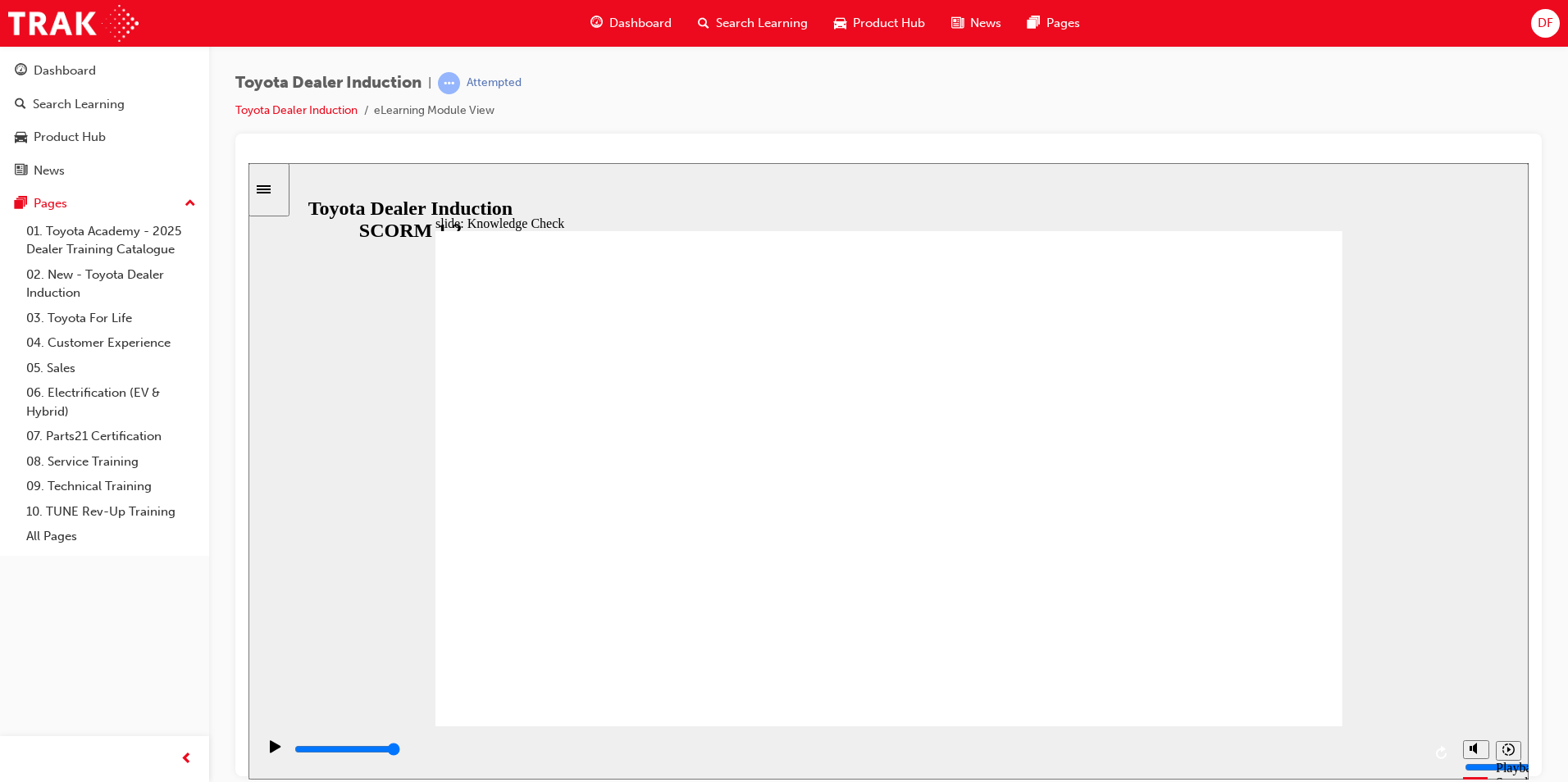
type input "toyota ENGAGE"
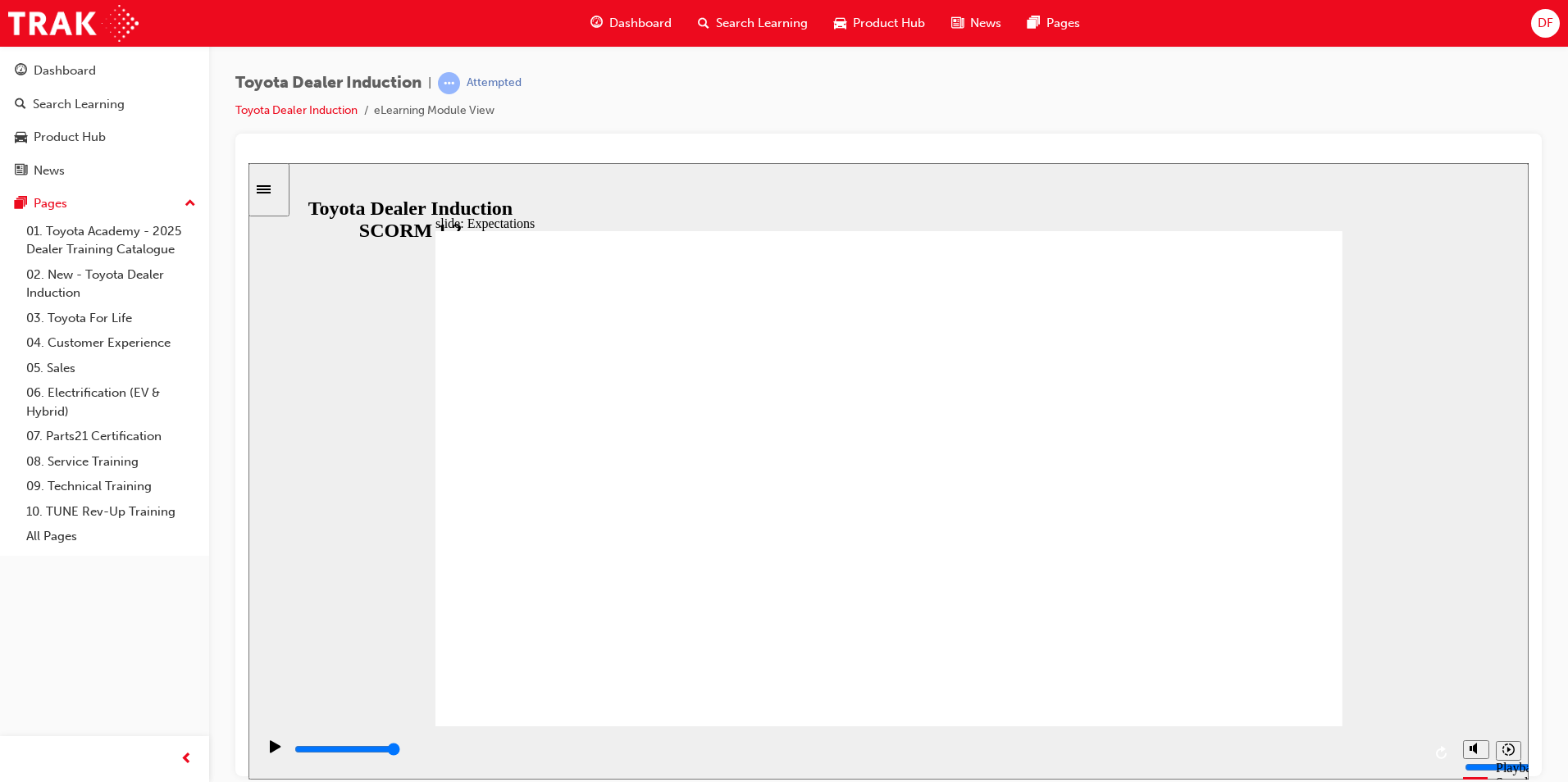
type input "8400"
checkbox input "true"
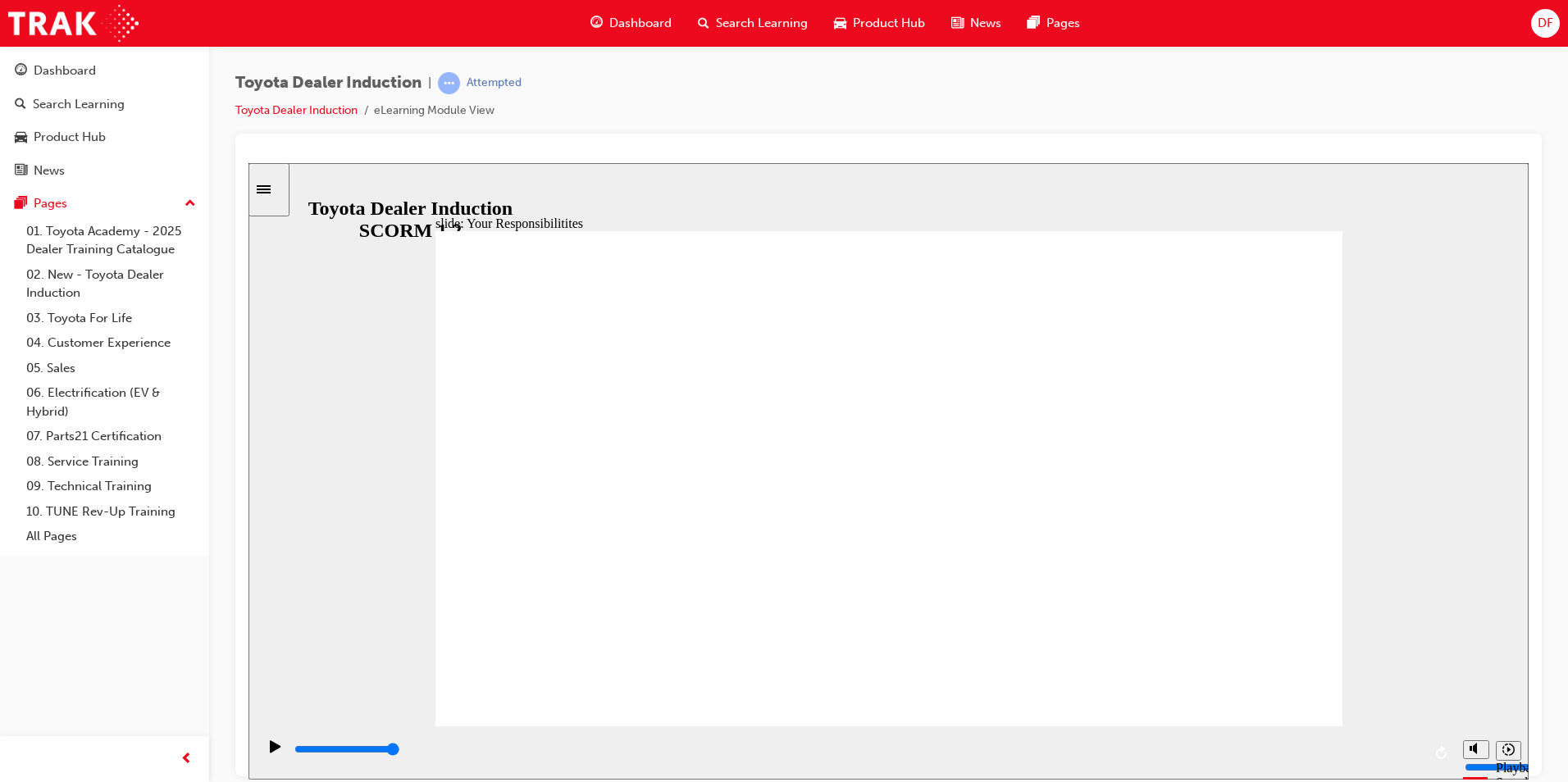
checkbox input "true"
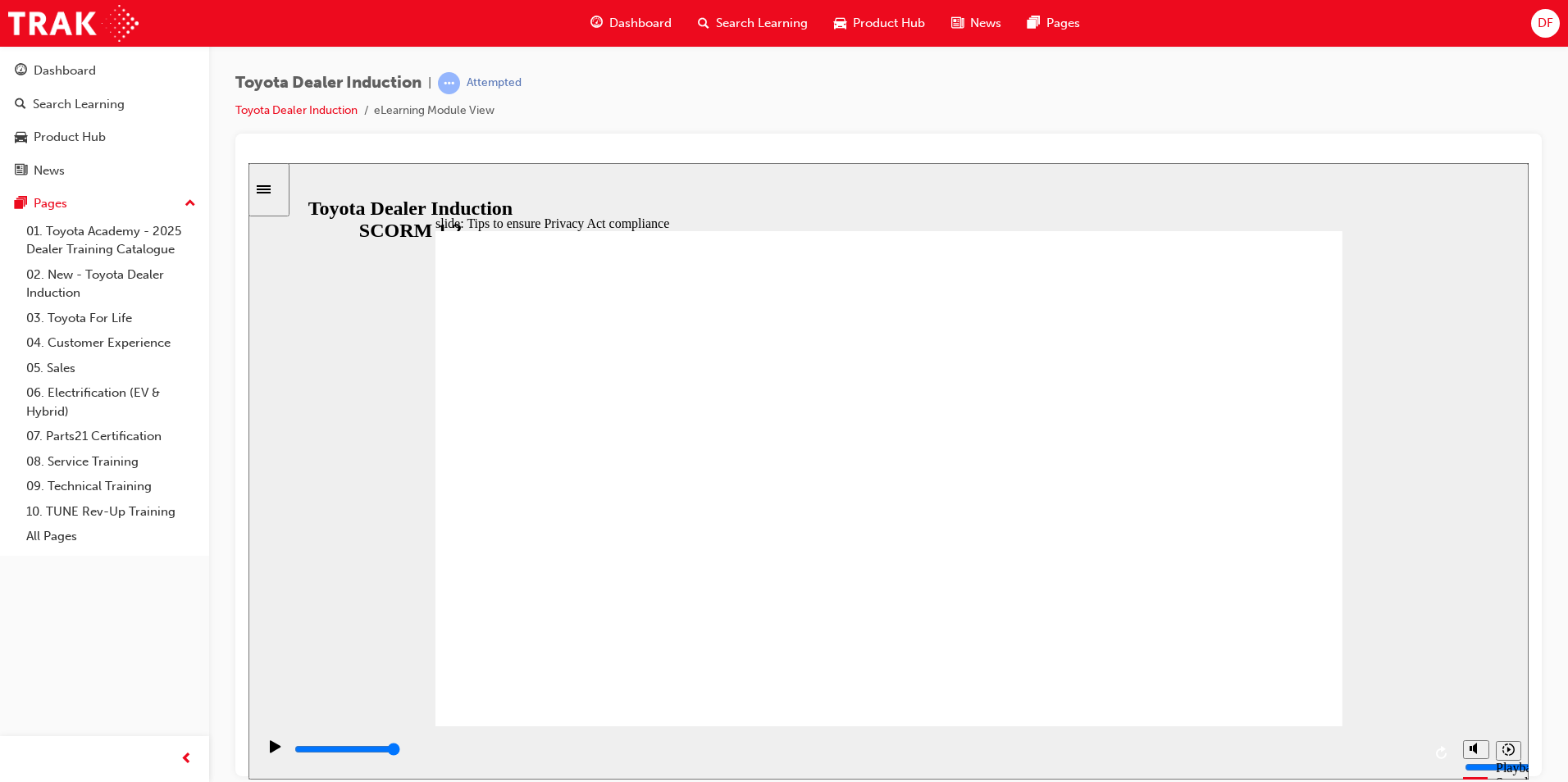
drag, startPoint x: 1040, startPoint y: 626, endPoint x: 926, endPoint y: 641, distance: 115.0
type input "5000"
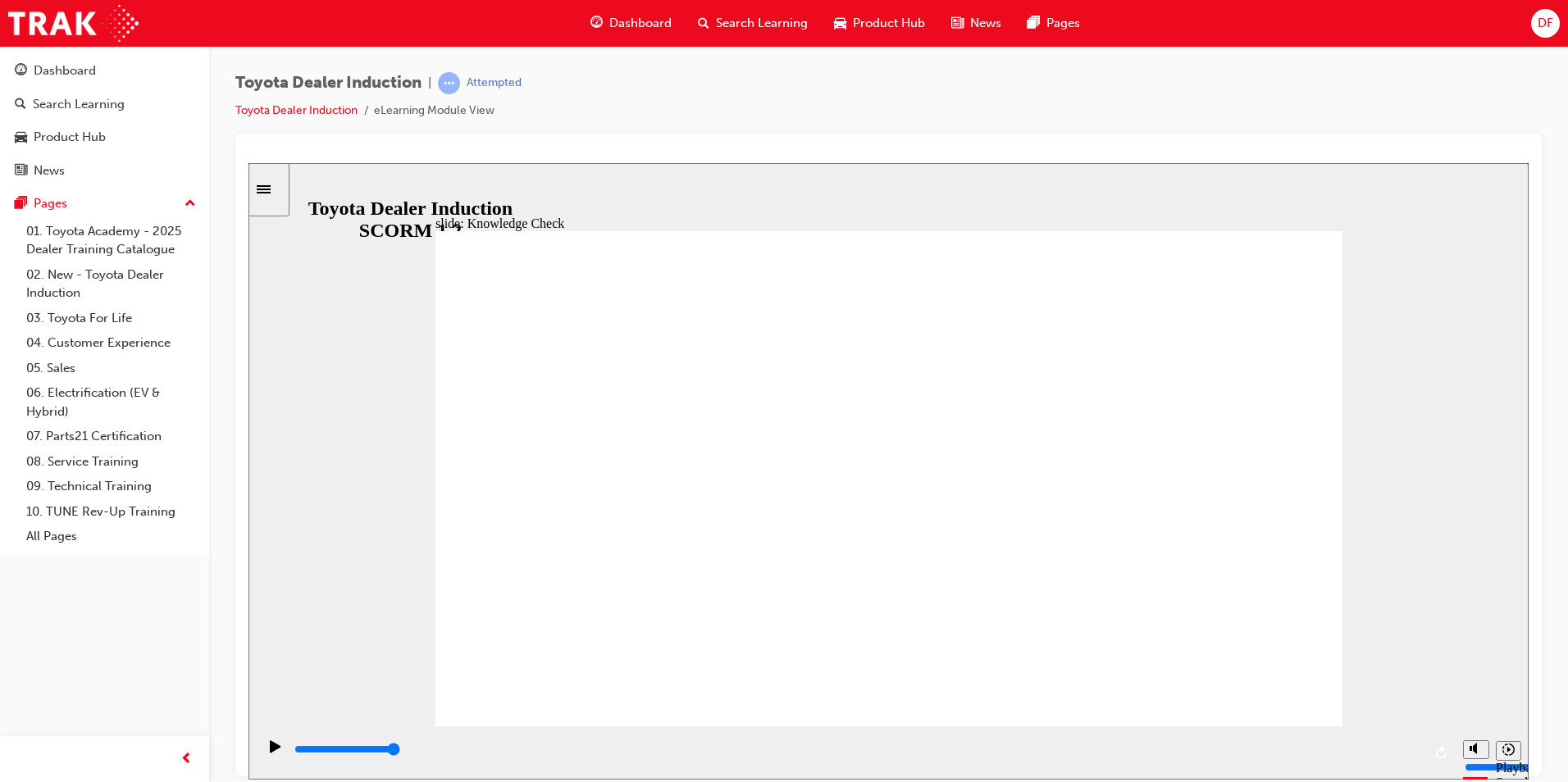
checkbox input "true"
checkbox input "false"
checkbox input "true"
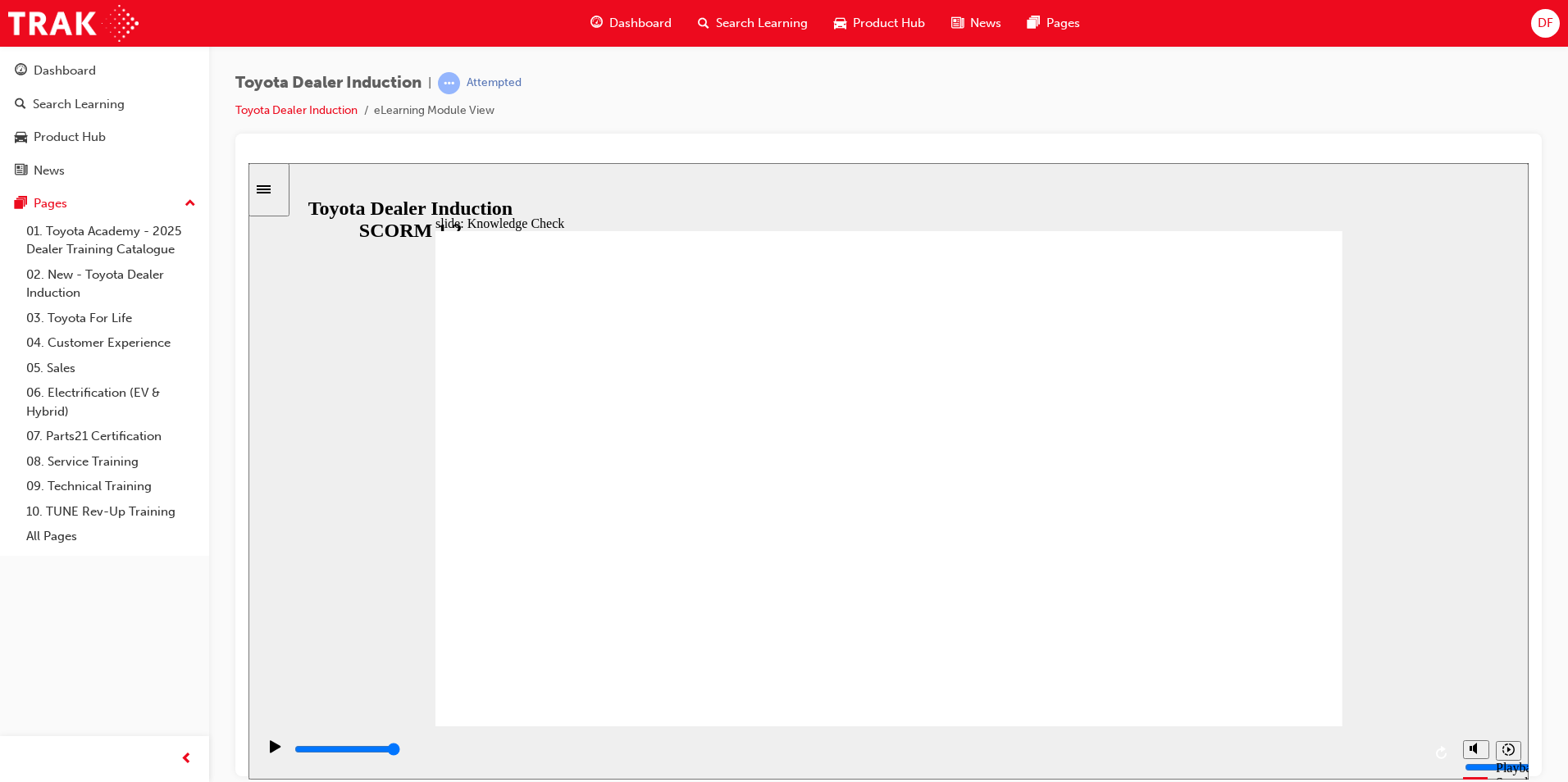
checkbox input "true"
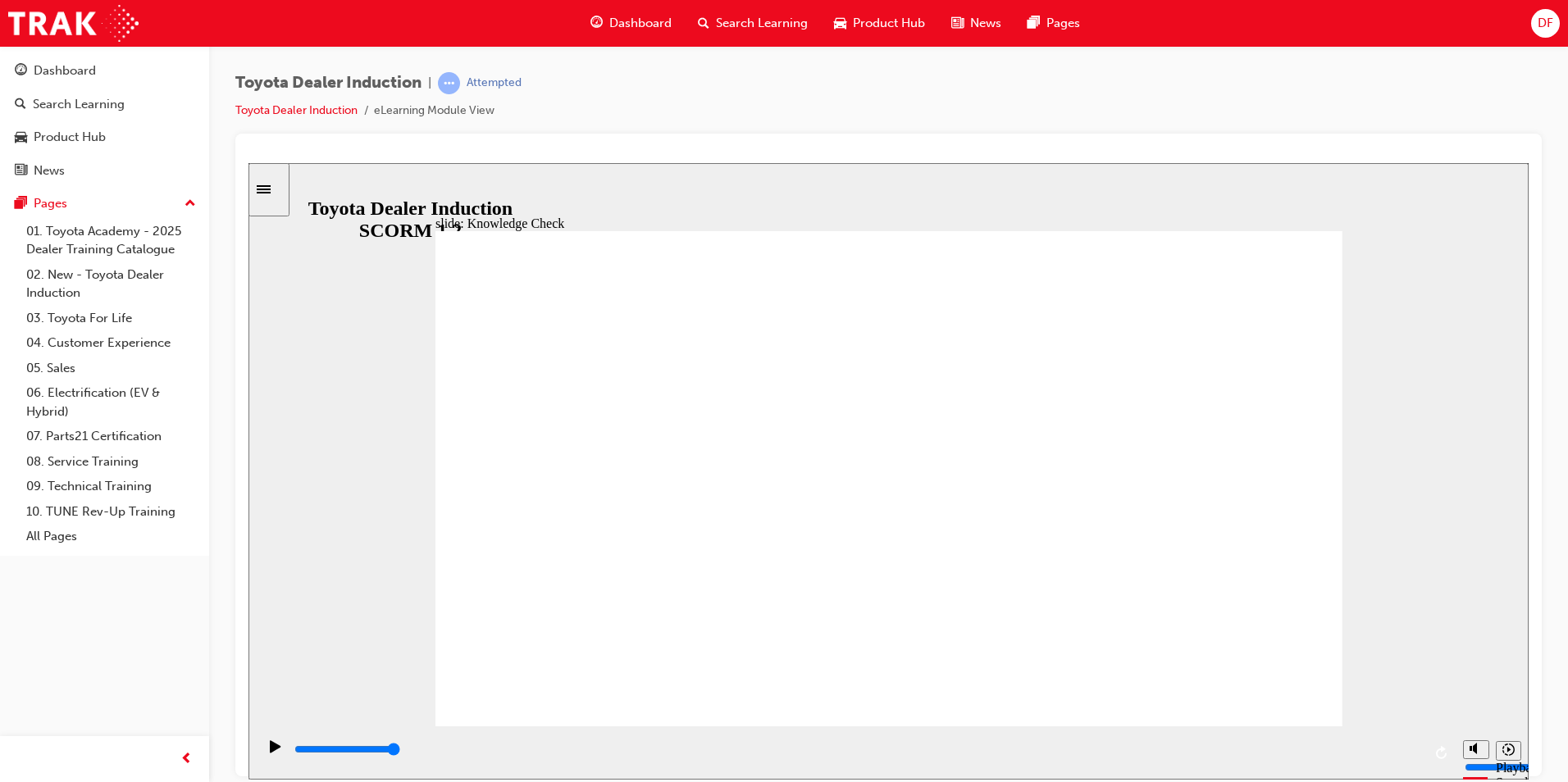
type input "5000"
radio input "true"
type input "5000"
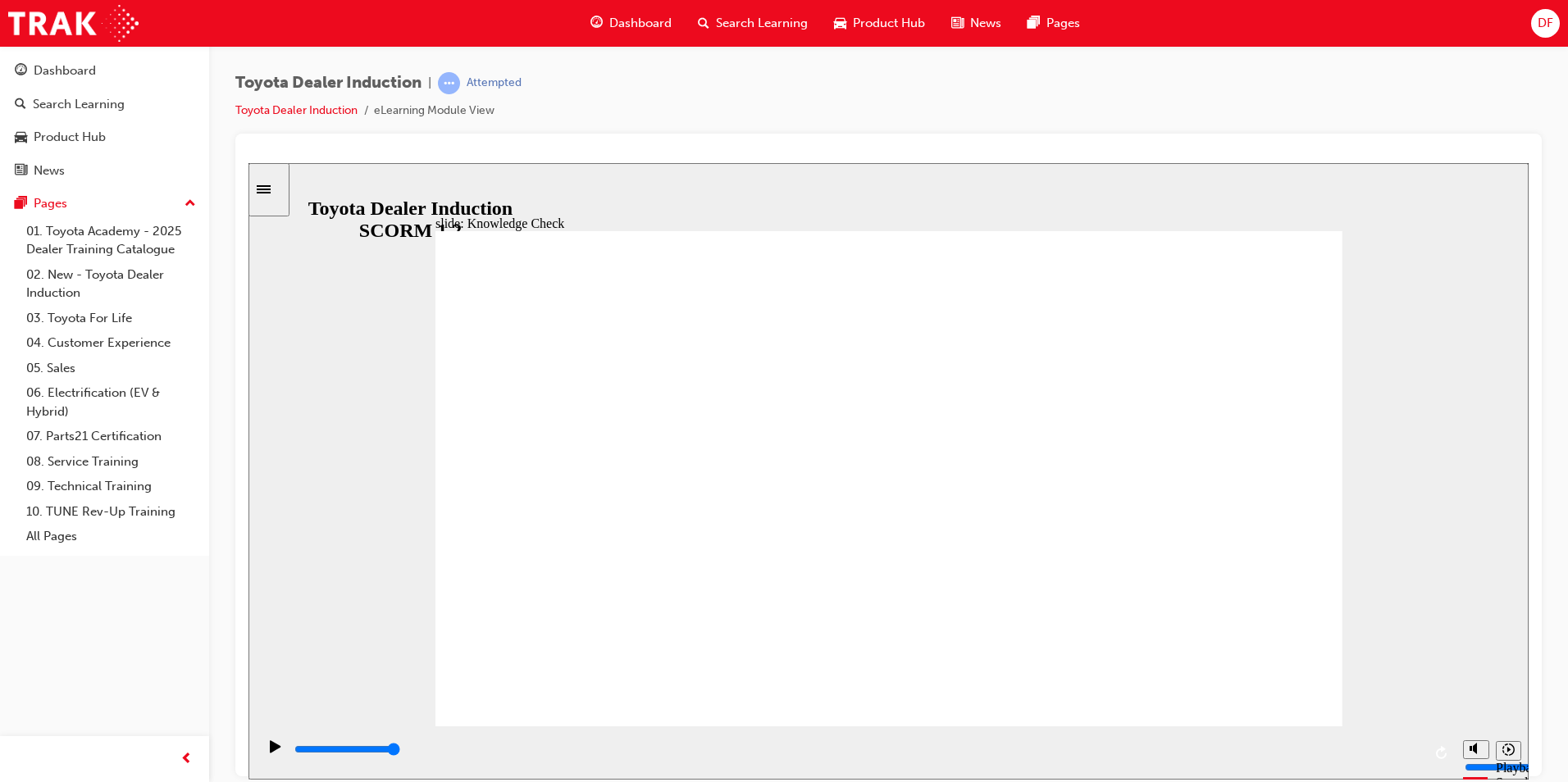
checkbox input "true"
type input "5000"
checkbox input "true"
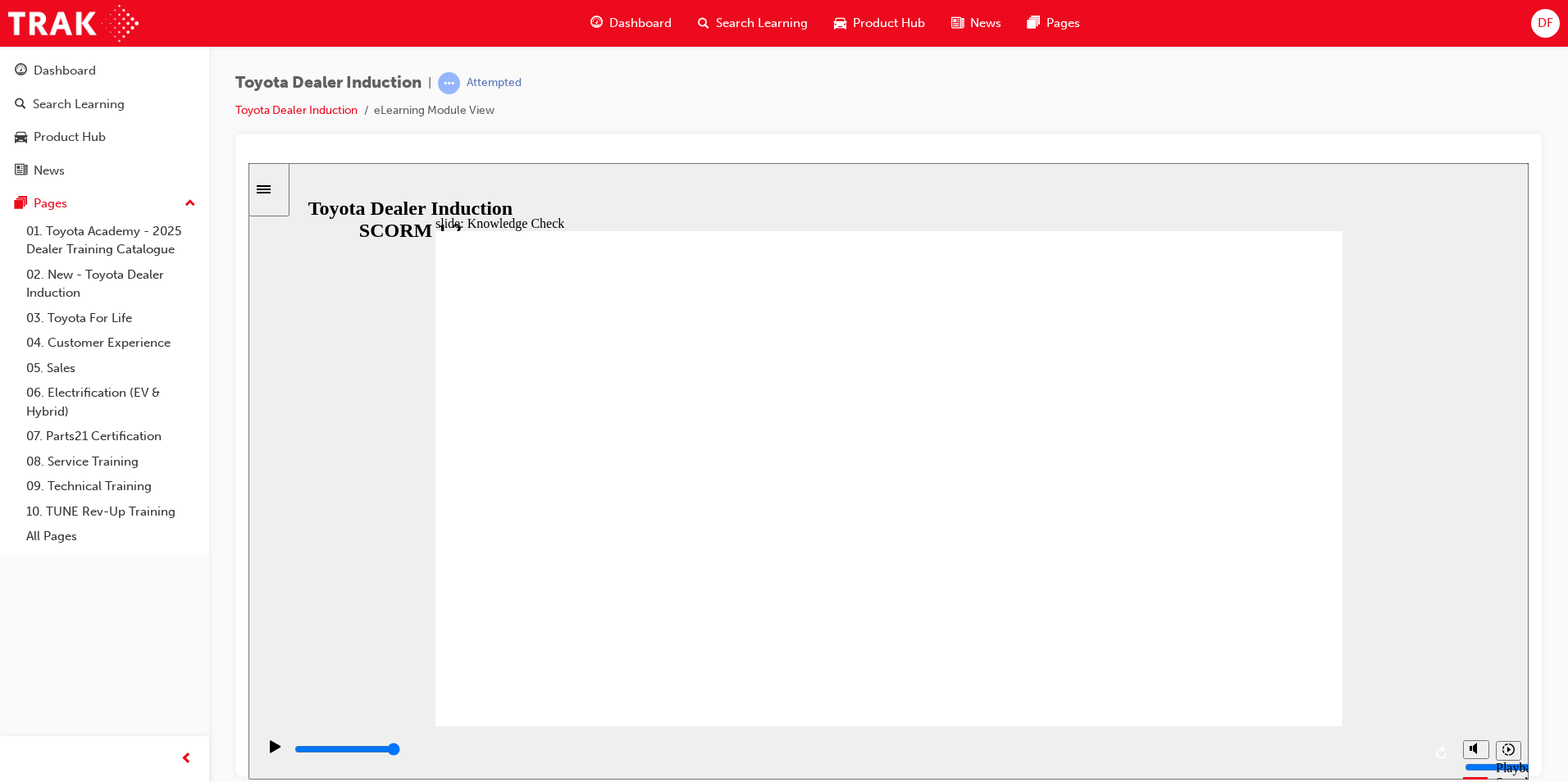
type input "5000"
checkbox input "true"
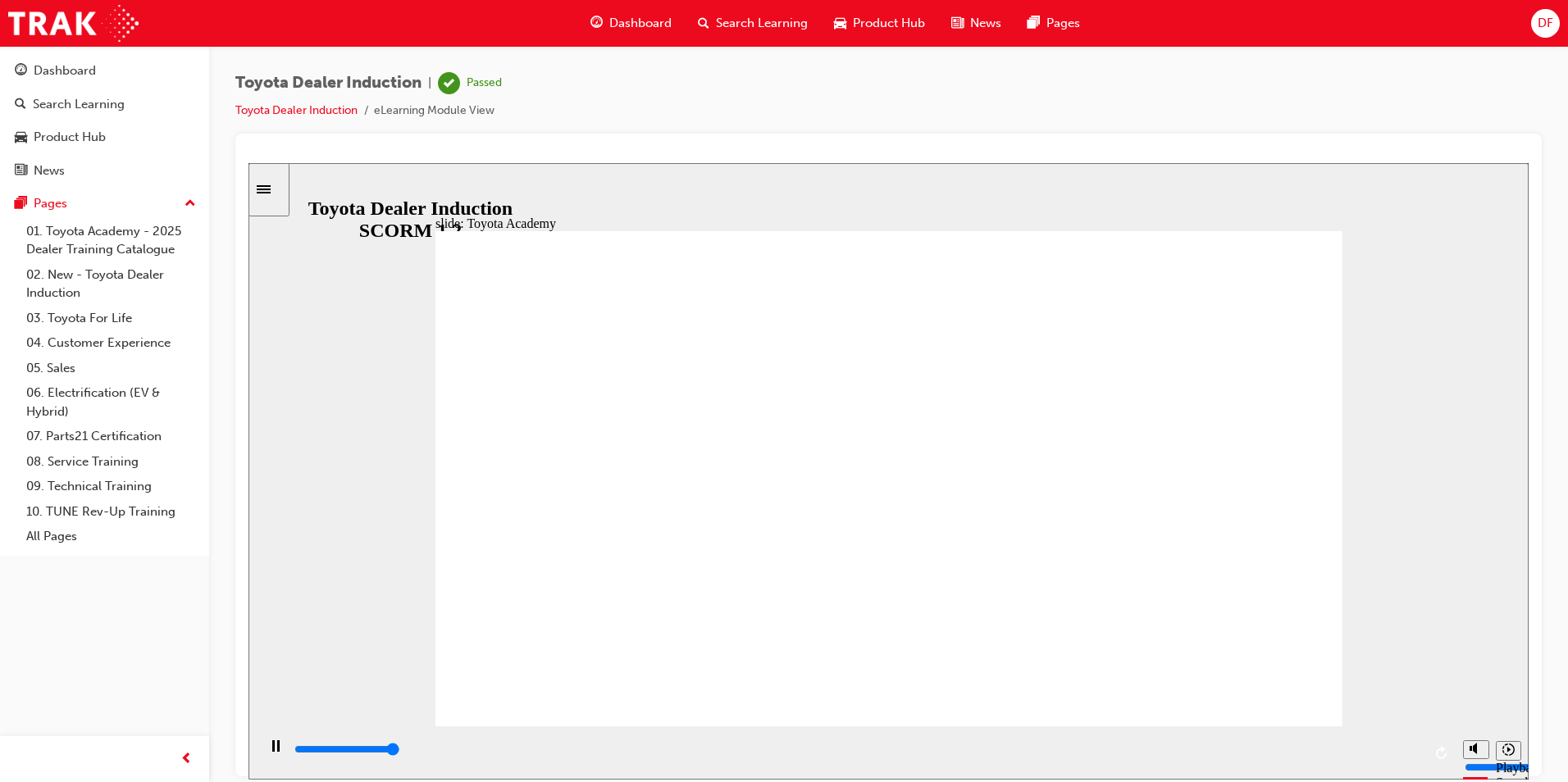
type input "9900"
click at [110, 78] on div "Dashboard" at bounding box center [104, 71] width 180 height 21
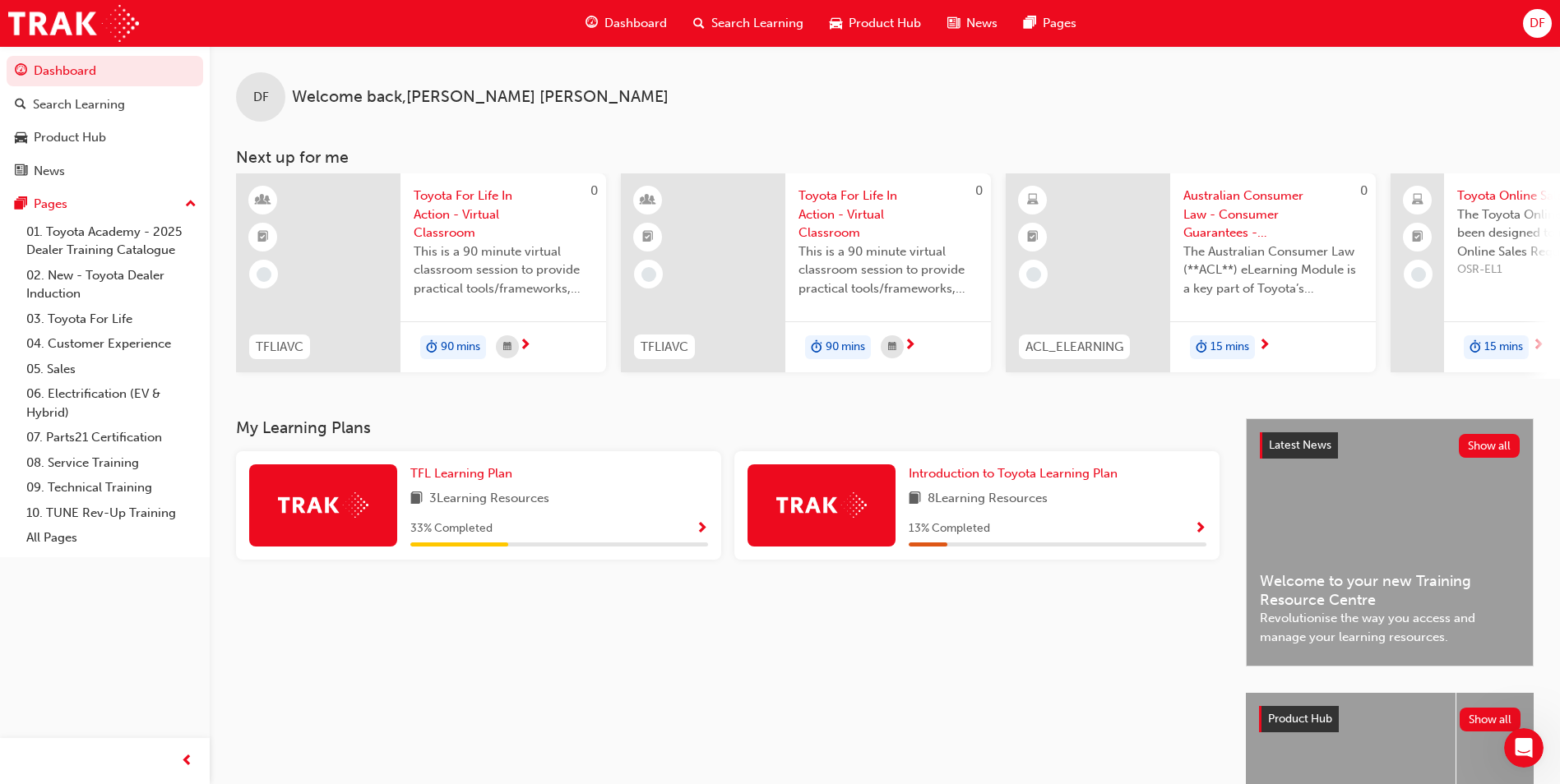
click at [609, 495] on div "TFL Learning Plan 3 Learning Resources 33 % Completed" at bounding box center [559, 505] width 298 height 83
click at [703, 534] on span "Show Progress" at bounding box center [702, 529] width 12 height 15
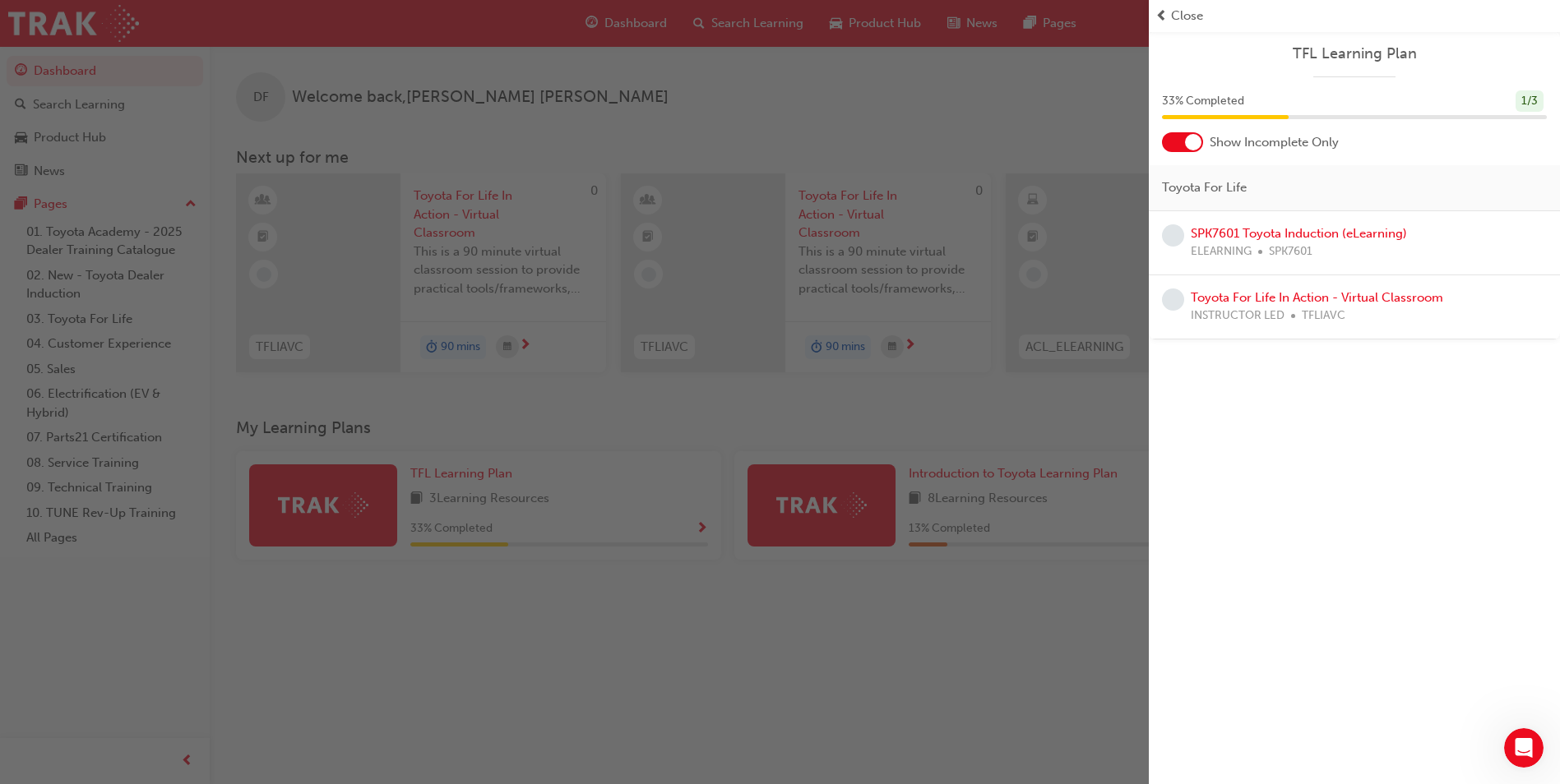
drag, startPoint x: 576, startPoint y: 723, endPoint x: 597, endPoint y: 709, distance: 25.2
click at [576, 722] on div "button" at bounding box center [574, 392] width 1149 height 784
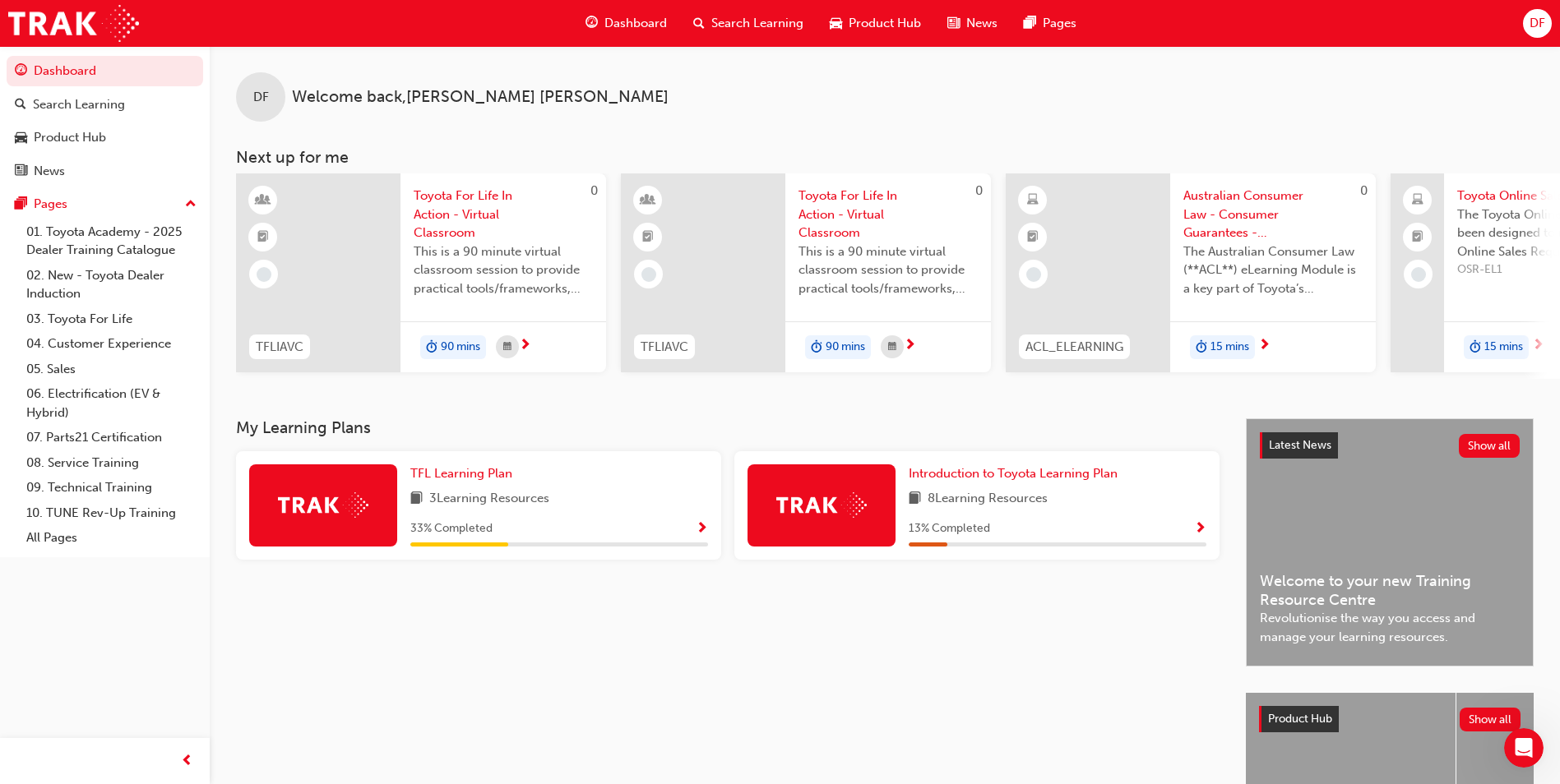
click at [705, 537] on span "Show Progress" at bounding box center [702, 529] width 12 height 15
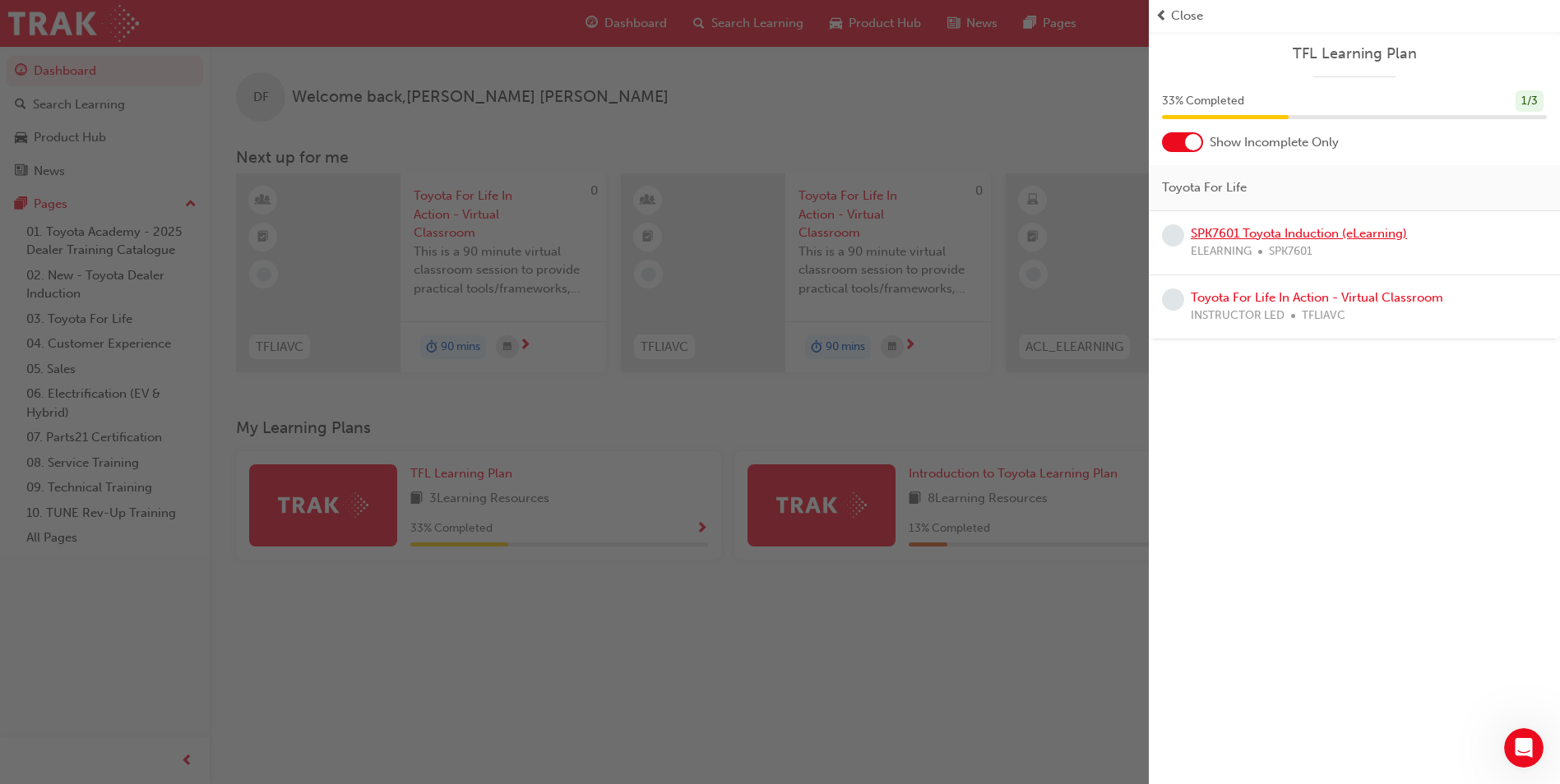
click at [1251, 234] on link "SPK7601 Toyota Induction (eLearning)" at bounding box center [1299, 233] width 216 height 15
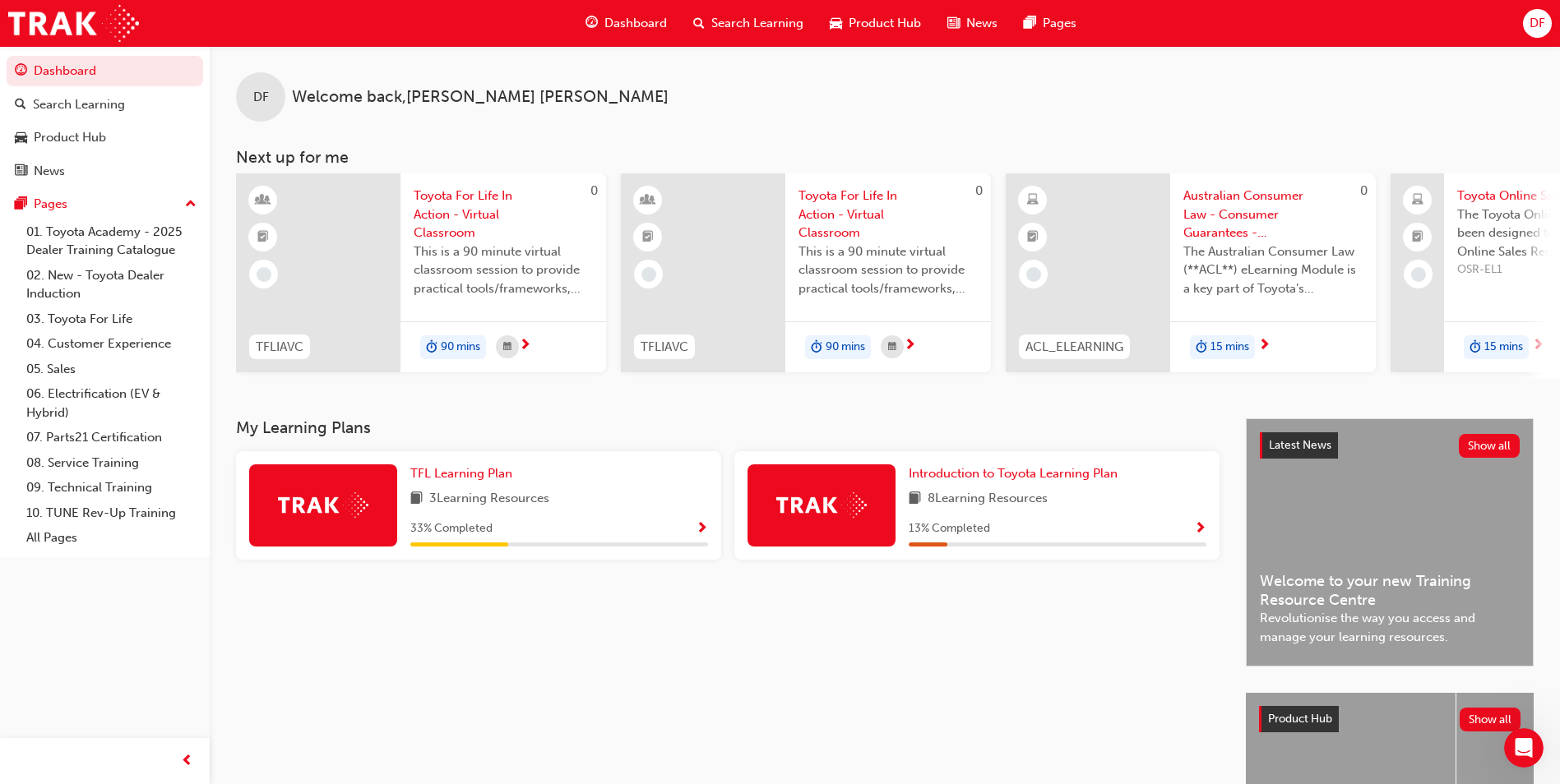
click at [1200, 534] on span "Show Progress" at bounding box center [1200, 529] width 12 height 15
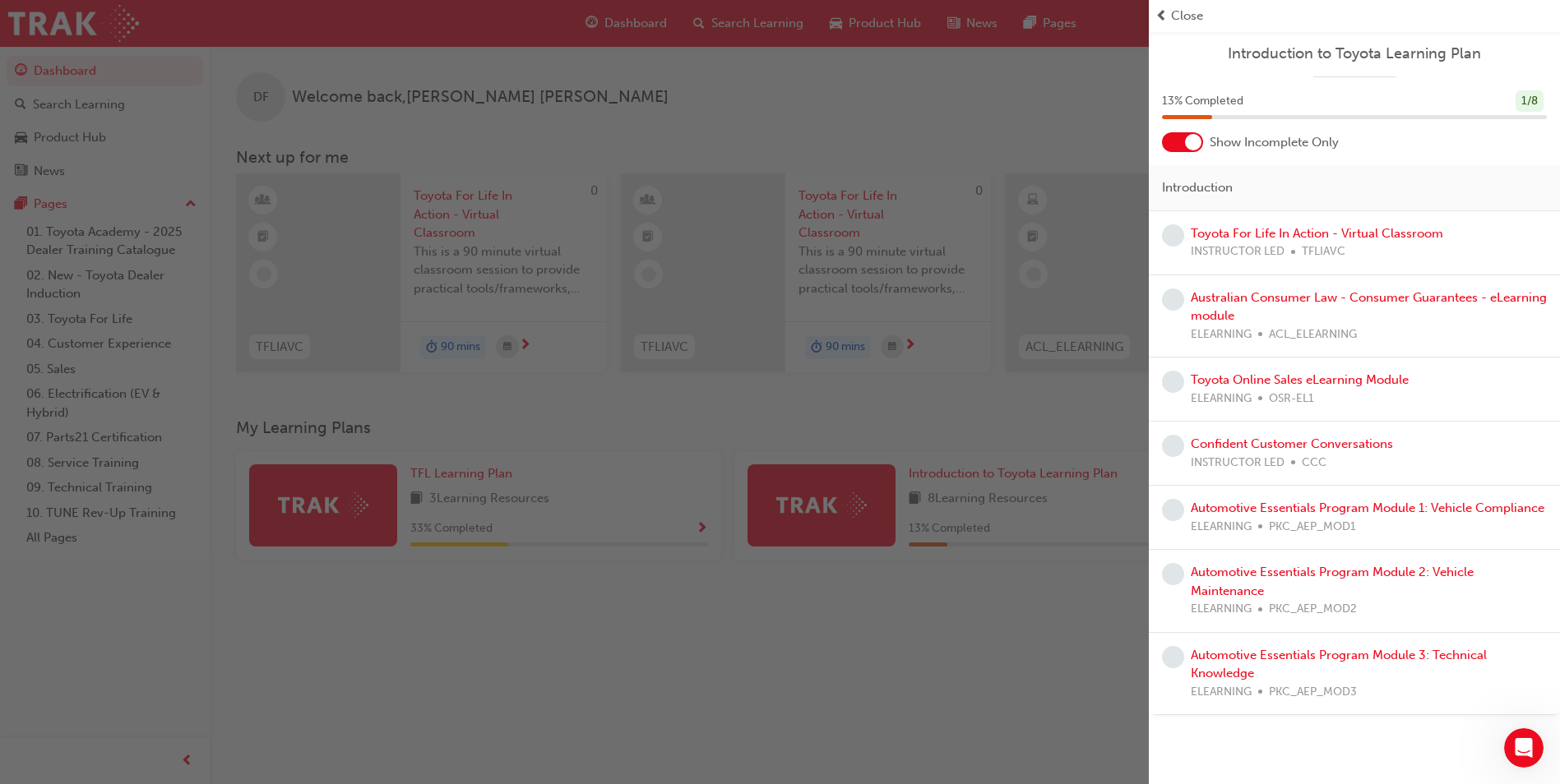
click at [1362, 246] on div "INSTRUCTOR LED TFLIAVC" at bounding box center [1317, 251] width 252 height 19
click at [1367, 237] on link "Toyota For Life In Action - Virtual Classroom" at bounding box center [1317, 233] width 252 height 15
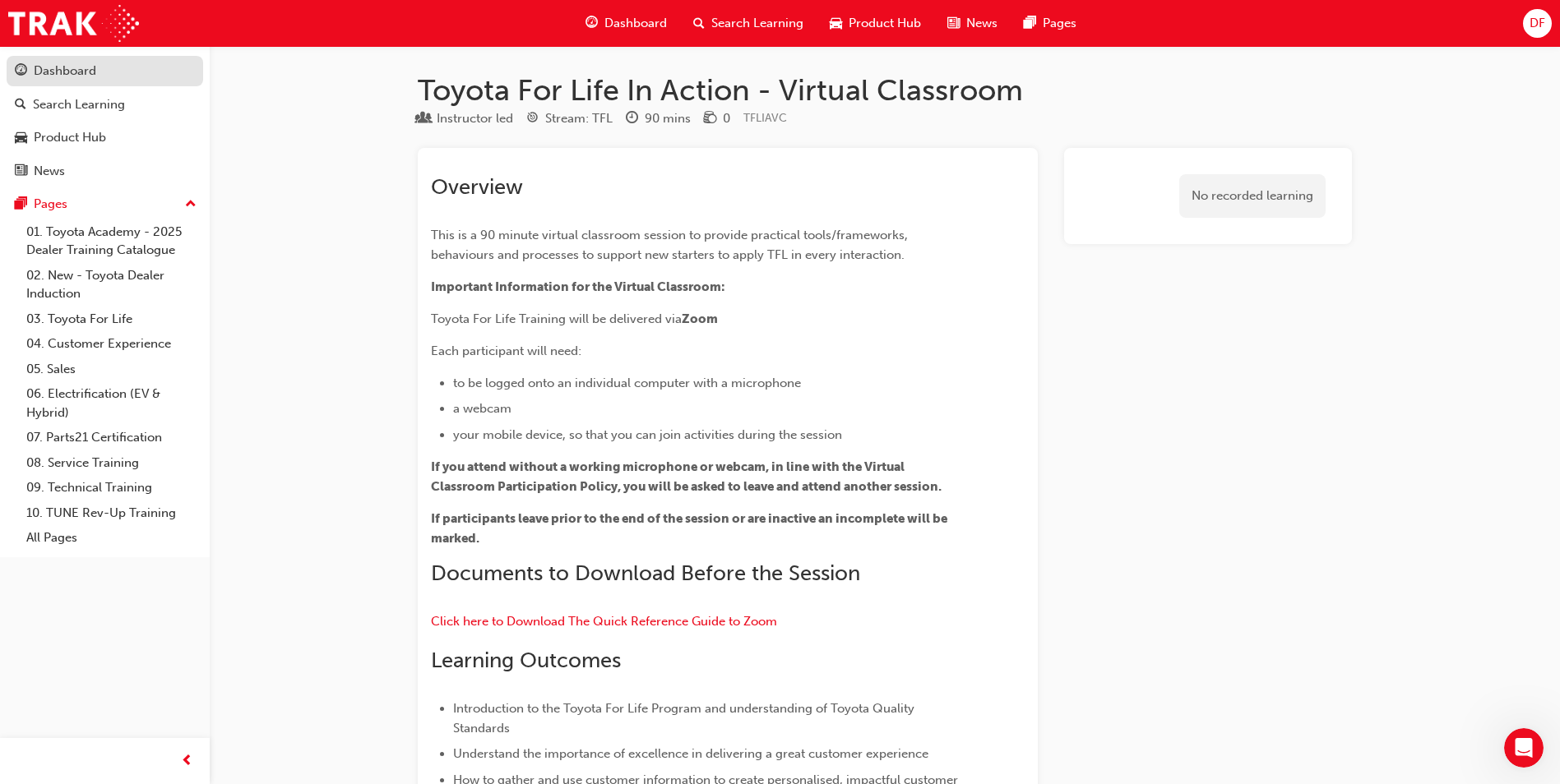
click at [40, 84] on link "Dashboard" at bounding box center [105, 71] width 196 height 31
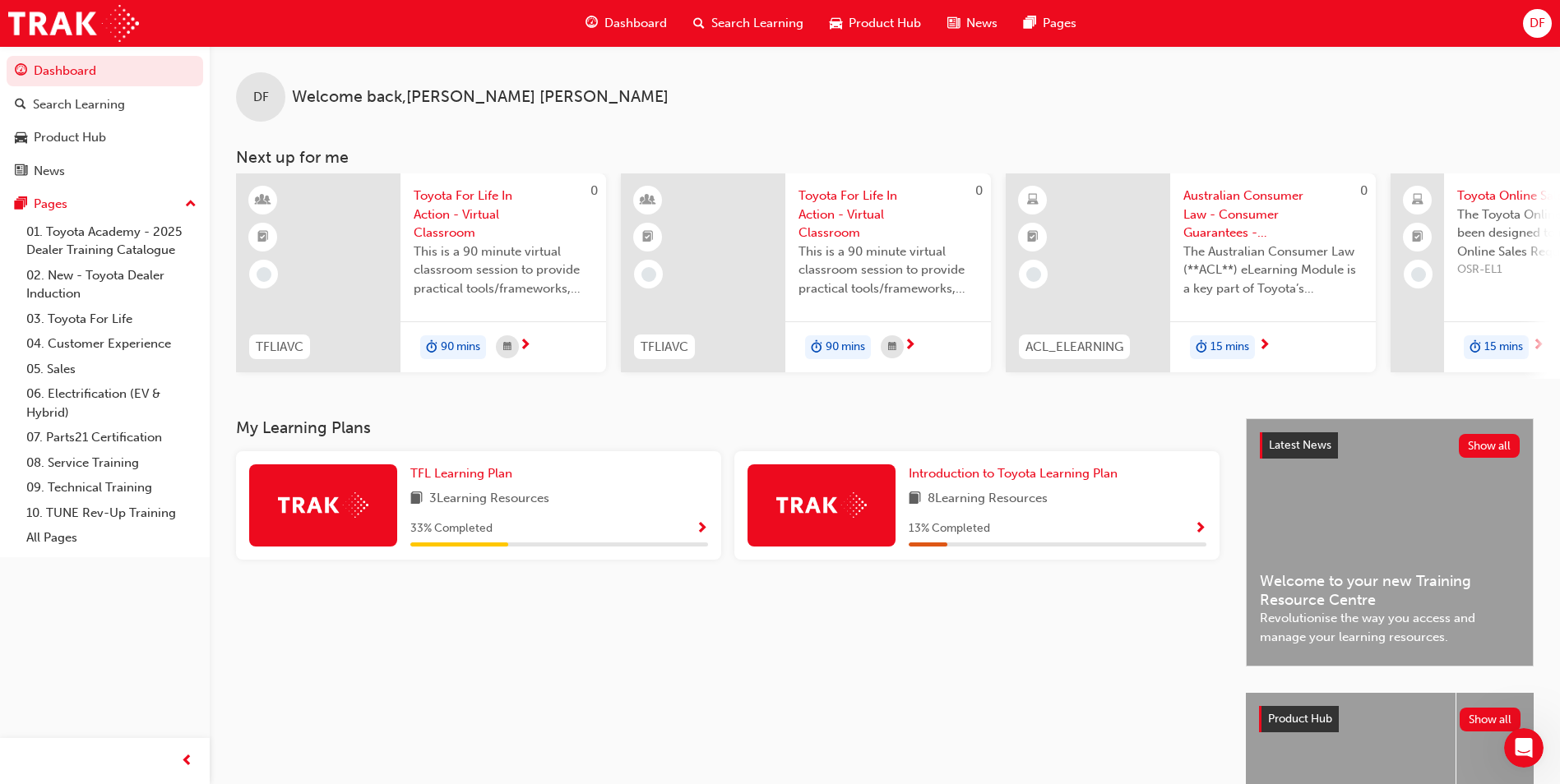
click at [1538, 28] on span "DF" at bounding box center [1538, 23] width 16 height 19
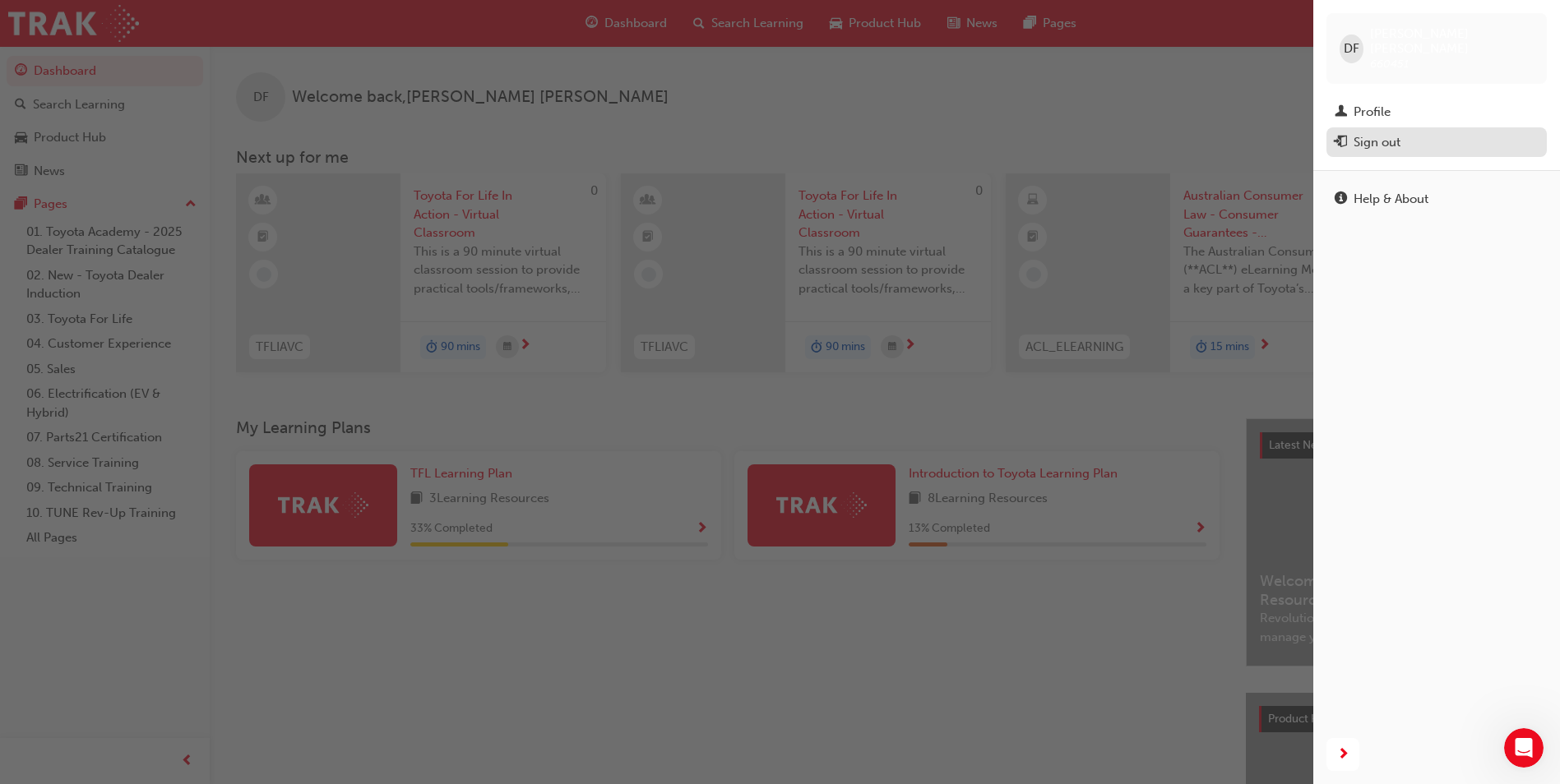
click at [1391, 133] on div "Sign out" at bounding box center [1377, 142] width 47 height 19
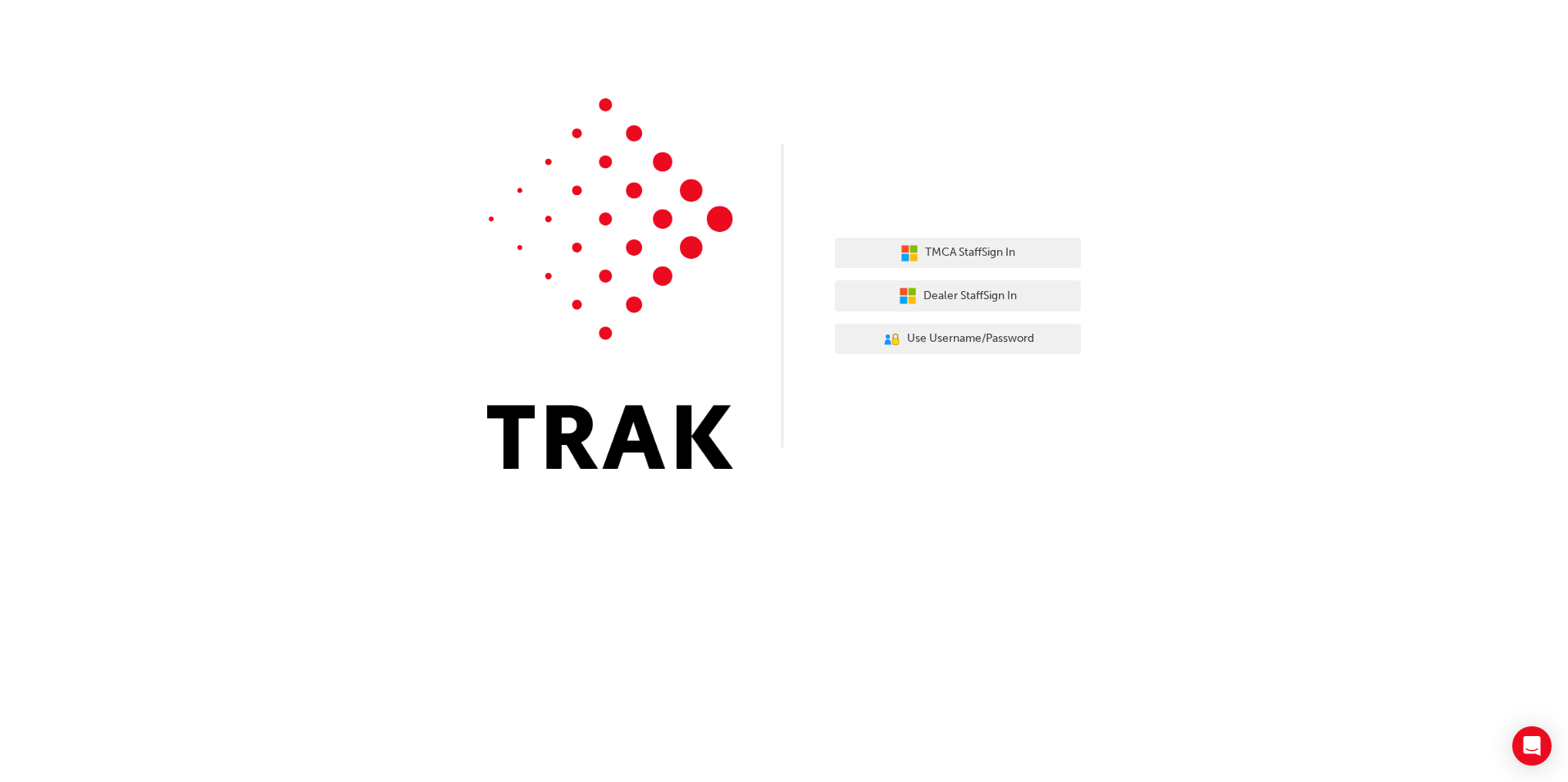
drag, startPoint x: 1189, startPoint y: 167, endPoint x: 1570, endPoint y: 494, distance: 502.1
click at [1567, 494] on html "Your version of Internet Explorer is outdated and not supported. Please upgrade…" at bounding box center [784, 391] width 1568 height 782
click at [1011, 11] on div "TMCA Staff Sign In Dealer Staff Sign In User Authentication Icon - Blue Person,…" at bounding box center [784, 246] width 1568 height 494
